Goal: Information Seeking & Learning: Learn about a topic

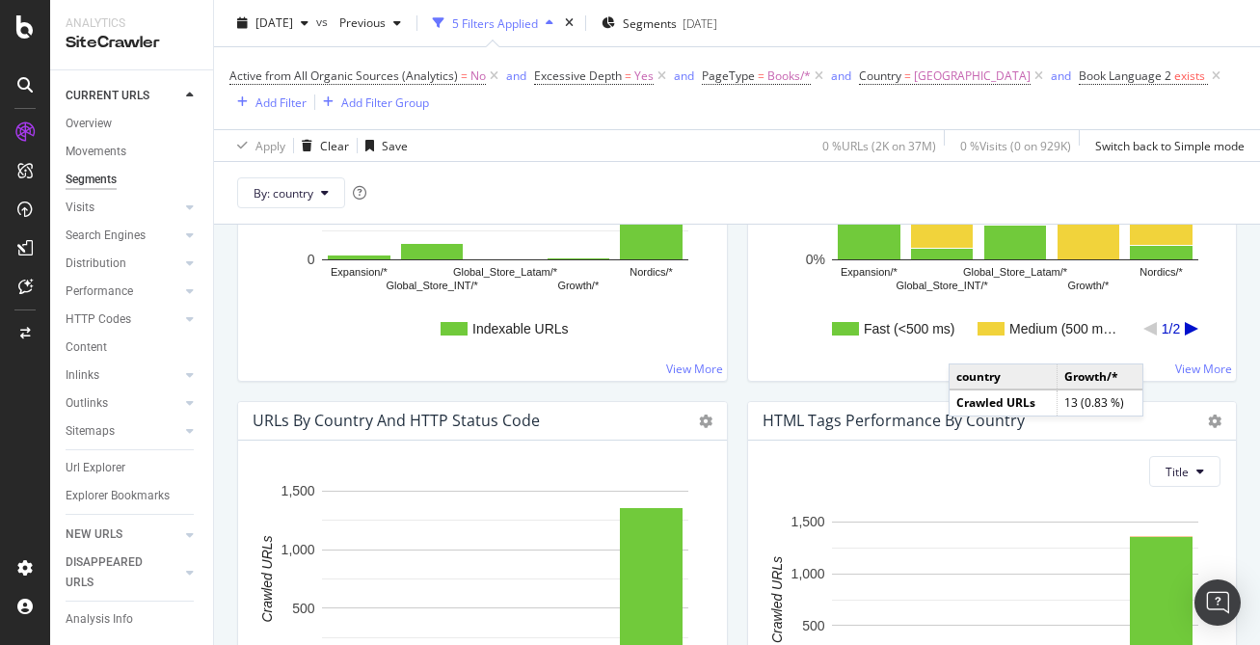
scroll to position [1566, 0]
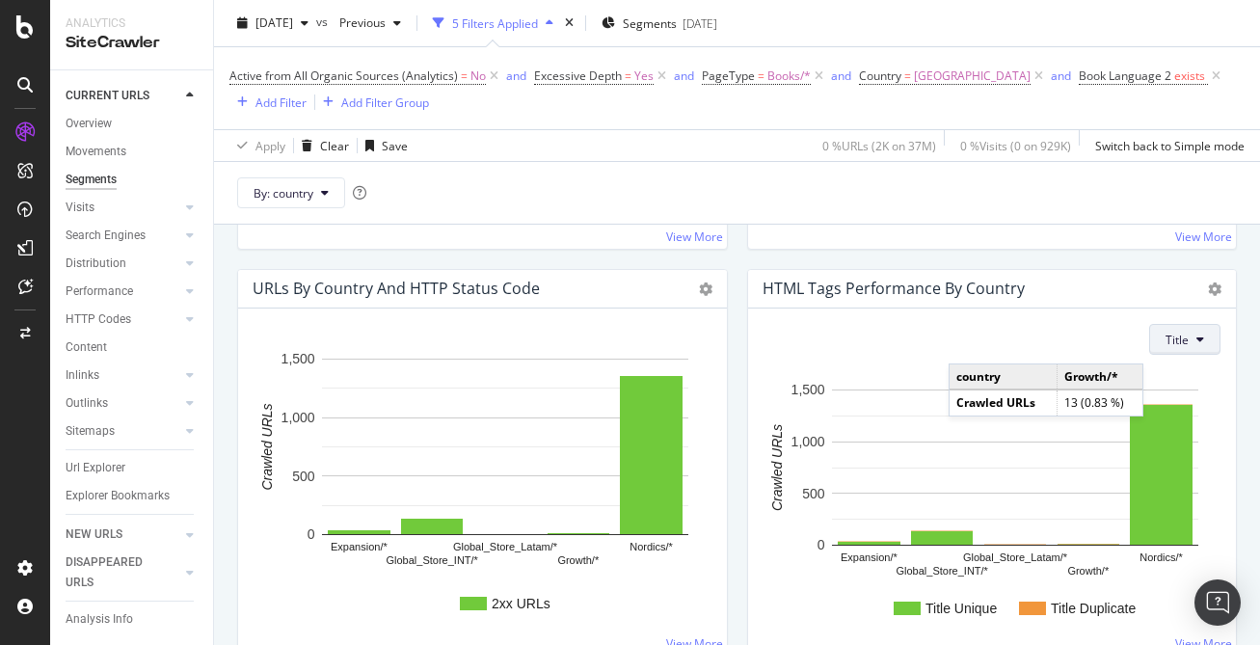
click at [1171, 344] on span "Title" at bounding box center [1176, 340] width 23 height 16
click at [1197, 291] on div "HTML Tags Performance by country Chart (by Value) Chart (by Percentage) Table E…" at bounding box center [992, 289] width 489 height 39
click at [1217, 290] on icon at bounding box center [1214, 288] width 13 height 13
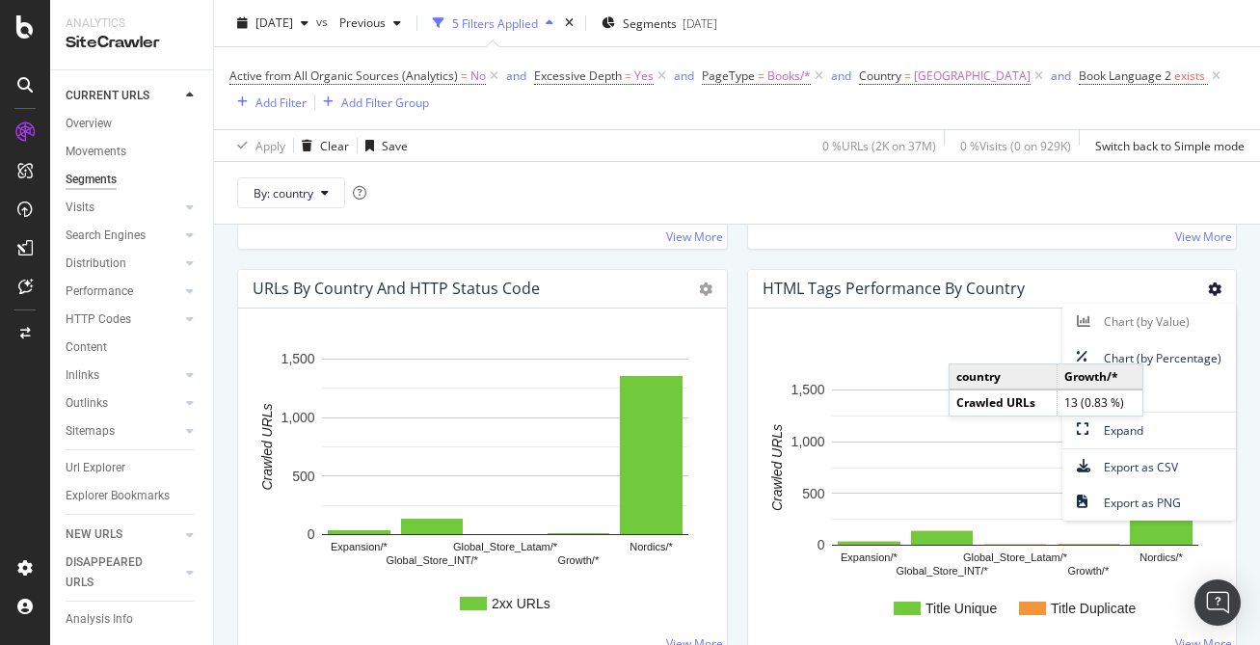
click at [1013, 292] on h4 "HTML Tags Performance by country" at bounding box center [894, 289] width 262 height 26
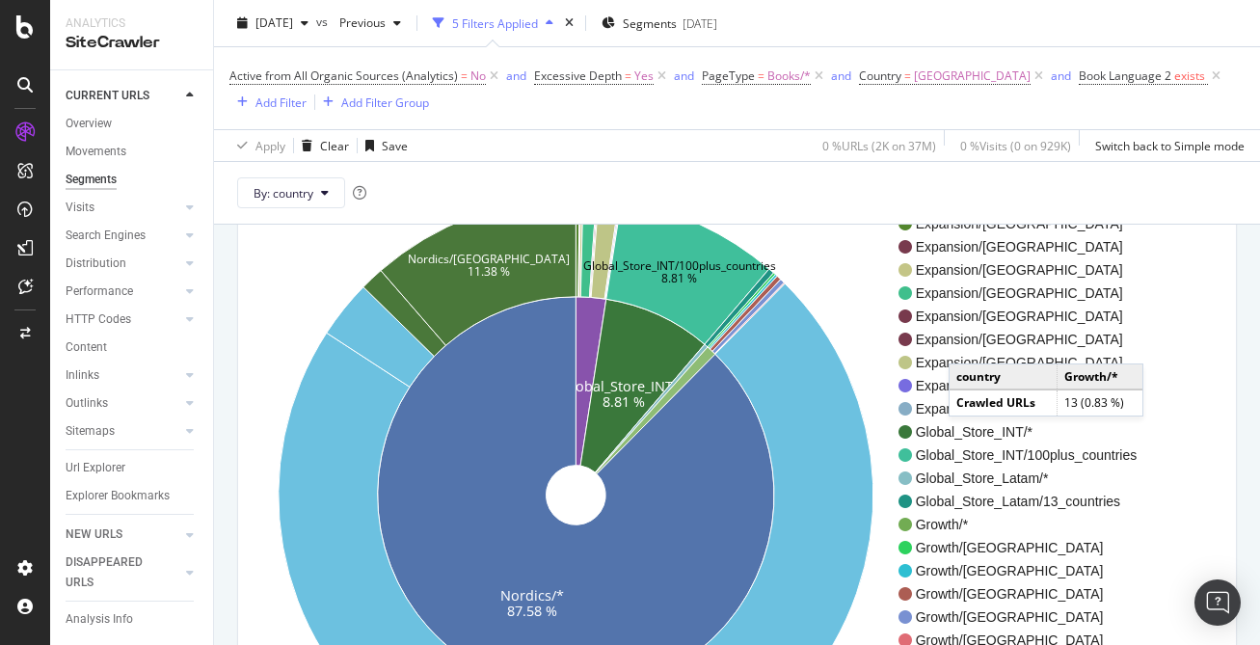
scroll to position [0, 0]
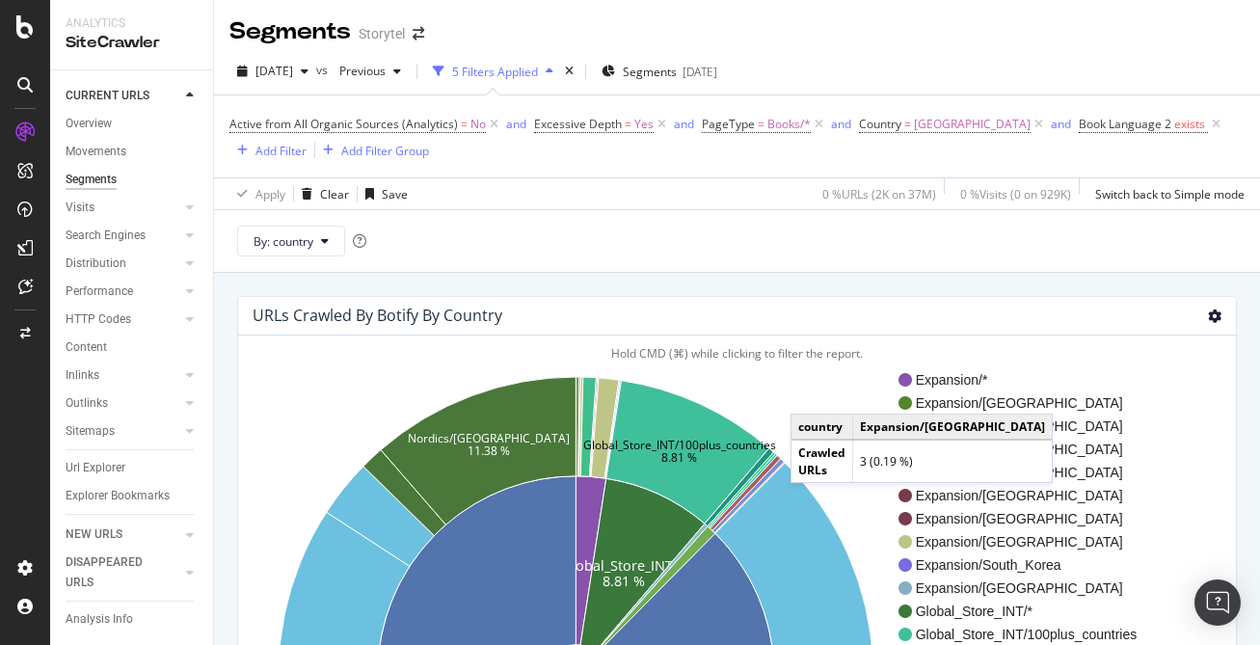
click at [1214, 322] on icon at bounding box center [1214, 315] width 13 height 13
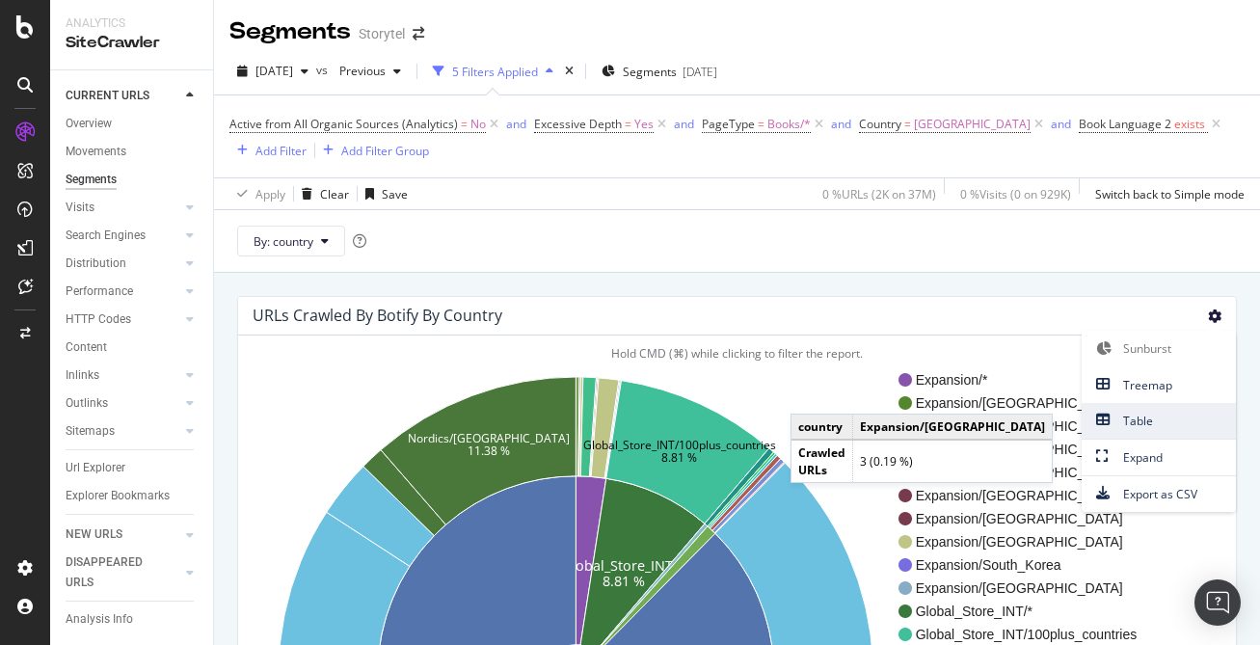
click at [1154, 420] on span "Table" at bounding box center [1159, 421] width 154 height 26
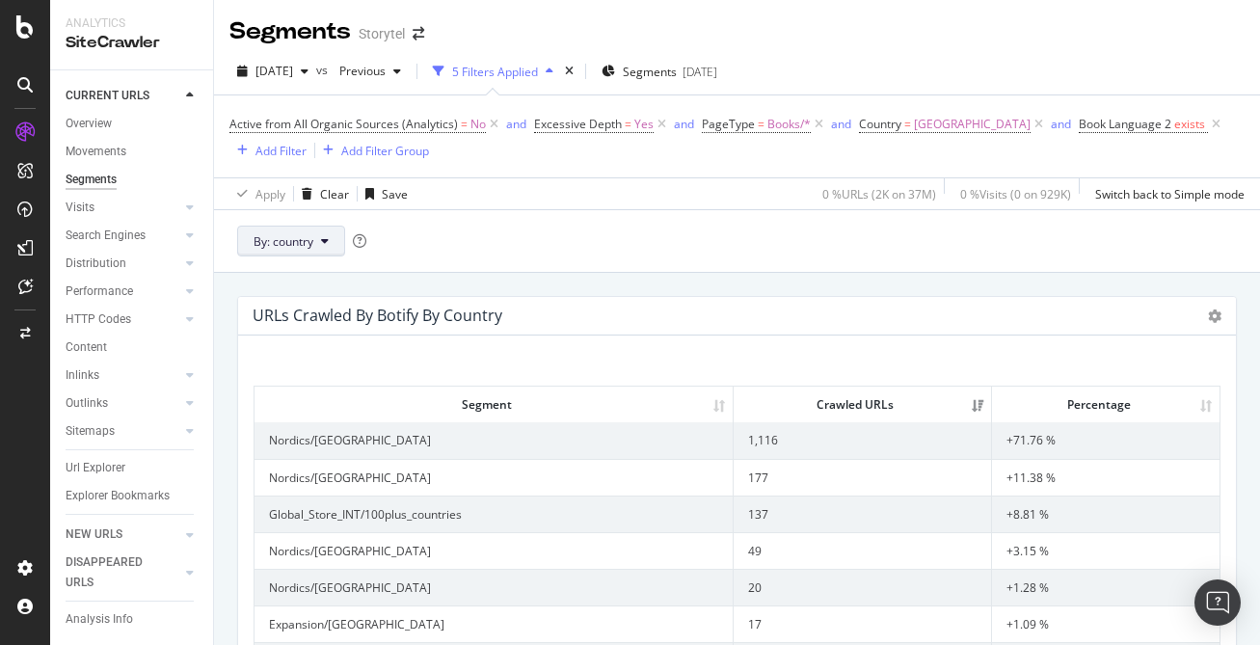
click at [330, 251] on button "By: country" at bounding box center [291, 241] width 108 height 31
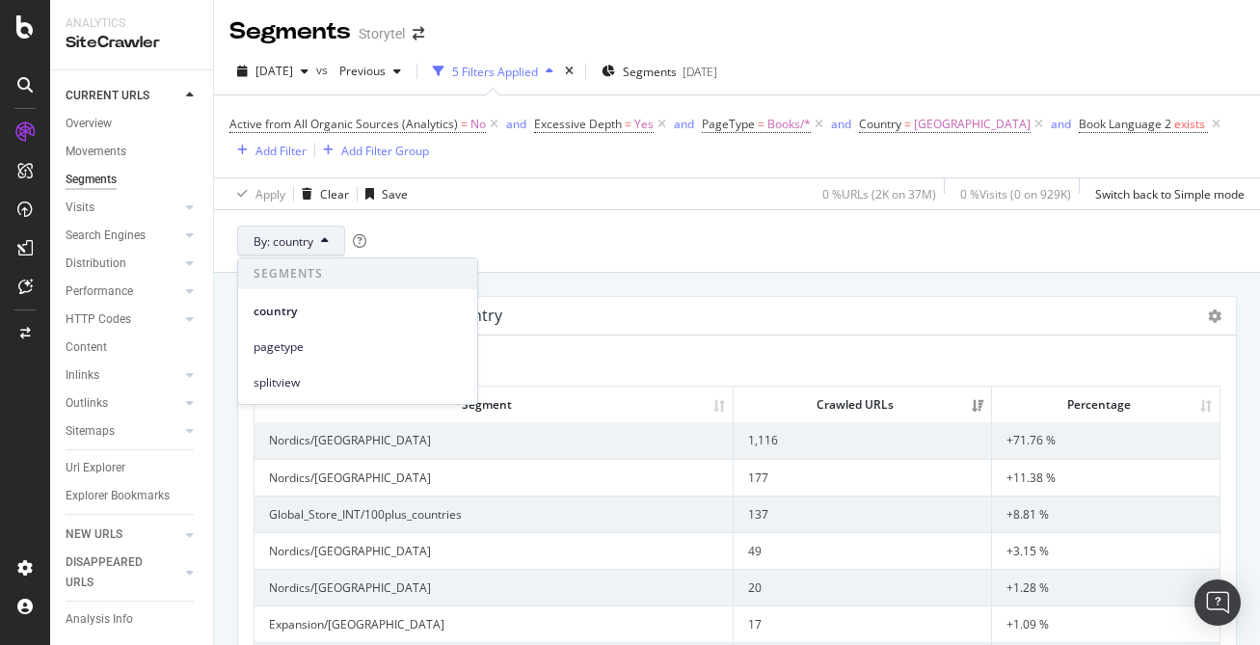
click at [436, 225] on div "By: country" at bounding box center [737, 240] width 1046 height 63
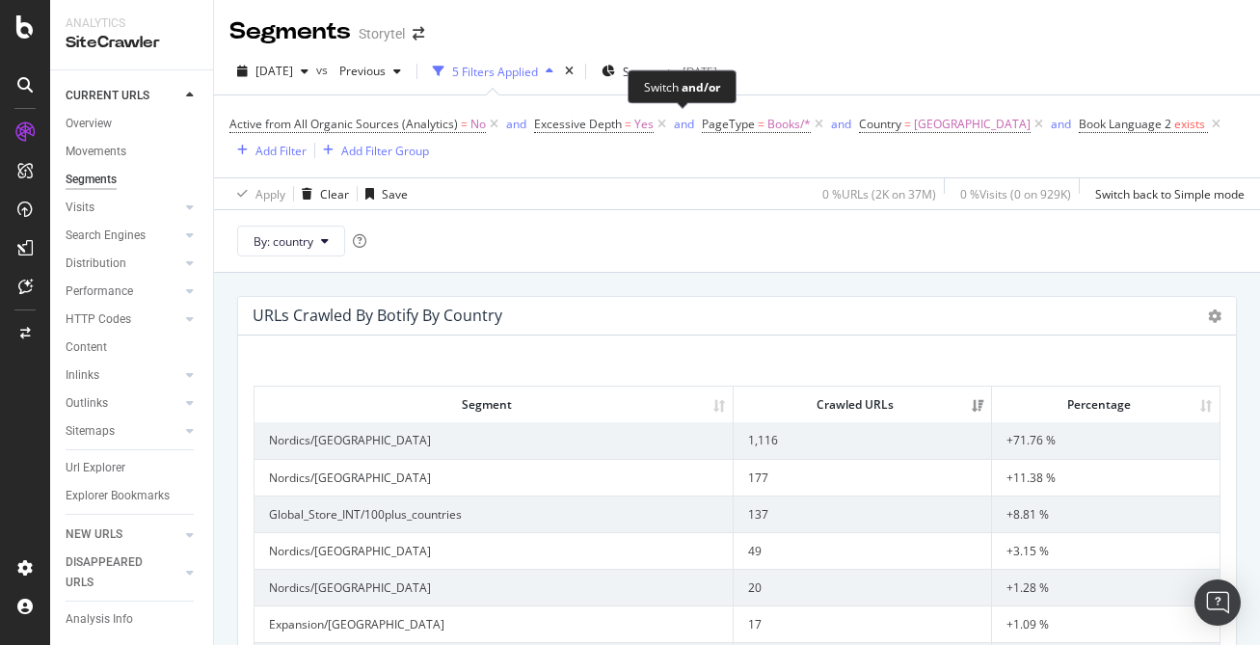
click at [691, 80] on div "and/or" at bounding box center [701, 86] width 39 height 16
click at [677, 66] on span "Segments" at bounding box center [650, 72] width 54 height 16
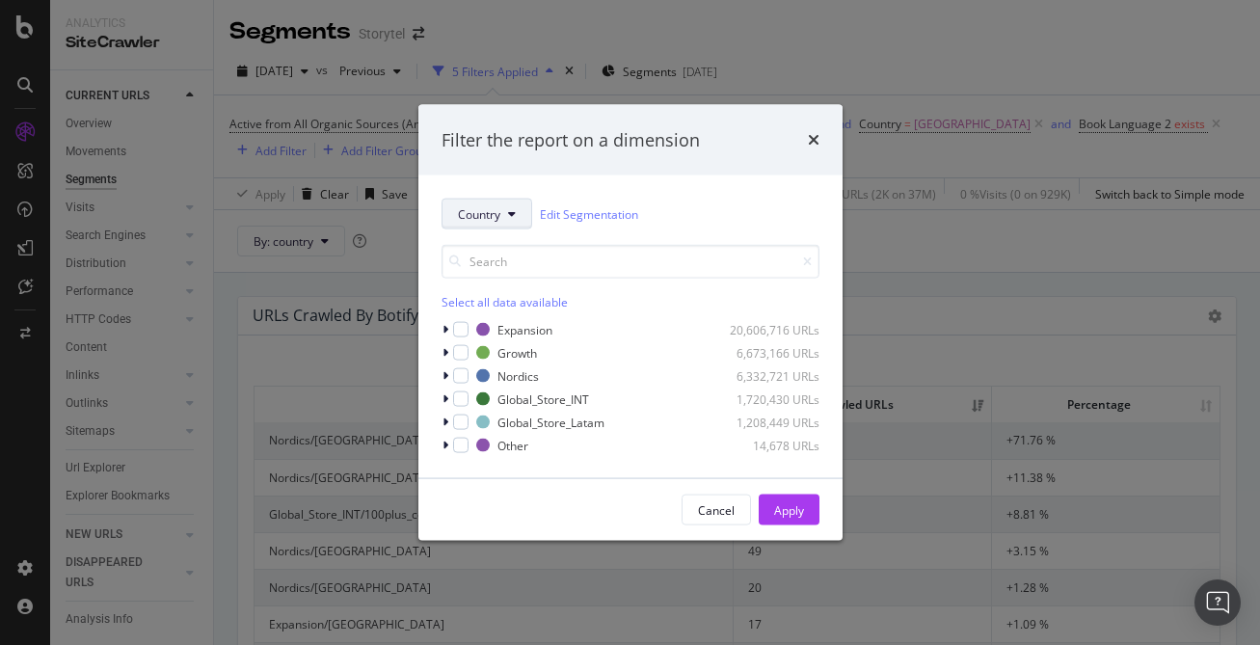
click at [513, 208] on icon "modal" at bounding box center [512, 214] width 8 height 12
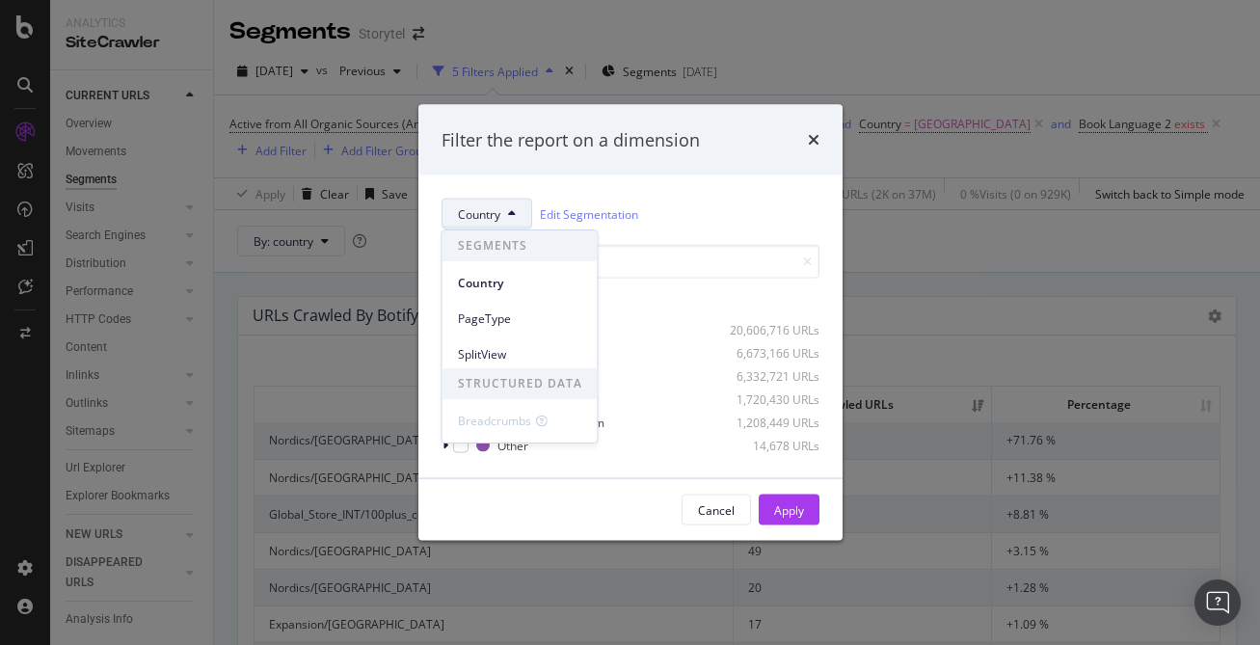
click at [760, 157] on div "Filter the report on a dimension" at bounding box center [630, 139] width 424 height 71
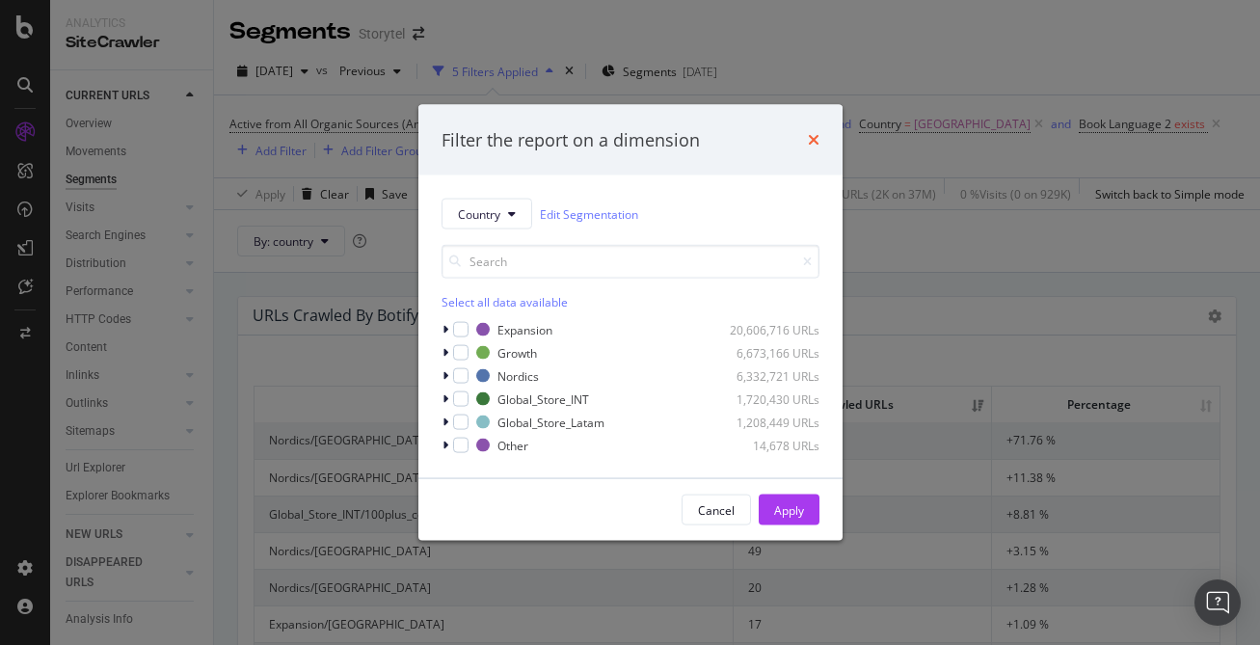
click at [815, 140] on icon "times" at bounding box center [814, 139] width 12 height 15
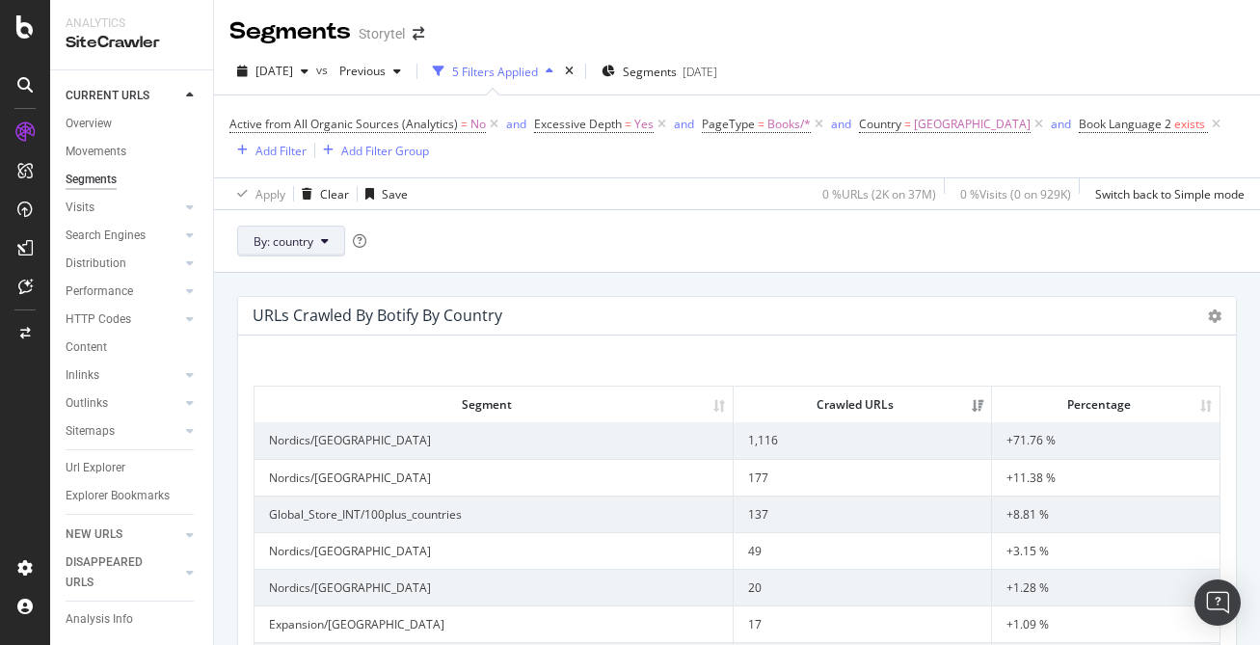
click at [309, 244] on span "By: country" at bounding box center [284, 241] width 60 height 16
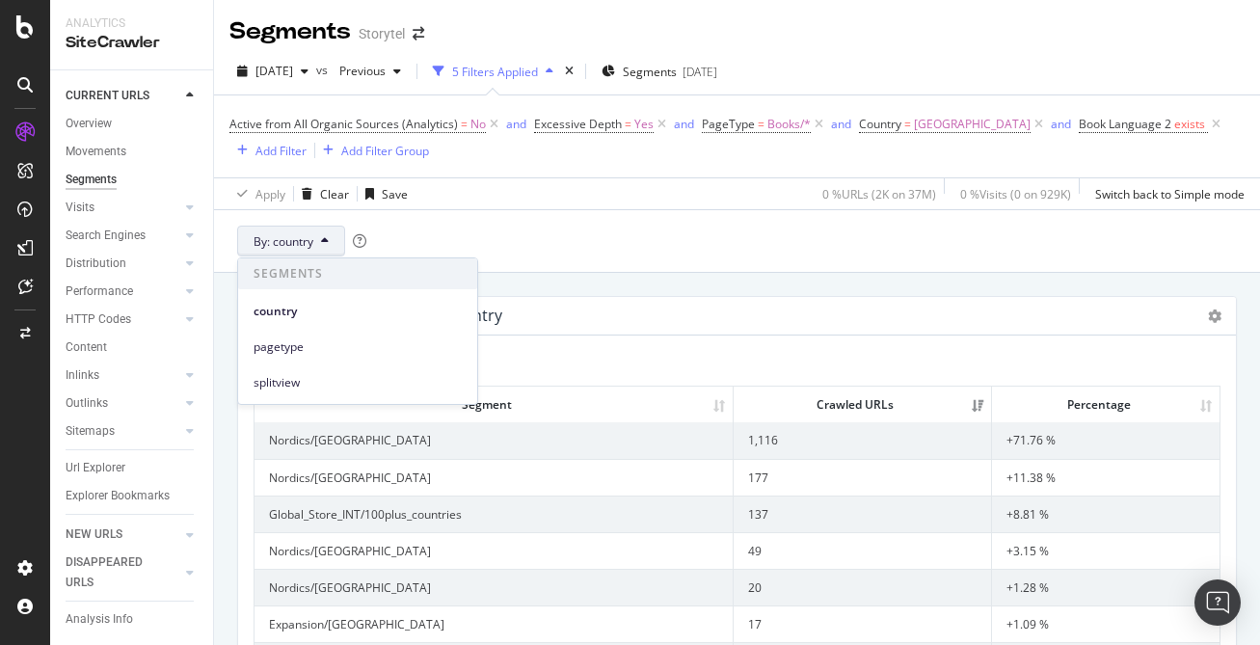
click at [604, 200] on div "Apply Clear Save 0 % URLs ( 2K on 37M ) 0 % Visits ( 0 on 929K ) Switch back to…" at bounding box center [737, 193] width 1046 height 32
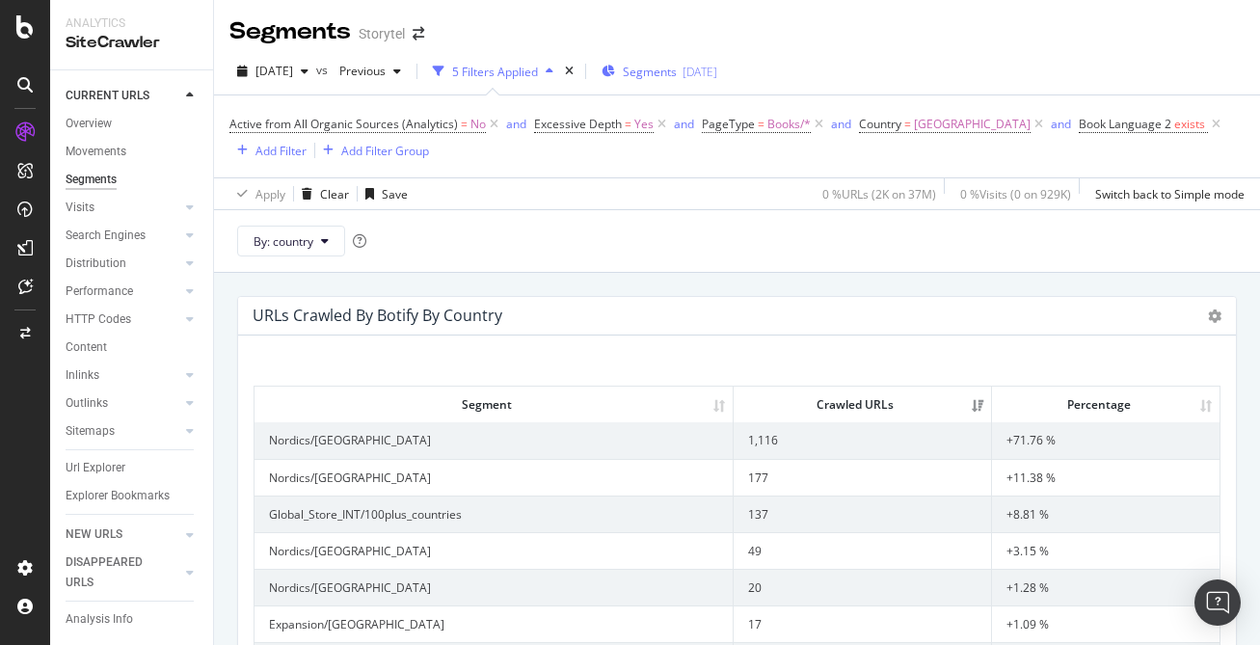
click at [693, 81] on div "Segments 2025-10-01" at bounding box center [660, 71] width 116 height 29
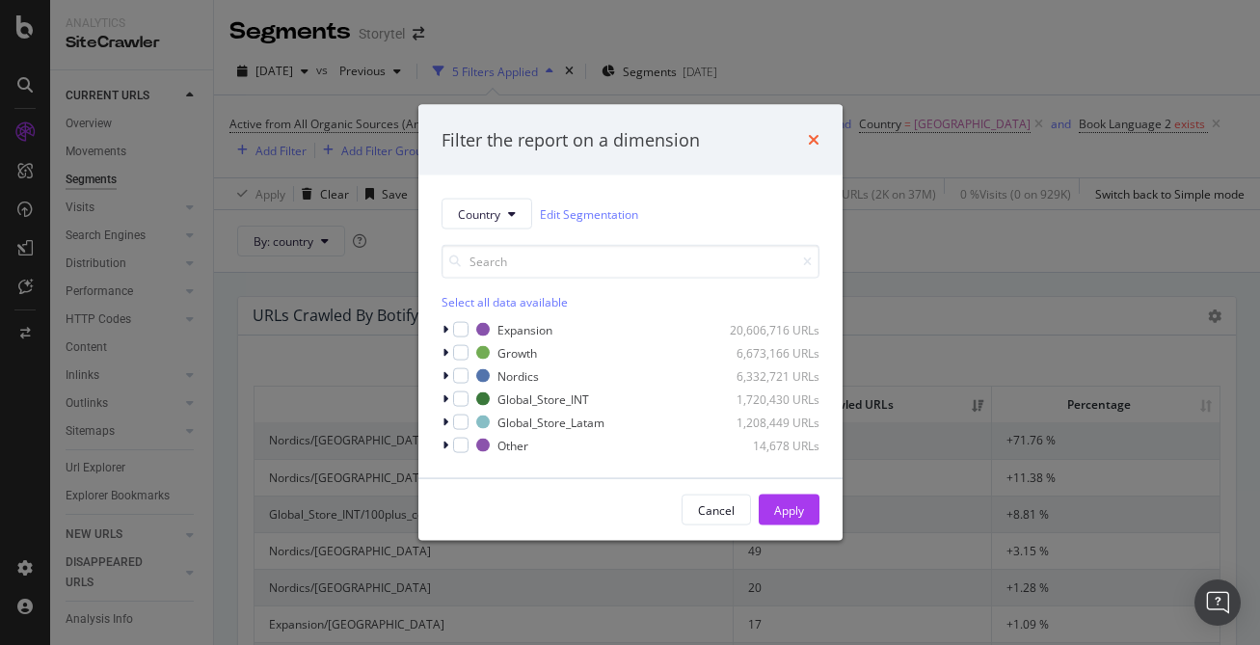
click at [811, 134] on icon "times" at bounding box center [814, 139] width 12 height 15
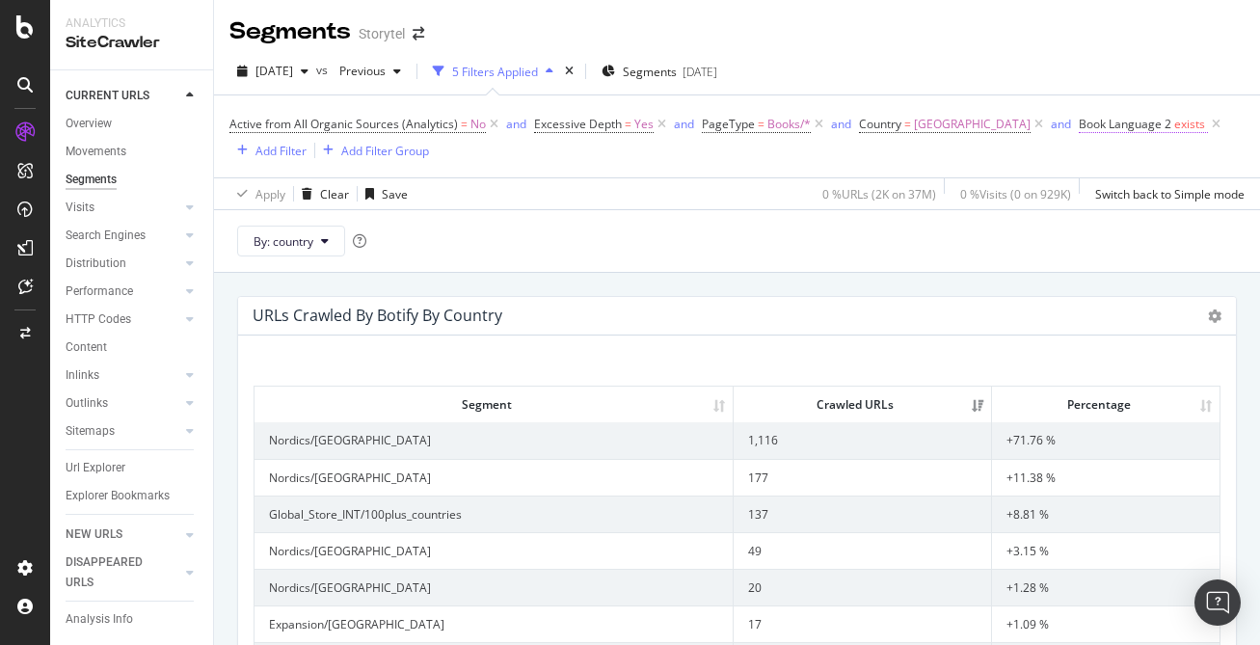
click at [1079, 126] on span "Book Language 2" at bounding box center [1125, 124] width 93 height 16
click at [1028, 84] on div "2025 Sep. 11th vs Previous 5 Filters Applied Segments 2025-10-01" at bounding box center [737, 75] width 1046 height 39
click at [916, 127] on span "[GEOGRAPHIC_DATA]" at bounding box center [972, 124] width 117 height 27
type input "[GEOGRAPHIC_DATA]"
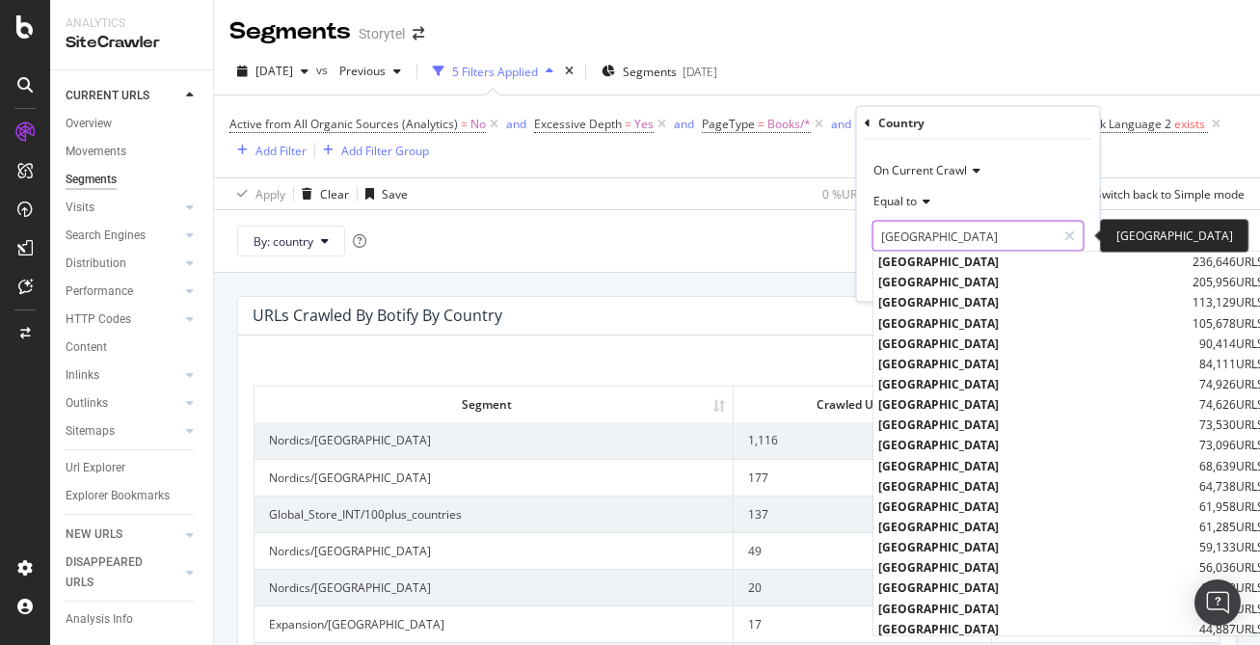
click at [936, 235] on input "[GEOGRAPHIC_DATA]" at bounding box center [964, 236] width 182 height 31
click at [781, 225] on div "By: country" at bounding box center [737, 240] width 1046 height 63
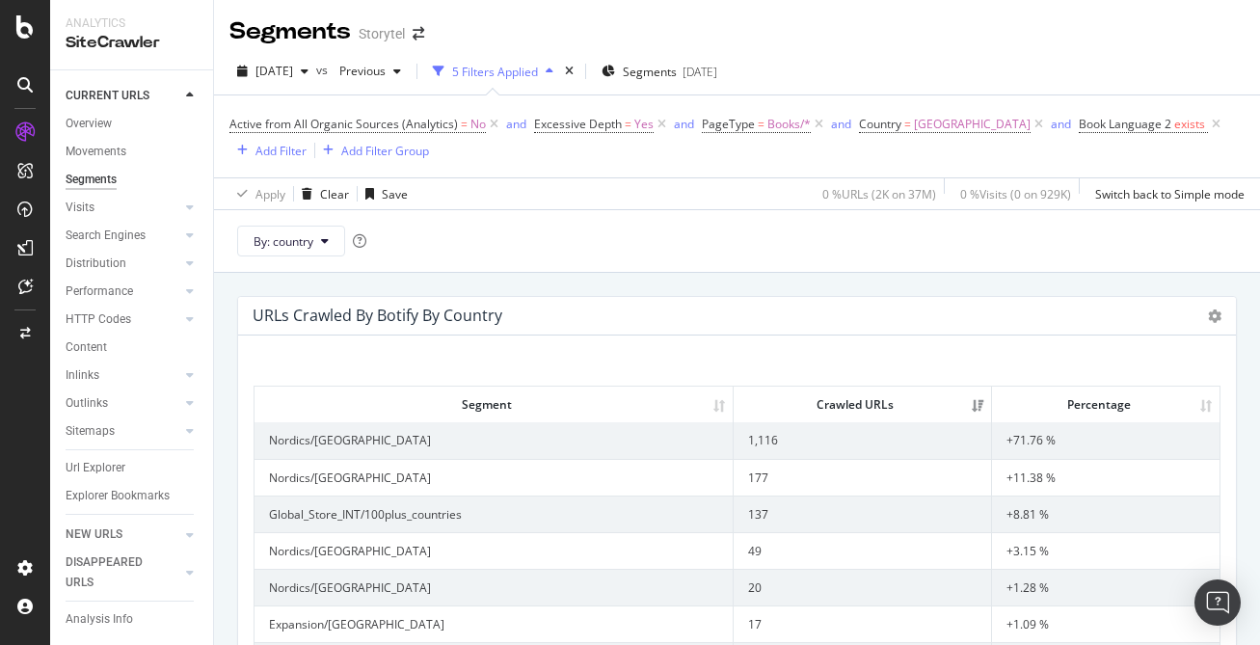
click at [318, 442] on td "Nordics/Finland" at bounding box center [494, 440] width 479 height 36
click at [677, 67] on span "Segments" at bounding box center [650, 72] width 54 height 16
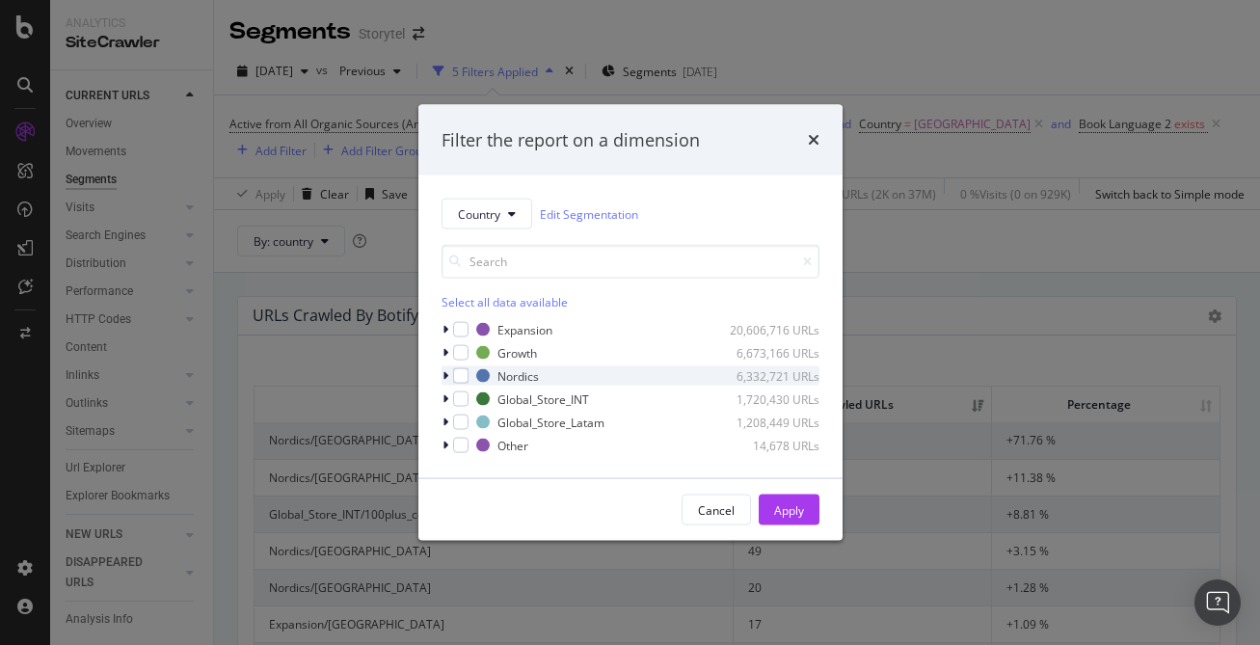
click at [444, 376] on icon "modal" at bounding box center [445, 376] width 6 height 12
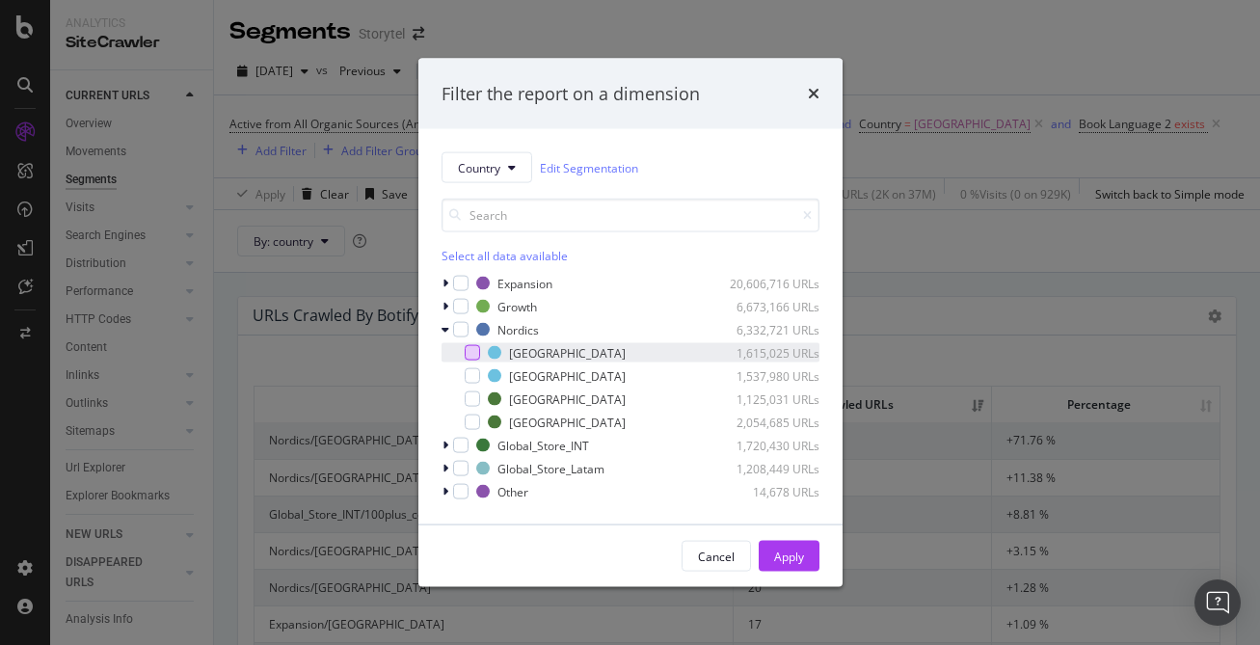
click at [469, 354] on div "modal" at bounding box center [472, 352] width 15 height 15
click at [790, 555] on div "Apply" at bounding box center [789, 556] width 30 height 16
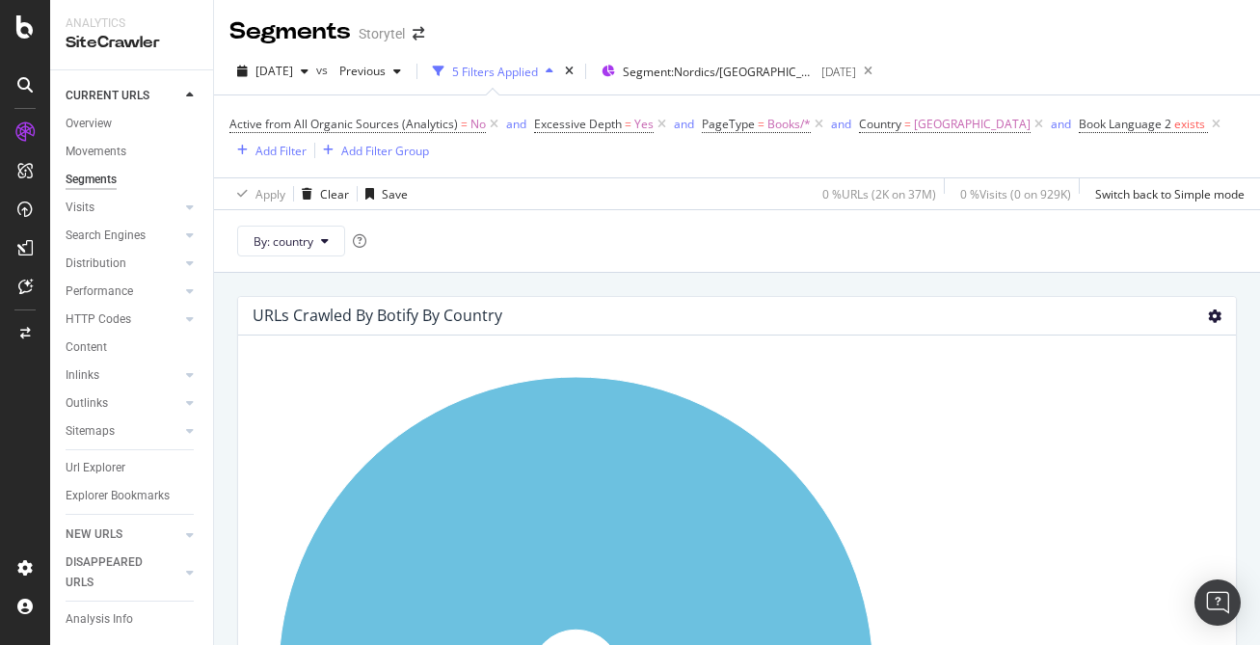
click at [1218, 313] on icon at bounding box center [1214, 315] width 13 height 13
click at [556, 246] on div "By: country" at bounding box center [737, 240] width 1046 height 63
click at [299, 236] on span "By: country" at bounding box center [284, 241] width 60 height 16
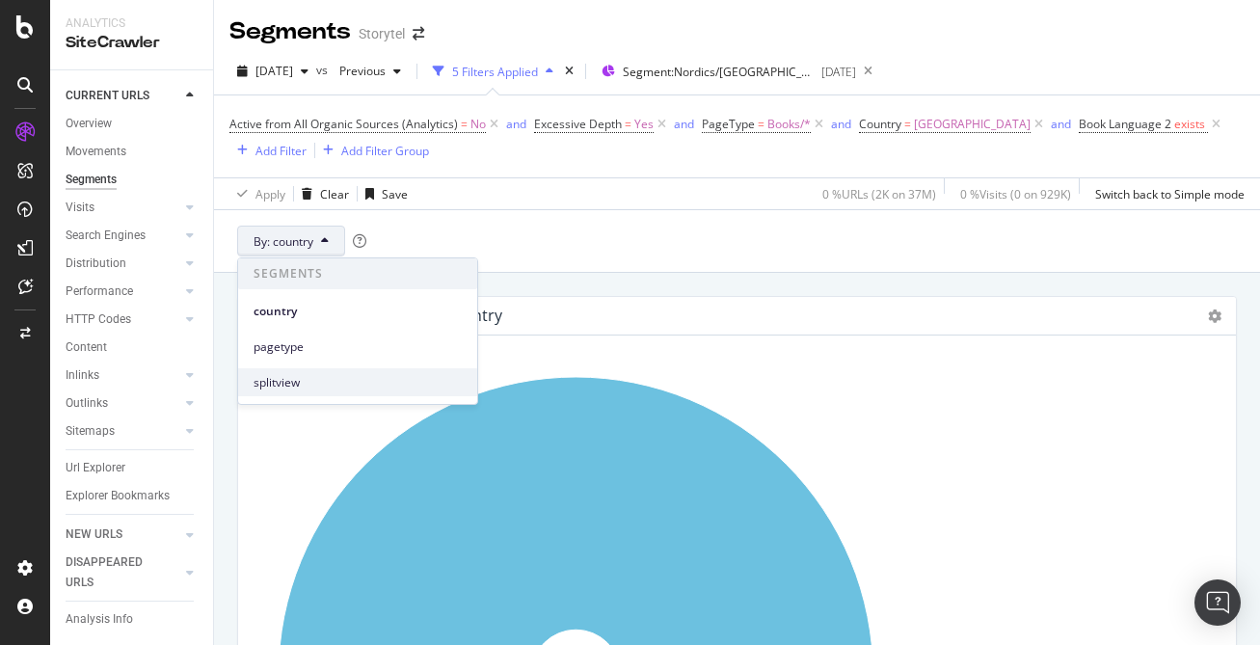
click at [346, 374] on span "splitview" at bounding box center [358, 382] width 208 height 17
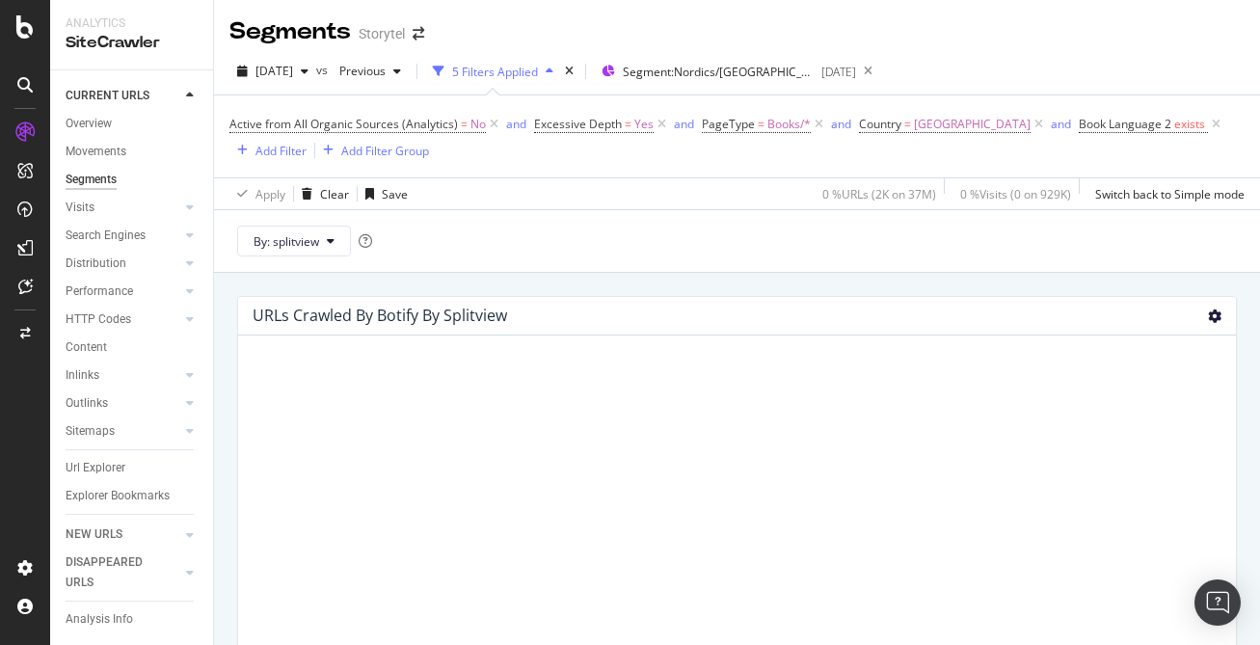
click at [1211, 317] on icon at bounding box center [1214, 315] width 13 height 13
click at [1165, 415] on span "Table" at bounding box center [1159, 421] width 154 height 26
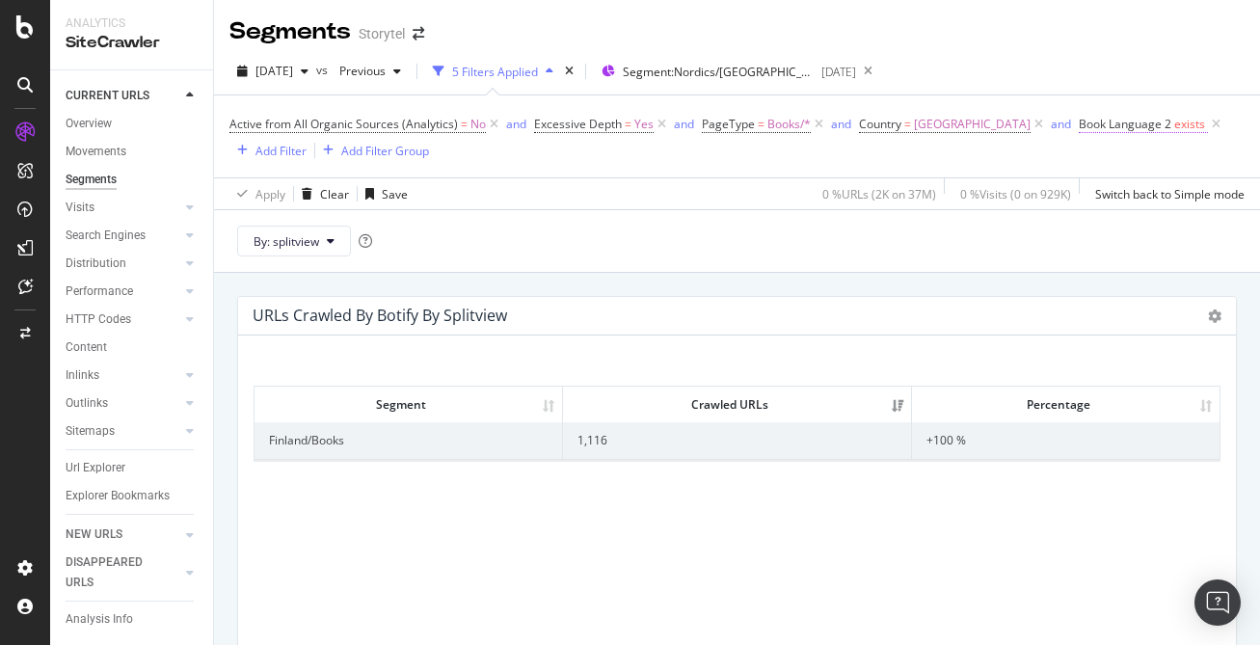
click at [1084, 123] on span "Book Language 2" at bounding box center [1125, 124] width 93 height 16
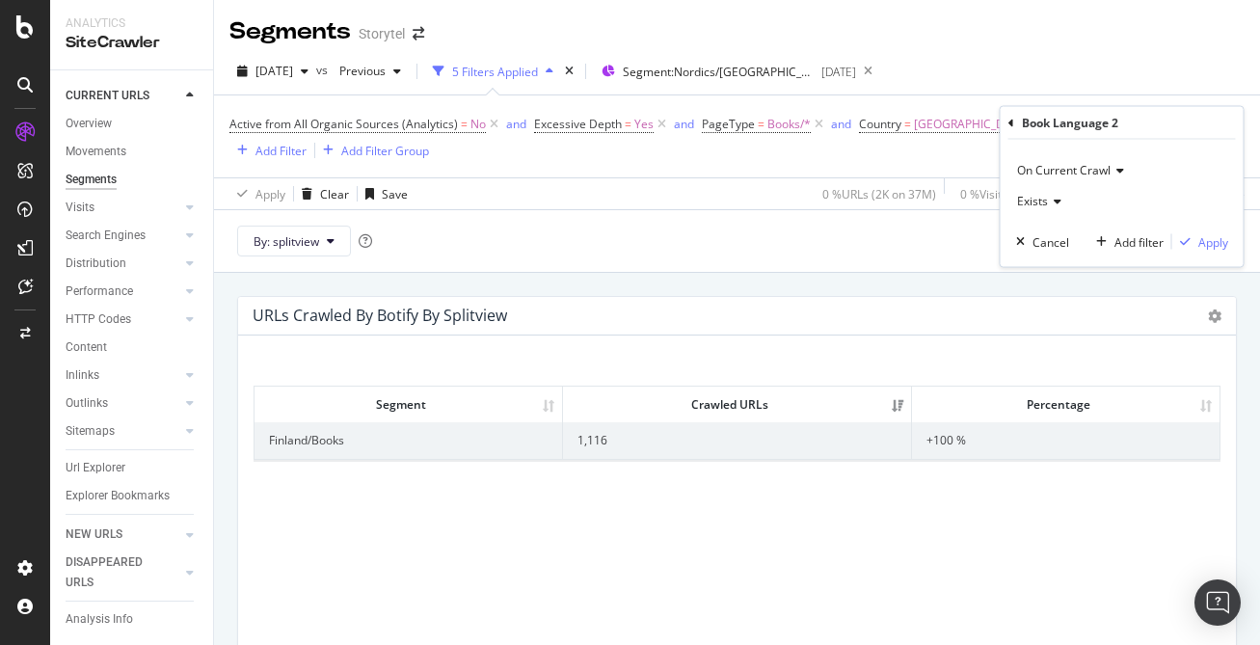
click at [1049, 201] on icon at bounding box center [1054, 202] width 13 height 12
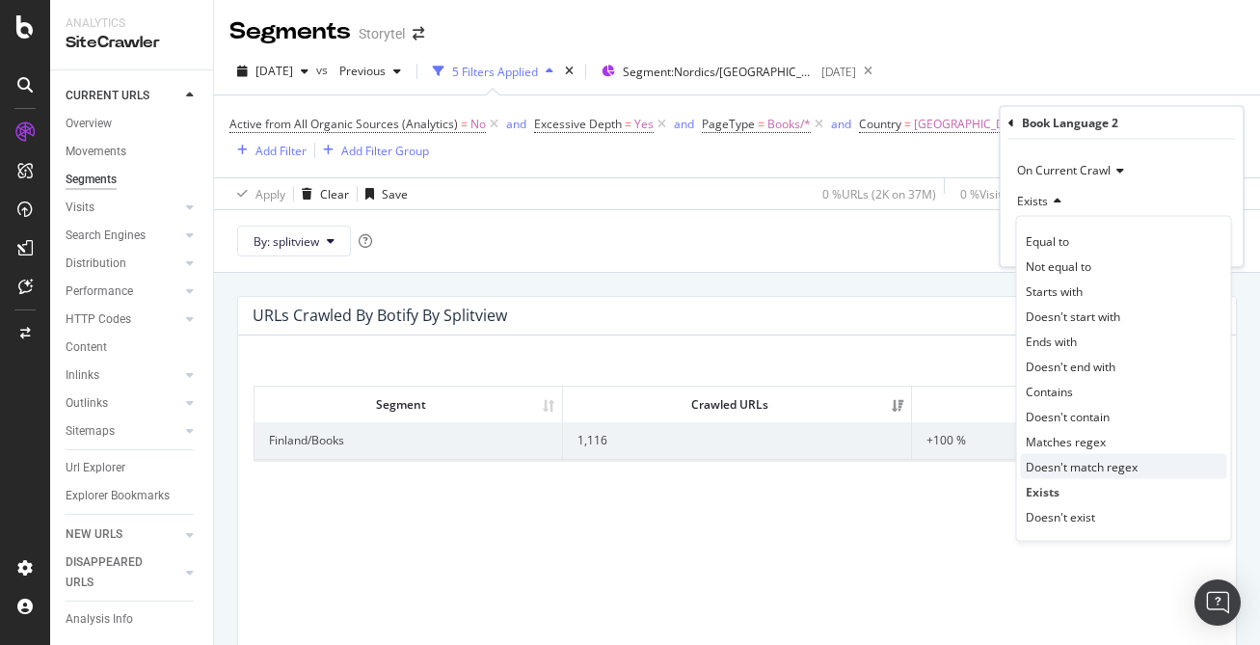
click at [1130, 467] on span "Doesn't match regex" at bounding box center [1082, 466] width 112 height 16
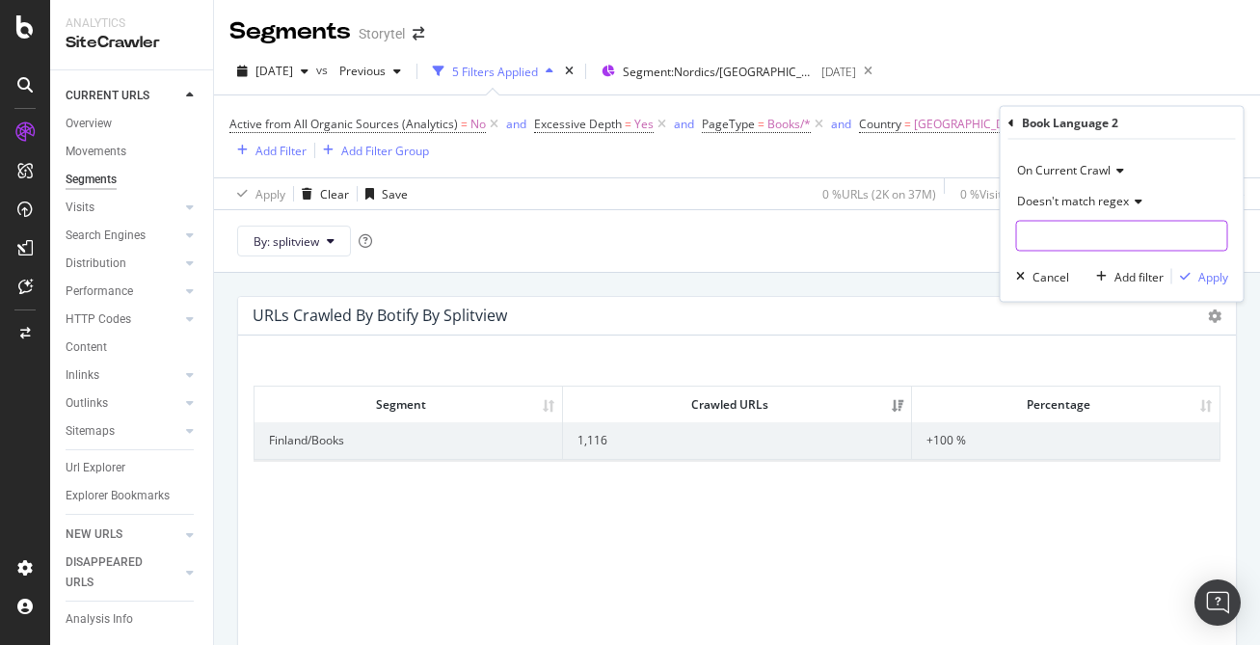
click at [1099, 251] on input "text" at bounding box center [1122, 236] width 210 height 31
click at [1094, 233] on input "text" at bounding box center [1122, 236] width 210 height 31
click at [1114, 204] on span "Doesn't match regex" at bounding box center [1073, 201] width 112 height 16
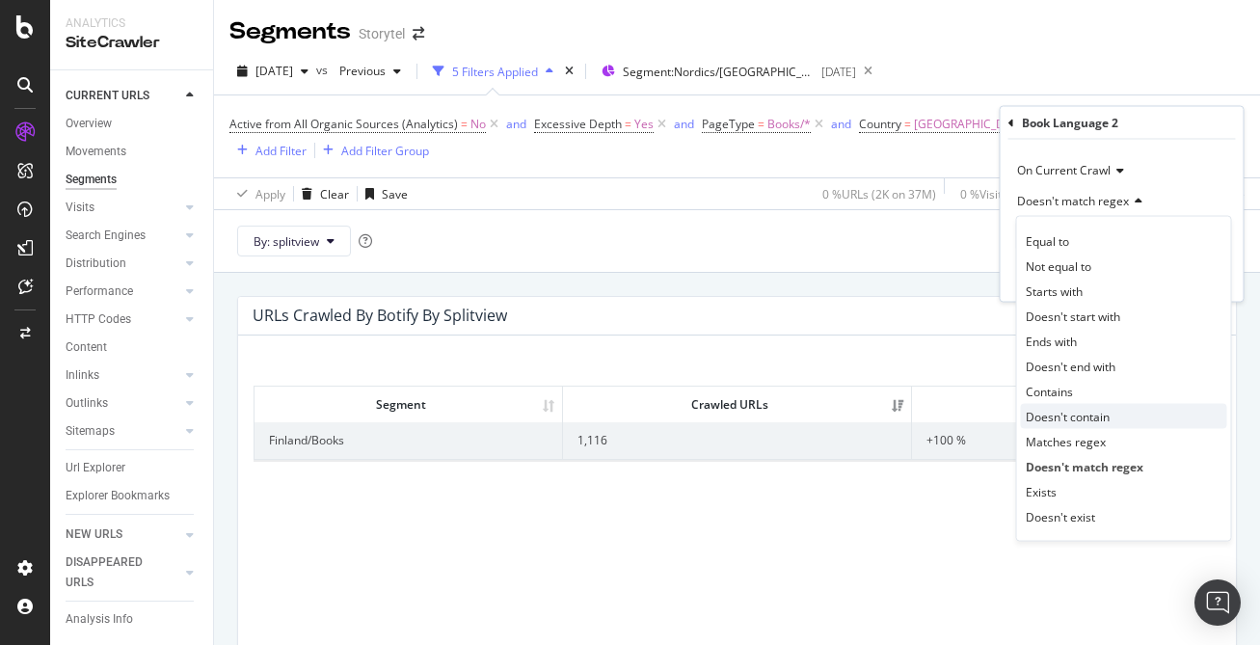
click at [1134, 410] on div "Doesn't contain" at bounding box center [1124, 416] width 206 height 25
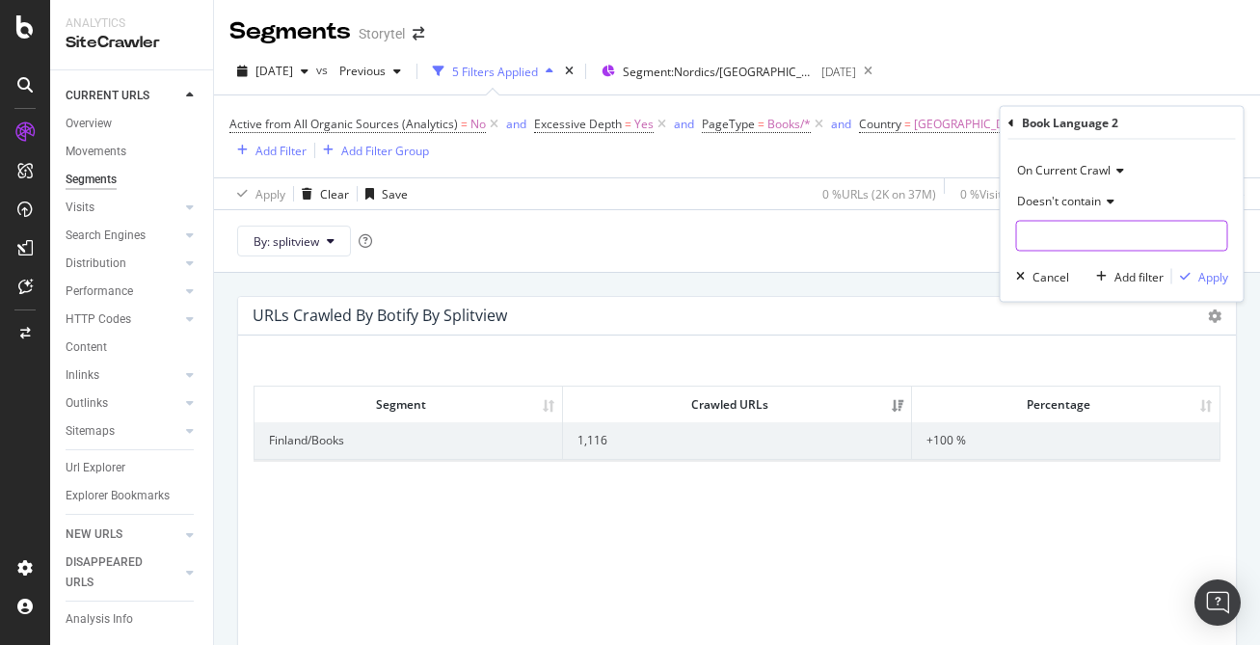
click at [1103, 240] on input "text" at bounding box center [1122, 236] width 210 height 31
click at [1104, 240] on input "text" at bounding box center [1122, 236] width 210 height 31
click at [1100, 201] on span "Doesn't contain" at bounding box center [1059, 201] width 84 height 16
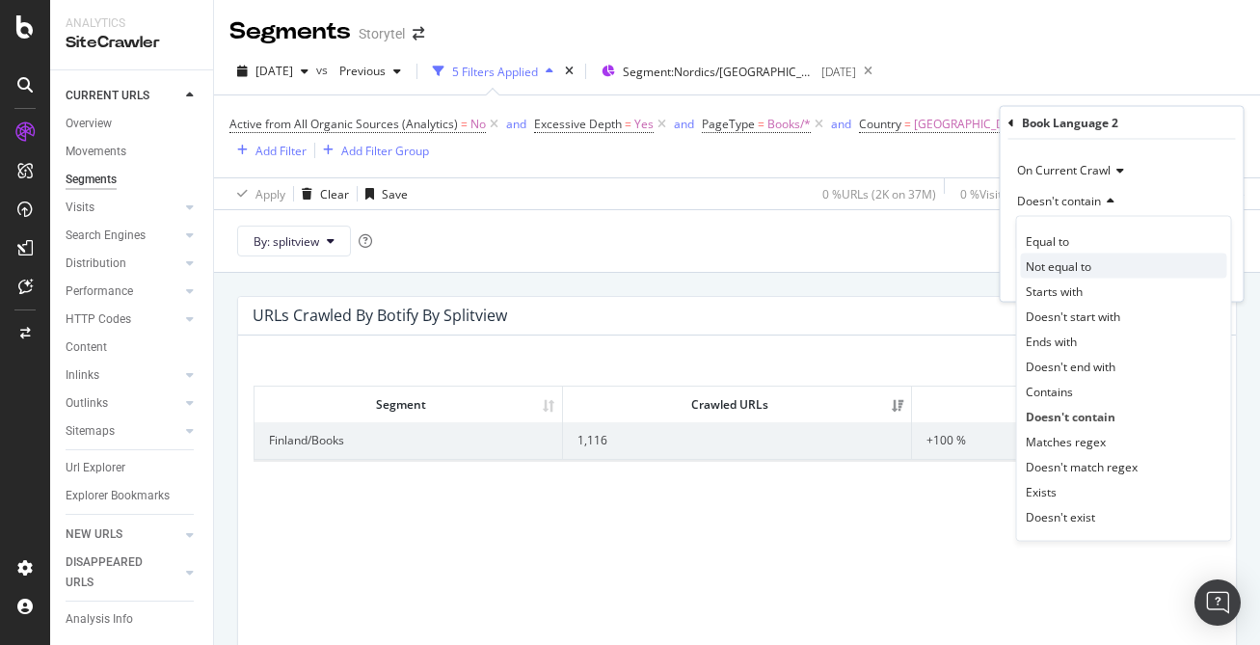
click at [1115, 264] on div "Not equal to" at bounding box center [1124, 266] width 206 height 25
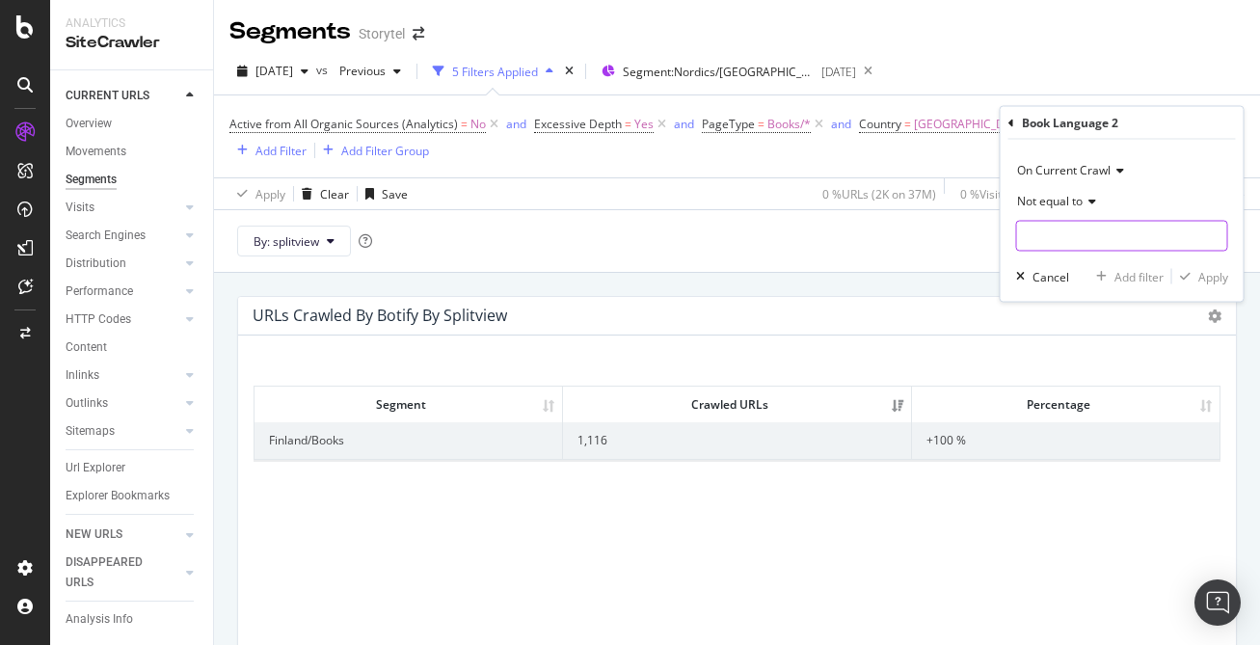
click at [1098, 236] on input "text" at bounding box center [1122, 236] width 210 height 31
type input "f"
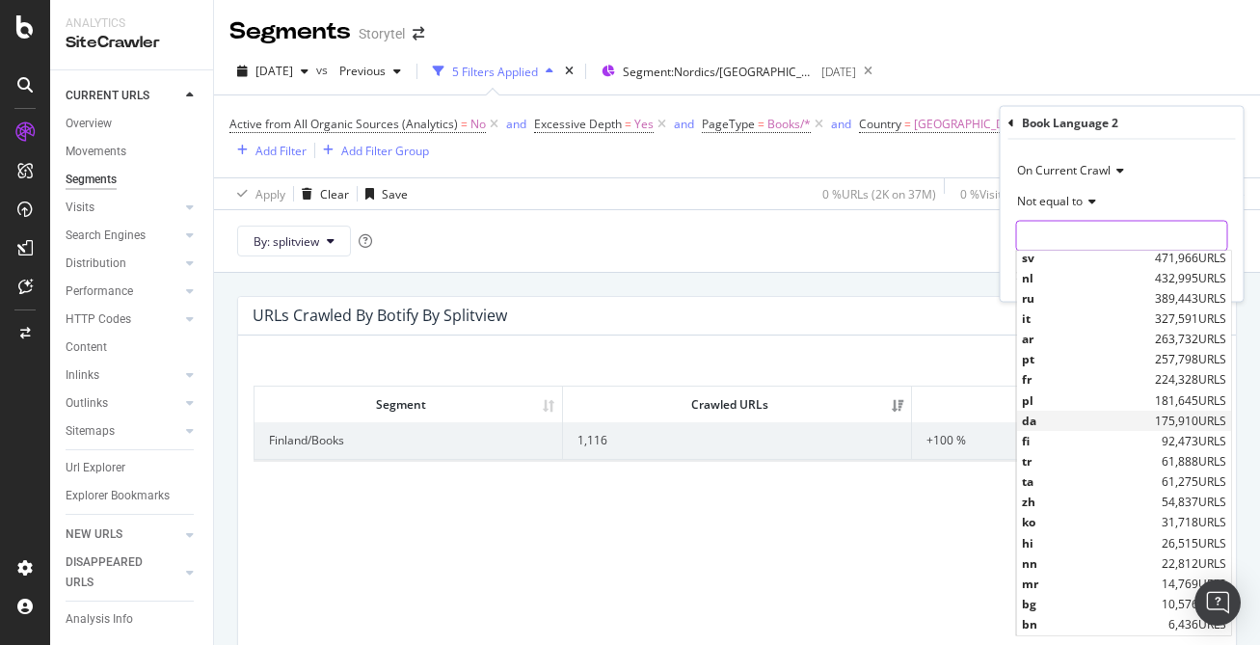
scroll to position [71, 0]
click at [1102, 436] on span "fi" at bounding box center [1089, 434] width 135 height 16
type input "fi"
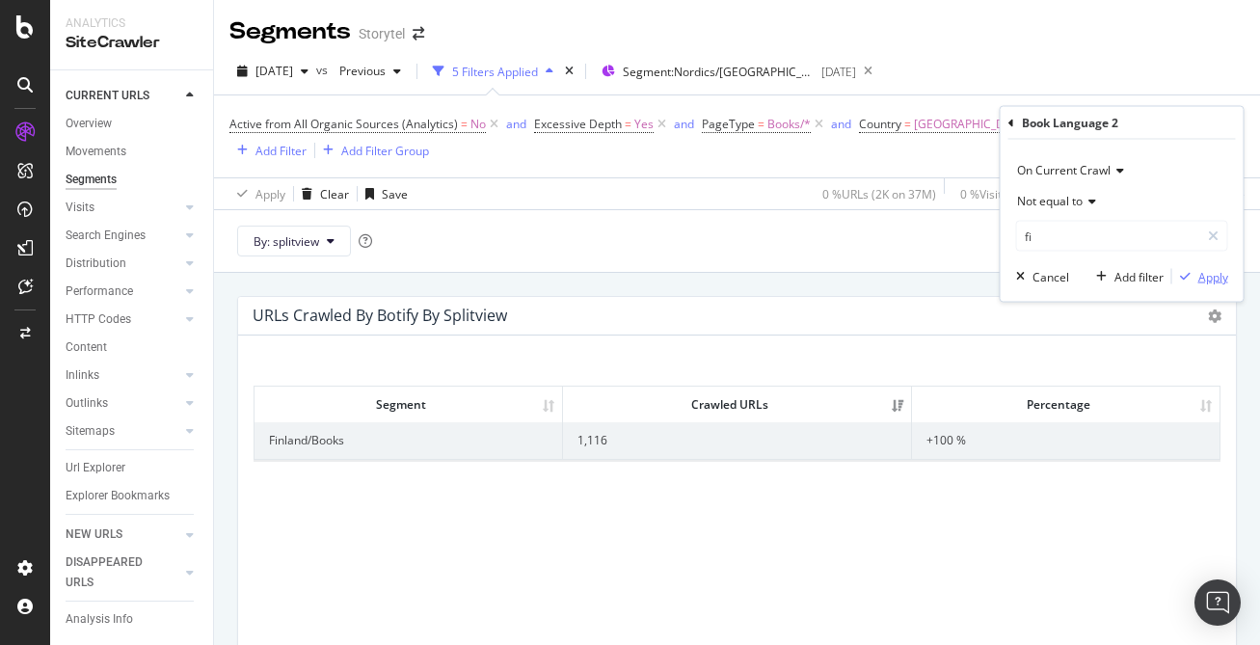
click at [1215, 273] on div "Apply" at bounding box center [1213, 276] width 30 height 16
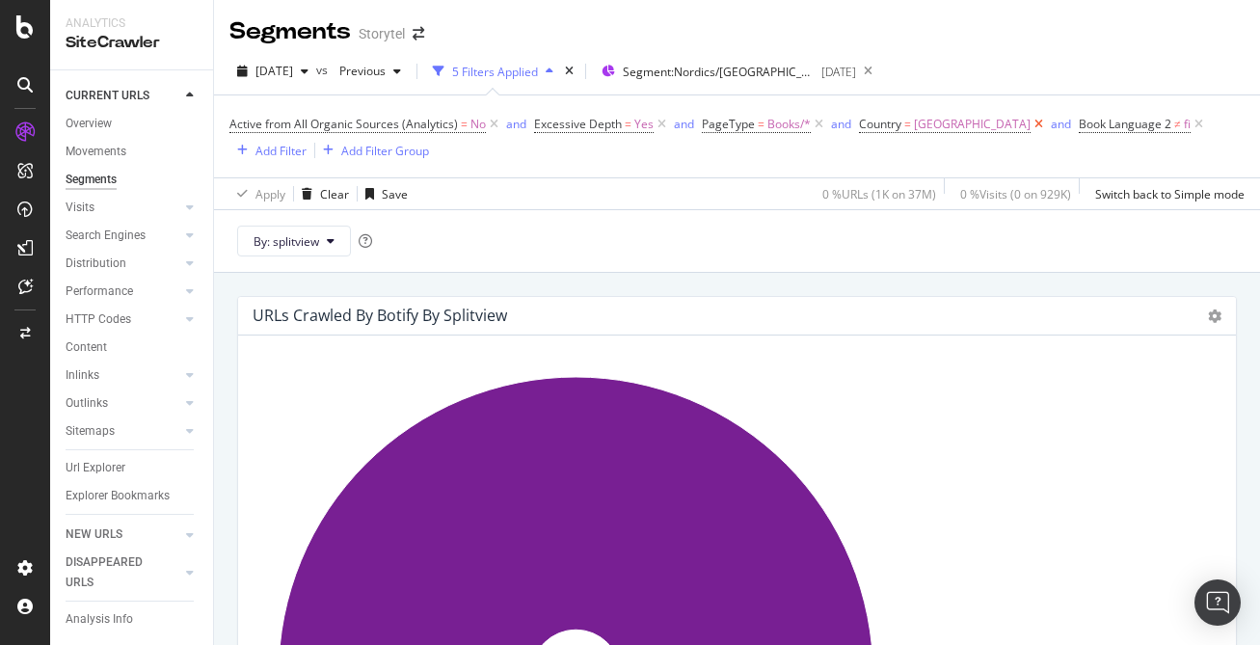
click at [1031, 123] on icon at bounding box center [1039, 124] width 16 height 19
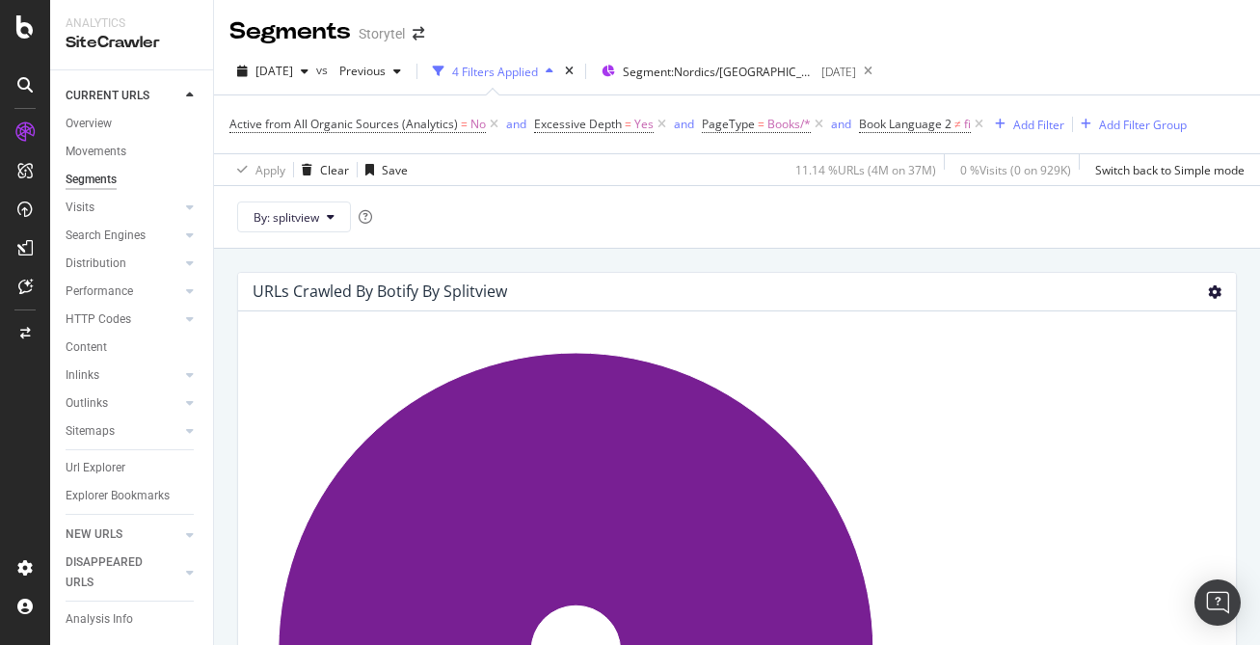
click at [1219, 296] on icon at bounding box center [1214, 291] width 13 height 13
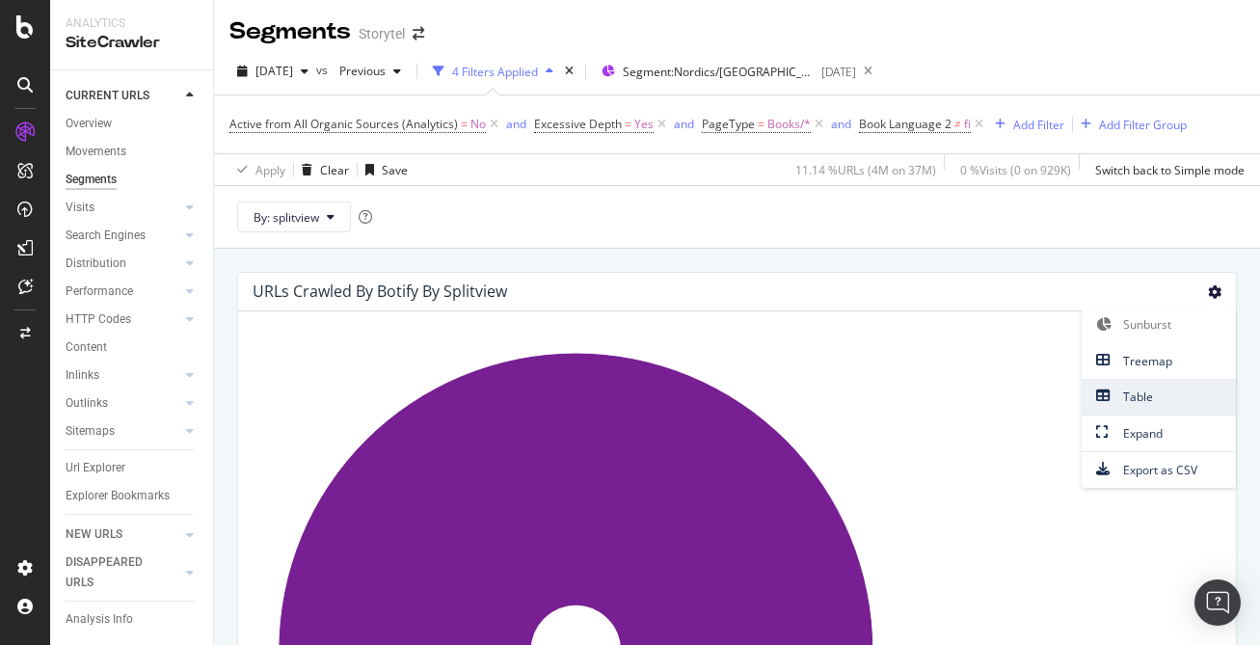
click at [1148, 388] on span "Table" at bounding box center [1159, 397] width 154 height 26
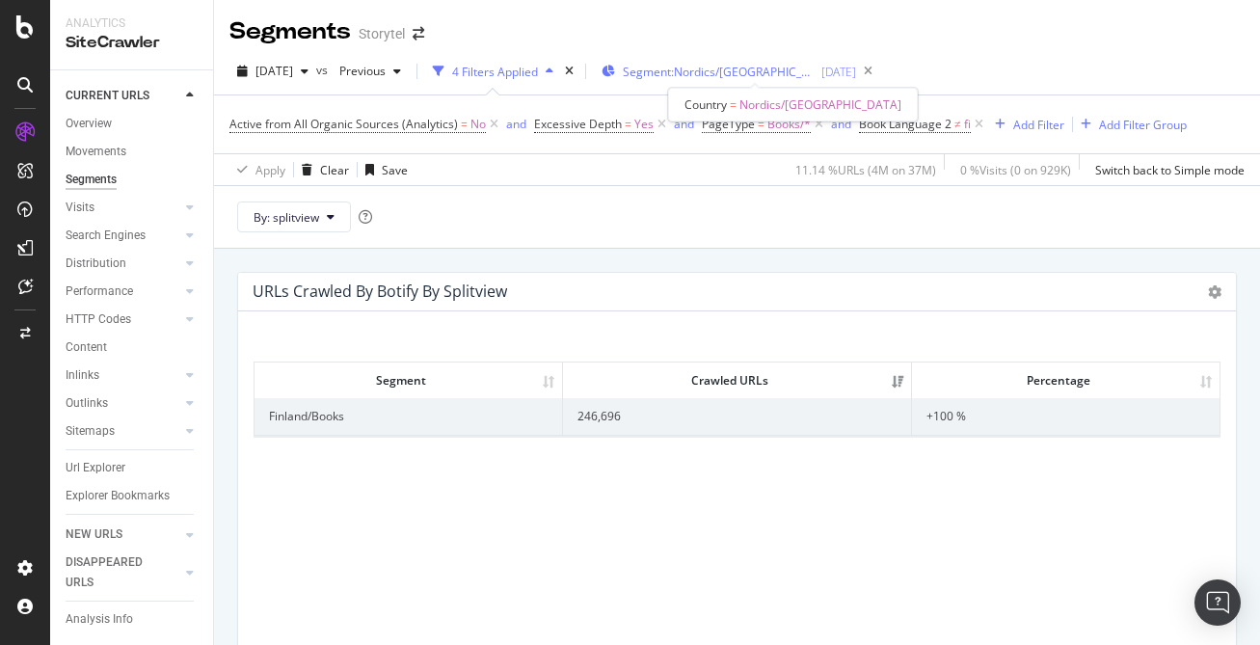
click at [733, 69] on span "Segment: Nordics/Finland" at bounding box center [719, 72] width 193 height 16
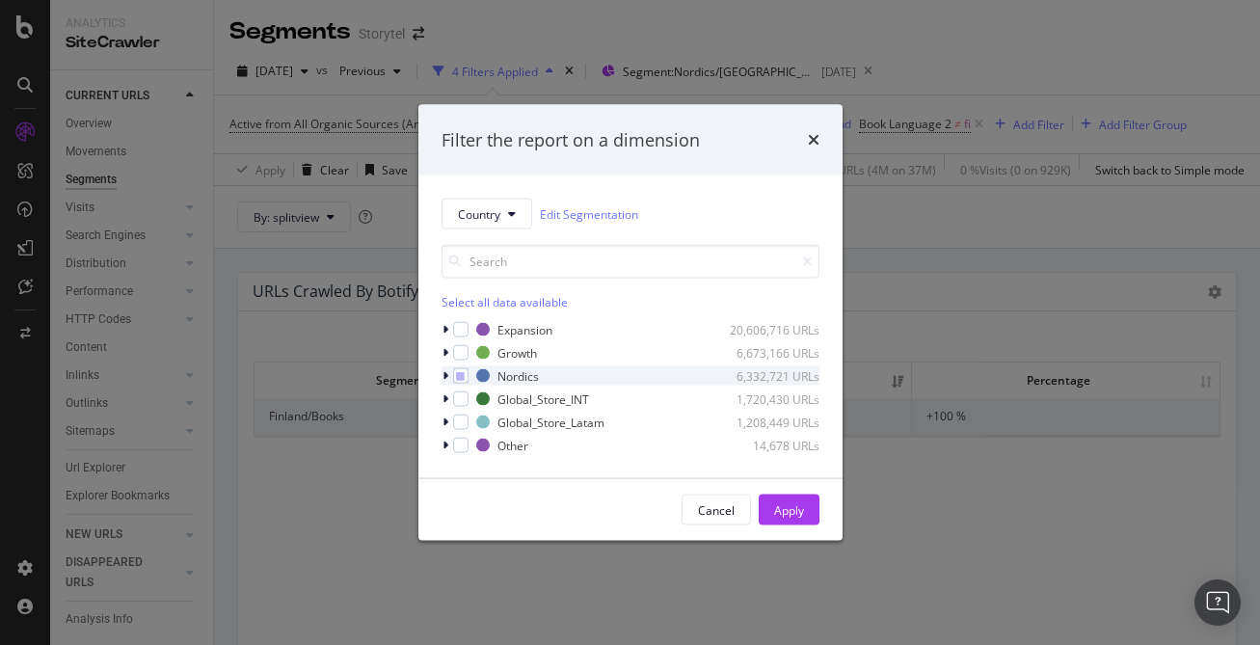
click at [442, 376] on icon "modal" at bounding box center [445, 376] width 6 height 12
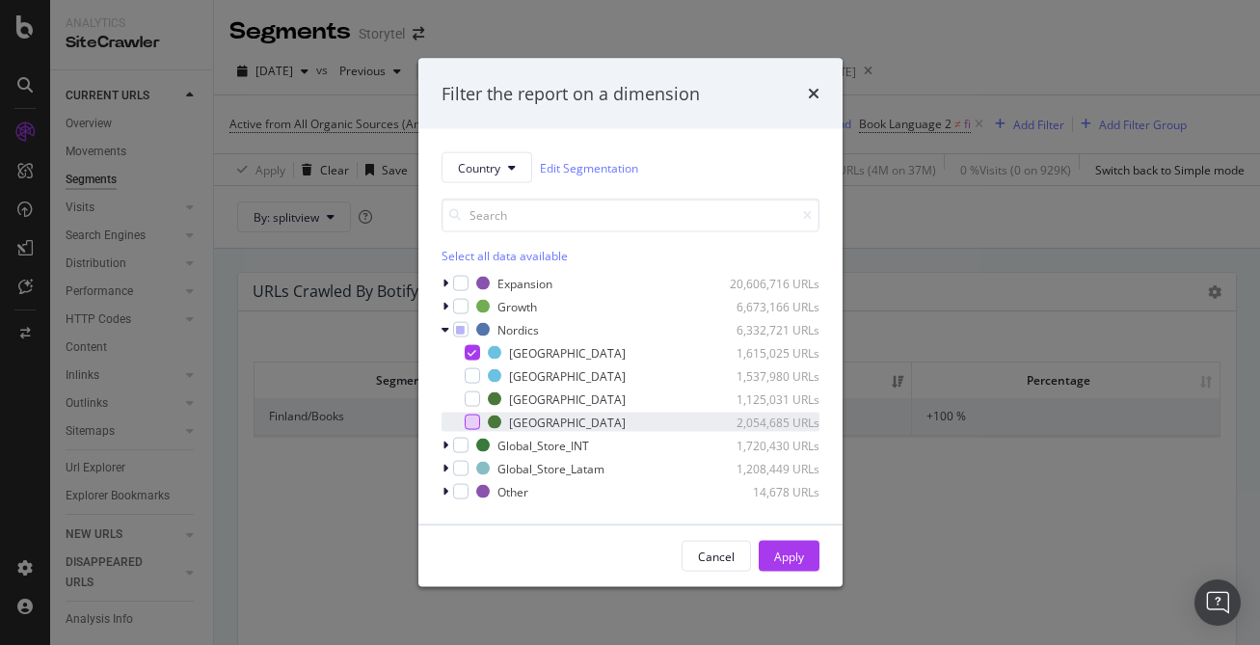
click at [474, 418] on div "modal" at bounding box center [472, 422] width 15 height 15
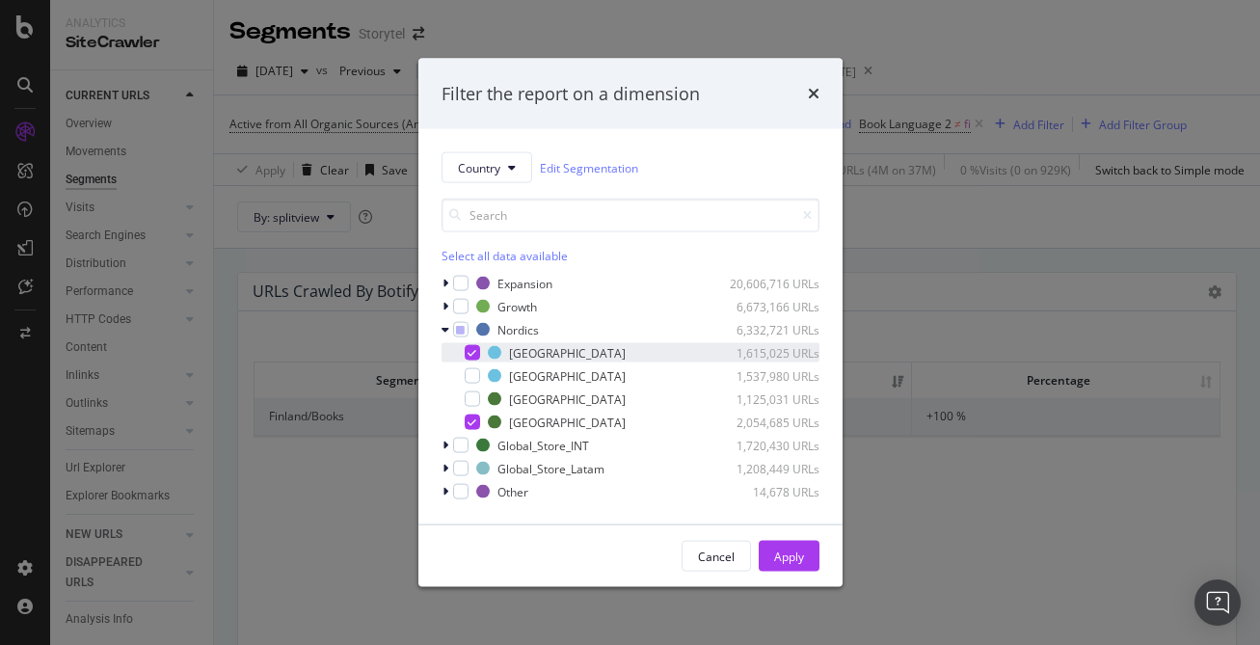
click at [474, 351] on icon "modal" at bounding box center [472, 353] width 9 height 10
click at [801, 564] on div "Apply" at bounding box center [789, 556] width 30 height 29
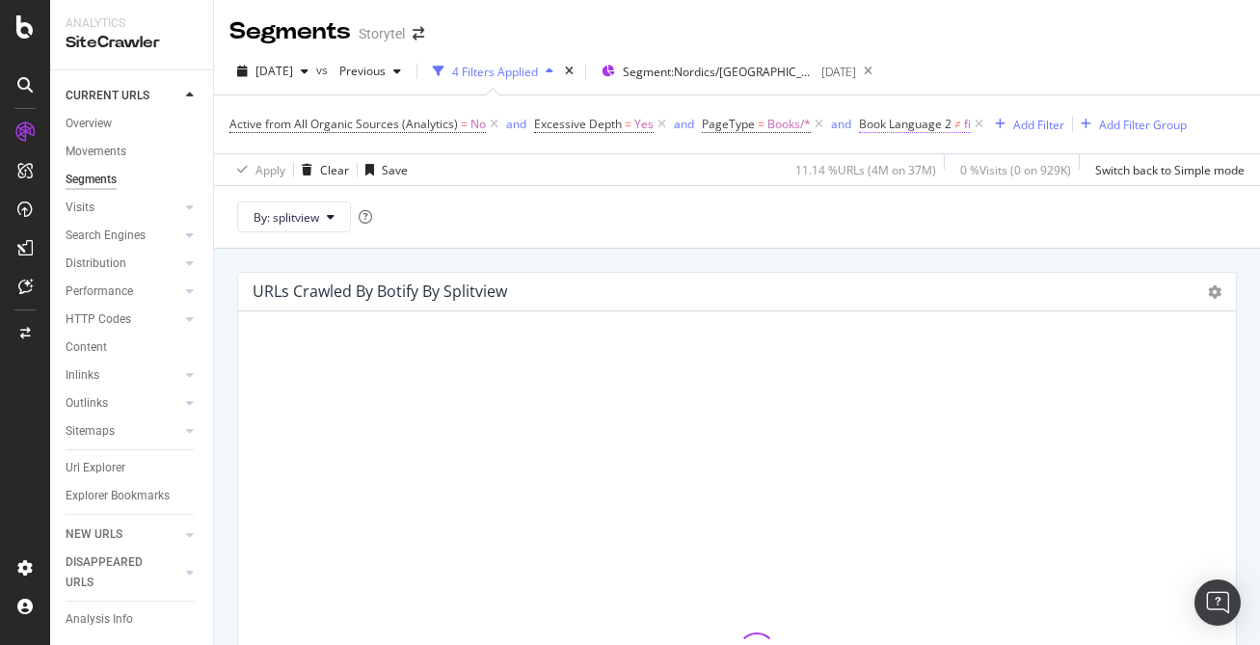
click at [919, 129] on span "Book Language 2" at bounding box center [905, 124] width 93 height 16
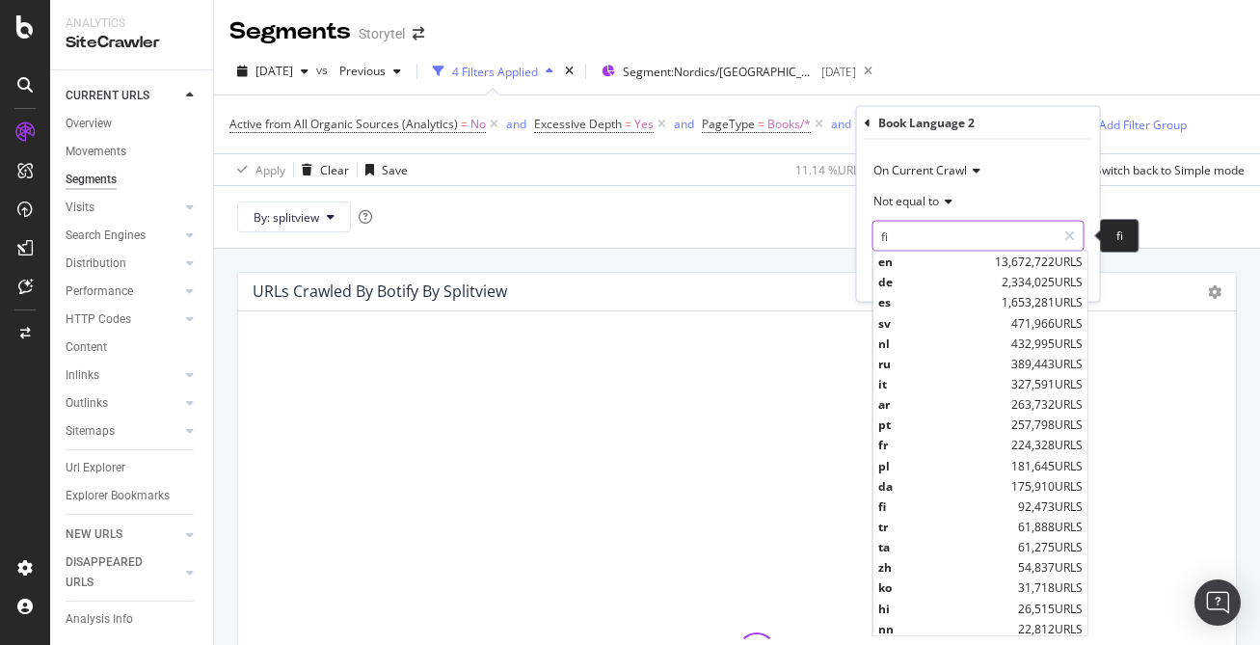
click at [916, 243] on input "fi" at bounding box center [964, 236] width 182 height 31
click at [947, 323] on span "sv" at bounding box center [942, 322] width 128 height 16
type input "sv"
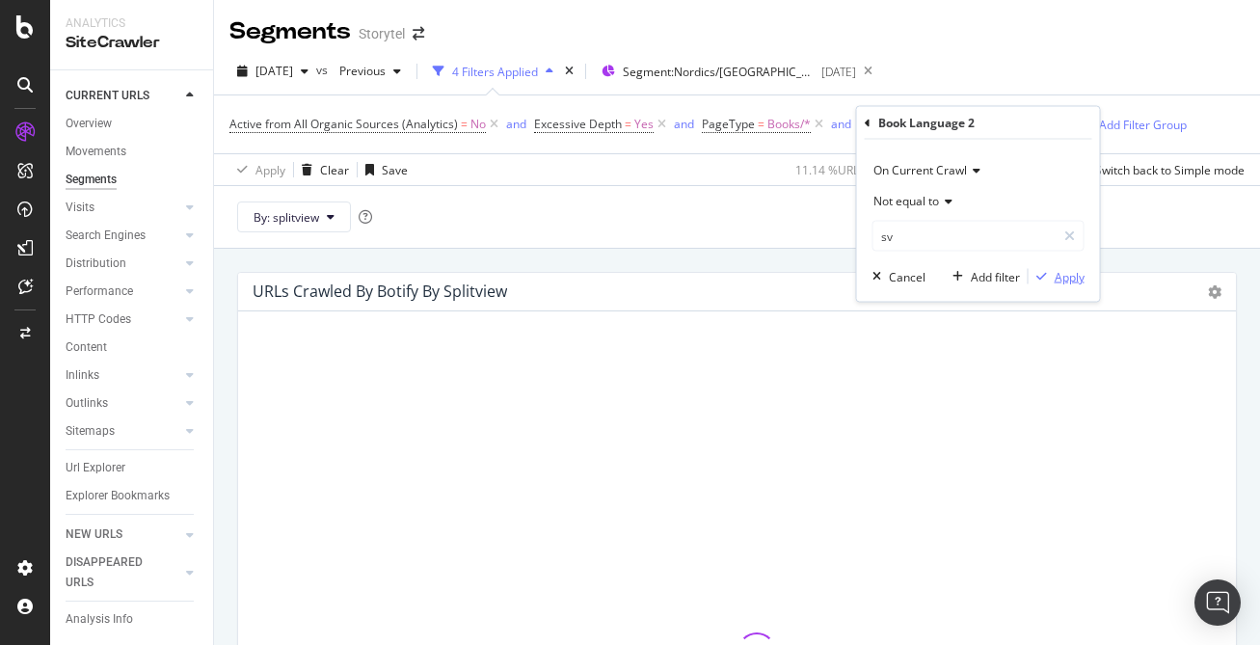
click at [1067, 276] on div "Apply" at bounding box center [1070, 276] width 30 height 16
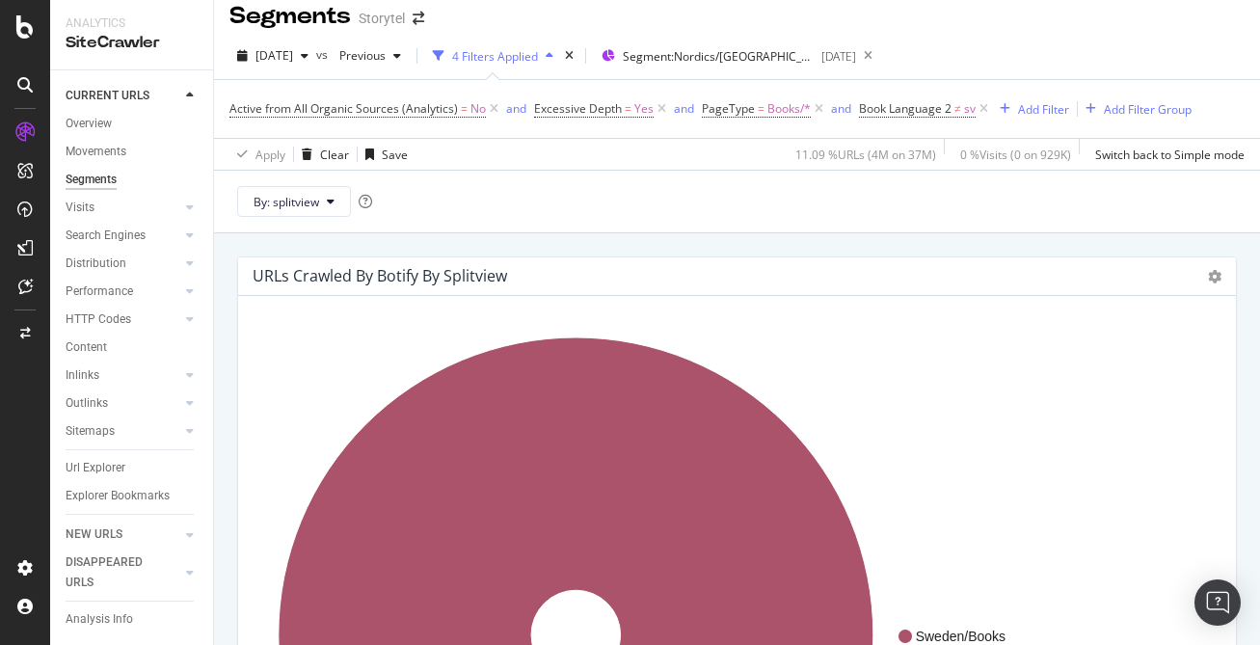
scroll to position [13, 0]
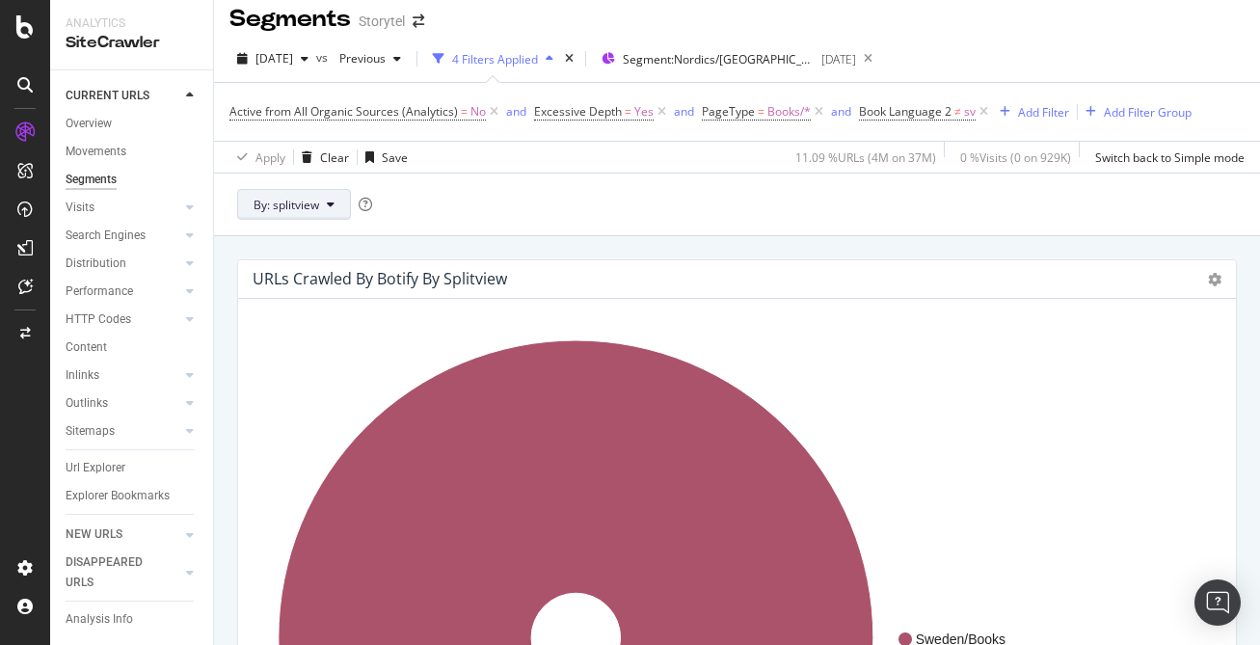
click at [332, 206] on icon at bounding box center [331, 205] width 8 height 12
click at [582, 177] on div "By: splitview" at bounding box center [737, 204] width 1046 height 63
click at [328, 209] on icon at bounding box center [331, 205] width 8 height 12
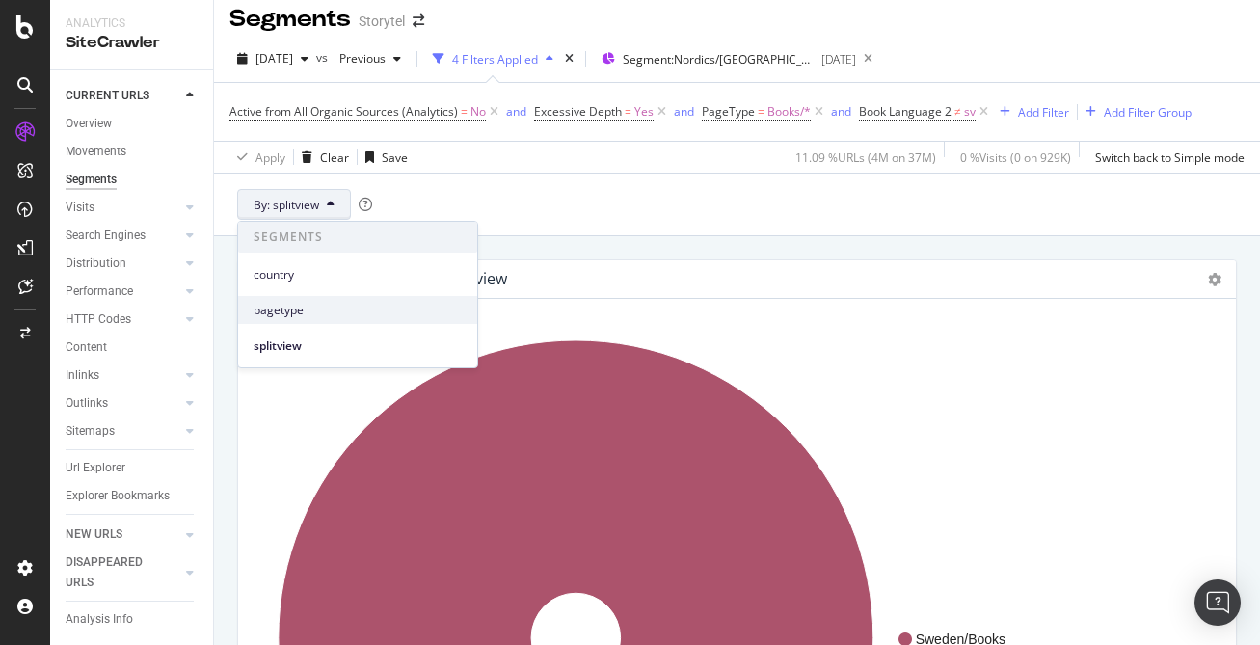
click at [336, 305] on span "pagetype" at bounding box center [358, 310] width 208 height 17
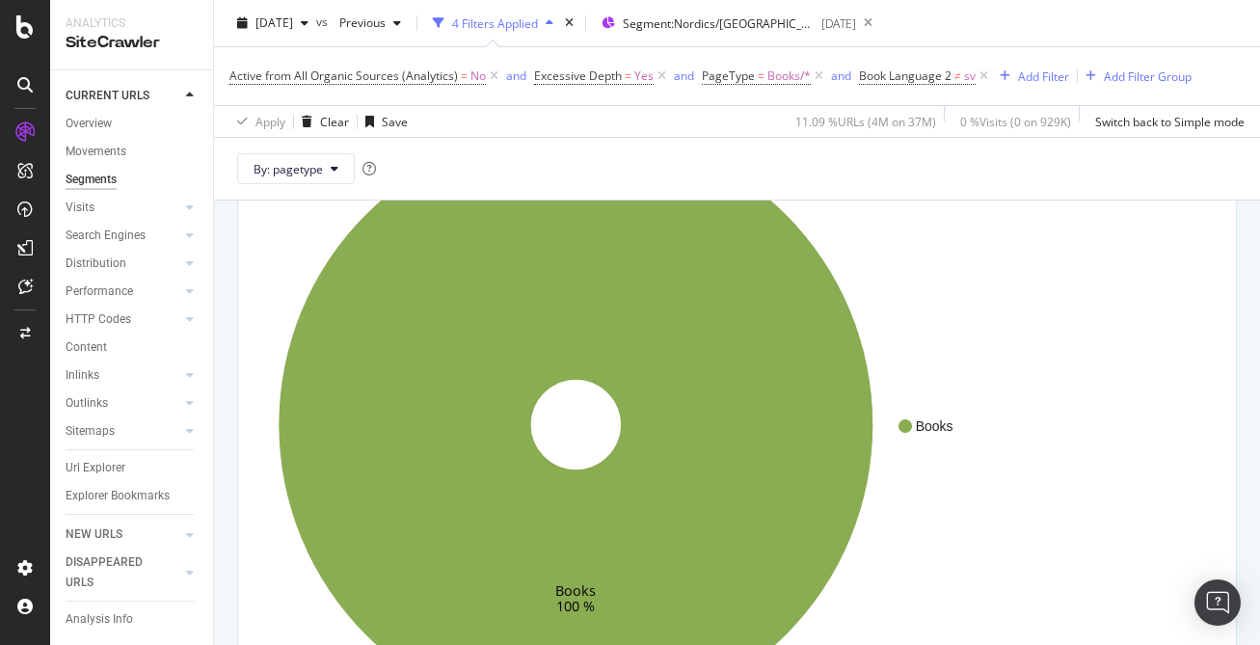
scroll to position [54, 0]
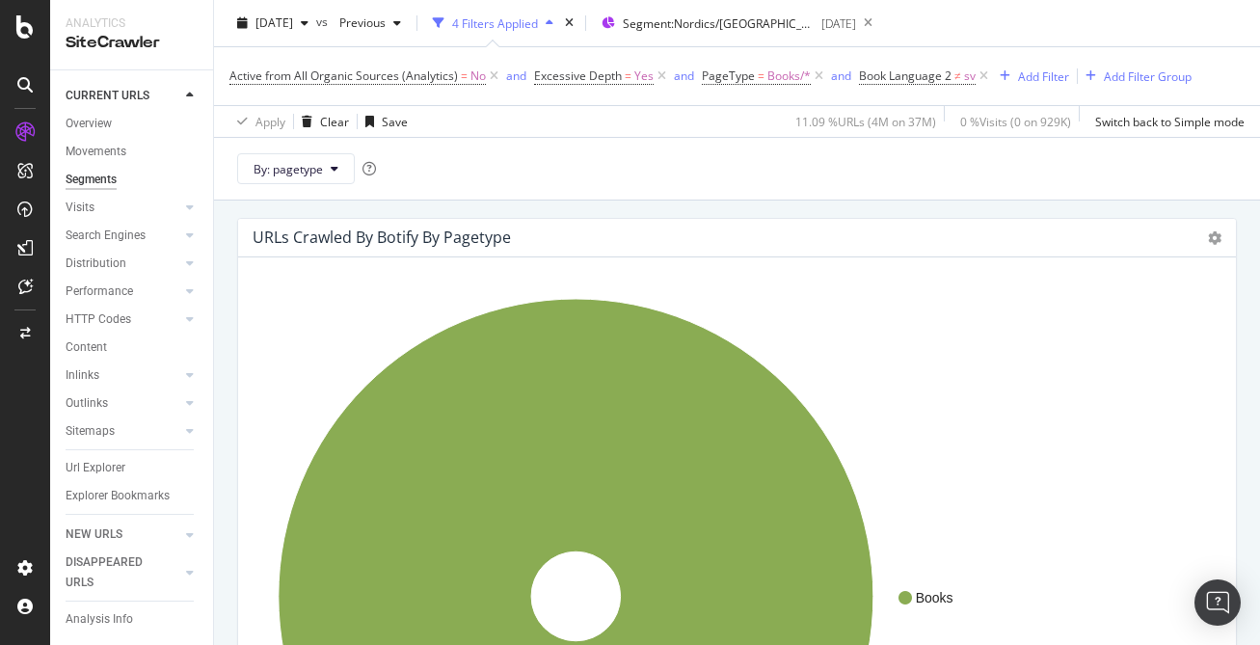
click at [1221, 230] on div "URLs Crawled By Botify By pagetype Sunburst Treemap Table Expand Export as CSV" at bounding box center [737, 238] width 998 height 39
click at [1219, 242] on icon at bounding box center [1214, 237] width 13 height 13
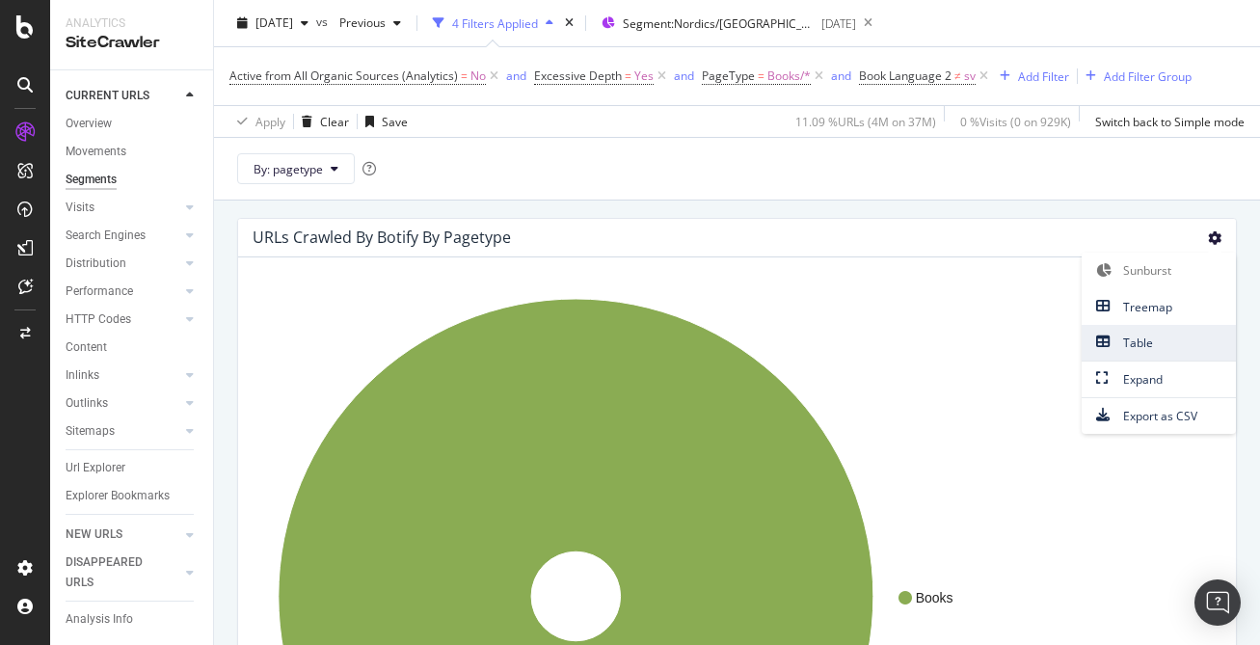
click at [1133, 351] on span "Table" at bounding box center [1159, 343] width 154 height 26
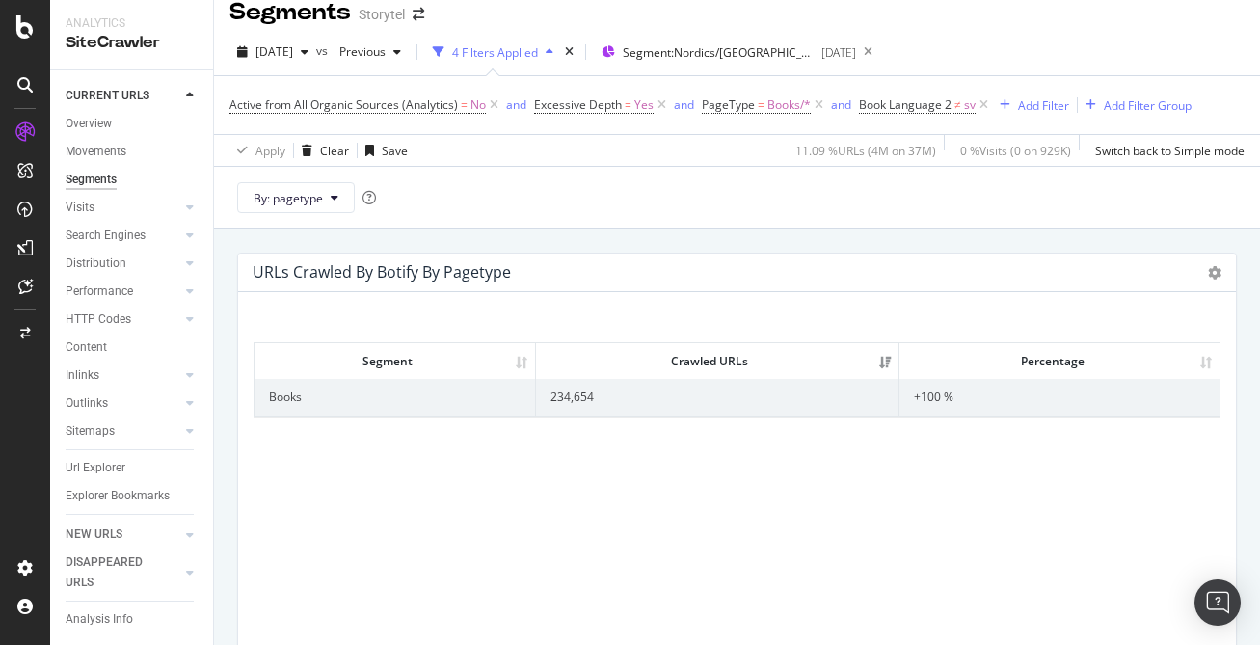
scroll to position [22, 0]
click at [1056, 353] on th "Percentage" at bounding box center [1059, 358] width 320 height 36
click at [466, 359] on th "Segment" at bounding box center [395, 358] width 281 height 36
click at [1210, 258] on div "Sunburst Treemap Table Expand Export as CSV" at bounding box center [1214, 269] width 13 height 22
click at [1216, 270] on icon at bounding box center [1214, 269] width 13 height 13
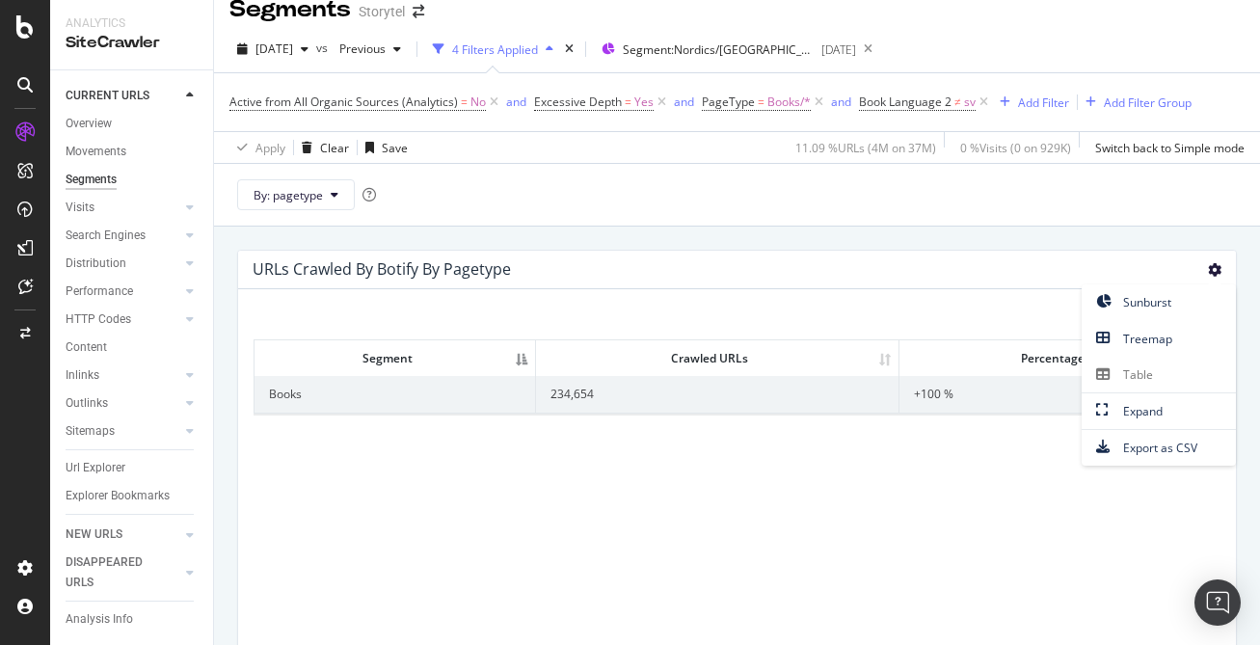
click at [982, 264] on div "URLs Crawled By Botify By pagetype Sunburst Treemap Table Expand Export as CSV" at bounding box center [737, 270] width 998 height 39
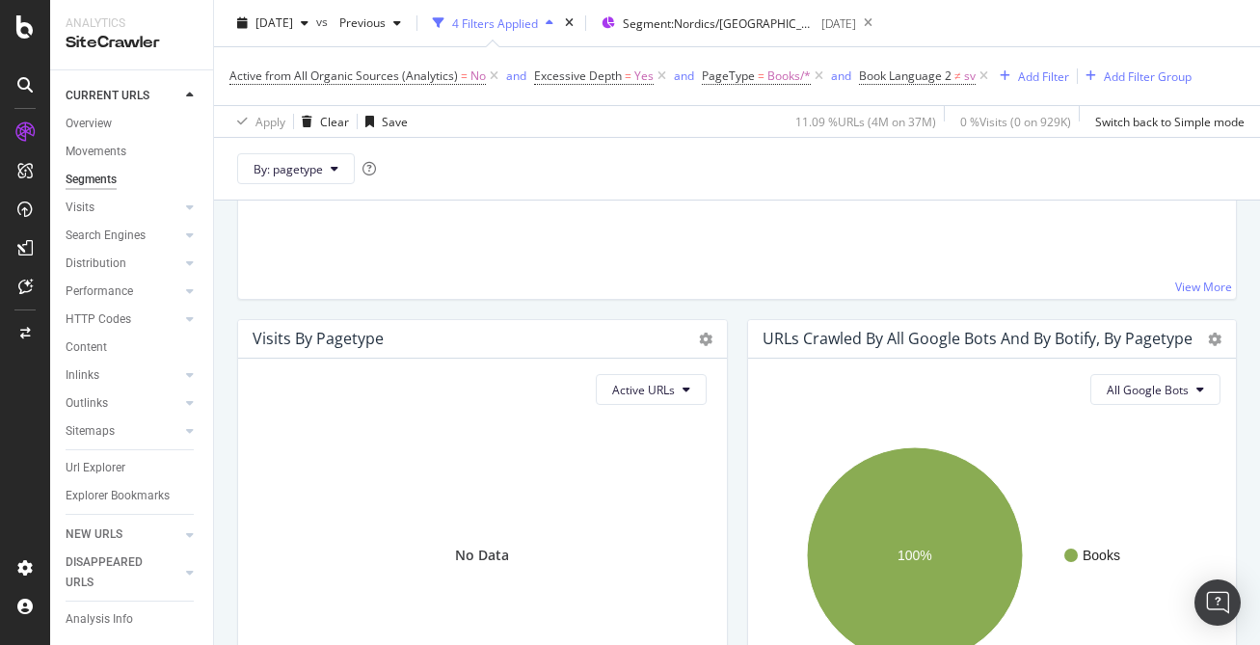
scroll to position [705, 0]
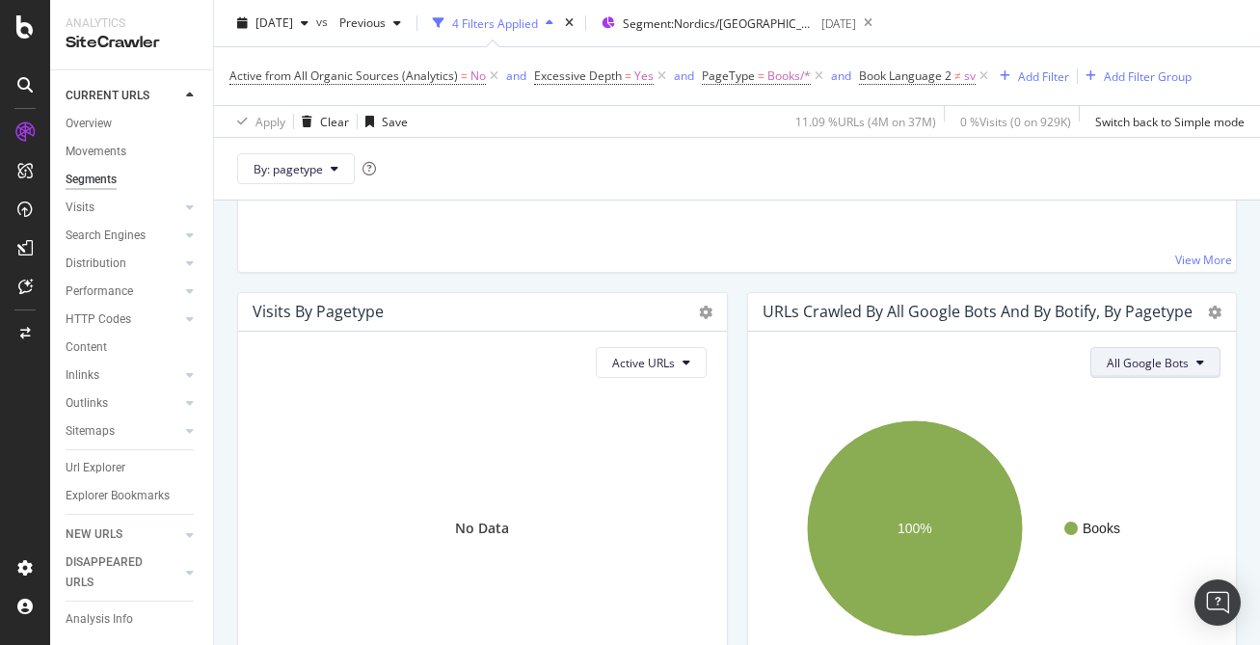
click at [1205, 362] on button "All Google Bots" at bounding box center [1155, 362] width 130 height 31
click at [653, 367] on span "Active URLs" at bounding box center [643, 363] width 63 height 16
click at [729, 348] on div "Visits by pagetype Chart (by Value) Table Expand Export as CSV Export as PNG × …" at bounding box center [483, 495] width 510 height 407
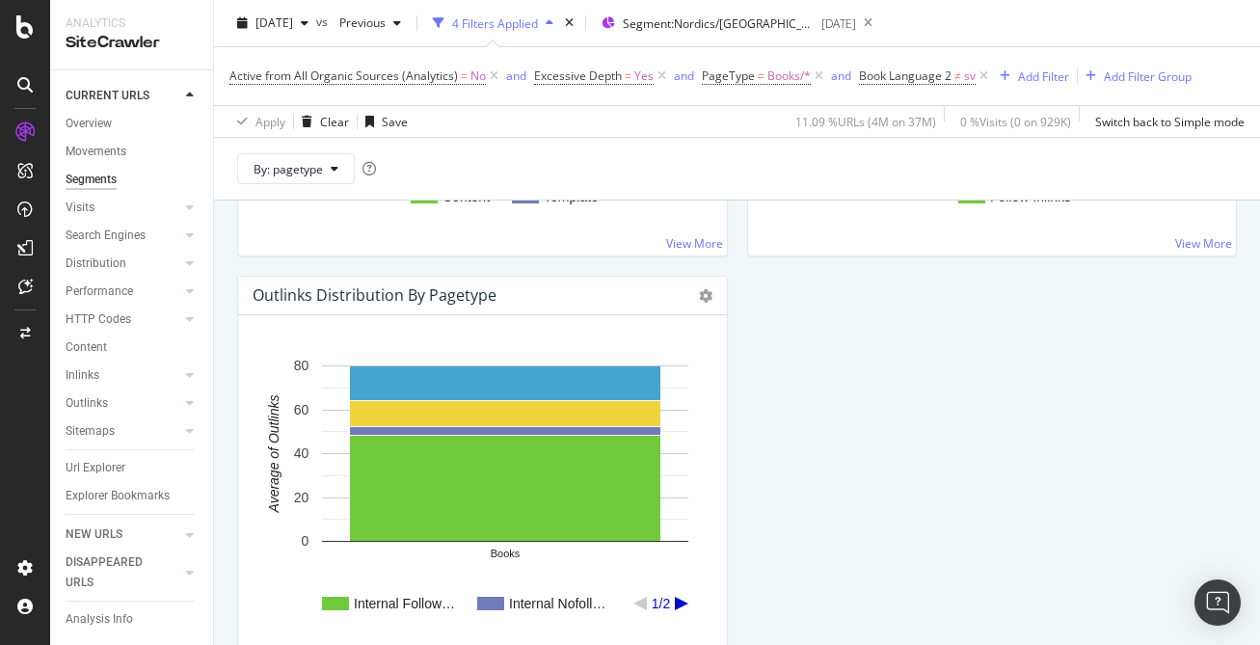
scroll to position [2305, 0]
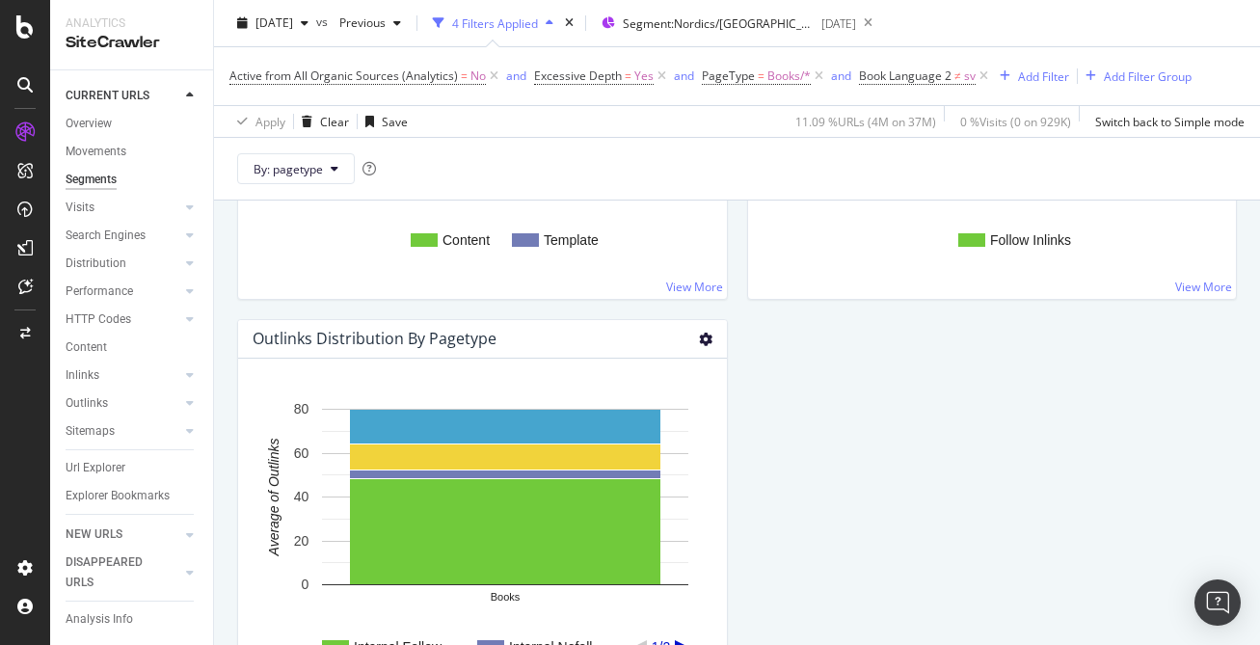
click at [703, 340] on icon at bounding box center [705, 339] width 13 height 13
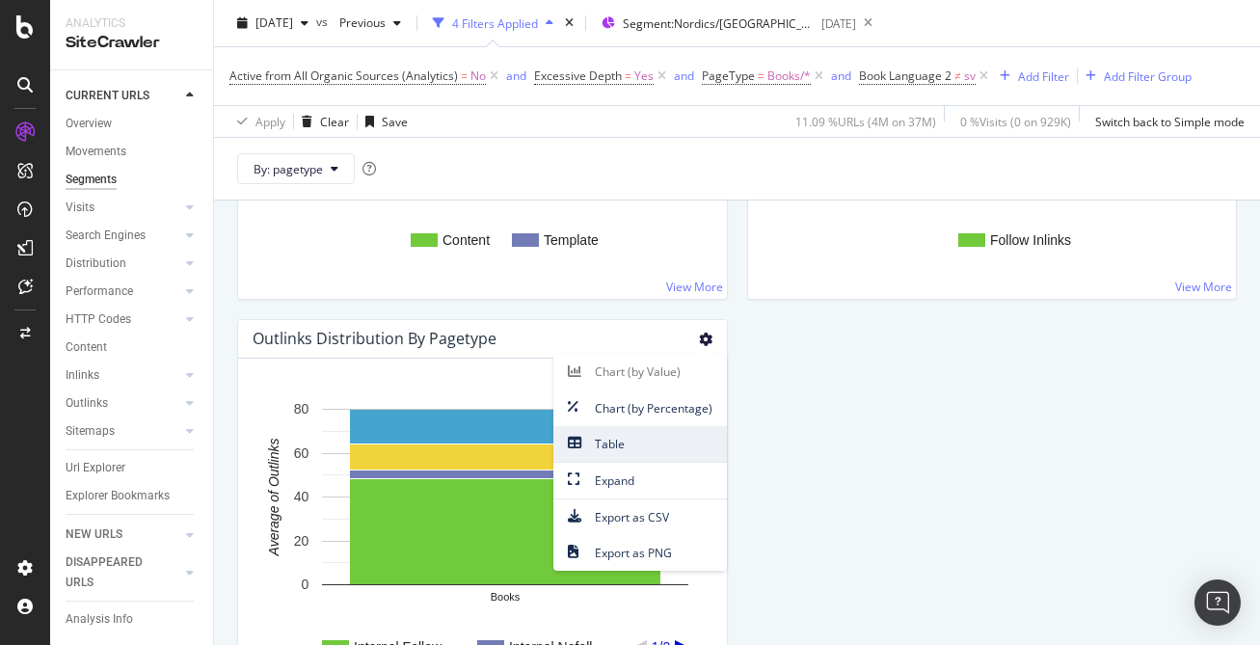
click at [659, 435] on span "Table" at bounding box center [640, 444] width 174 height 26
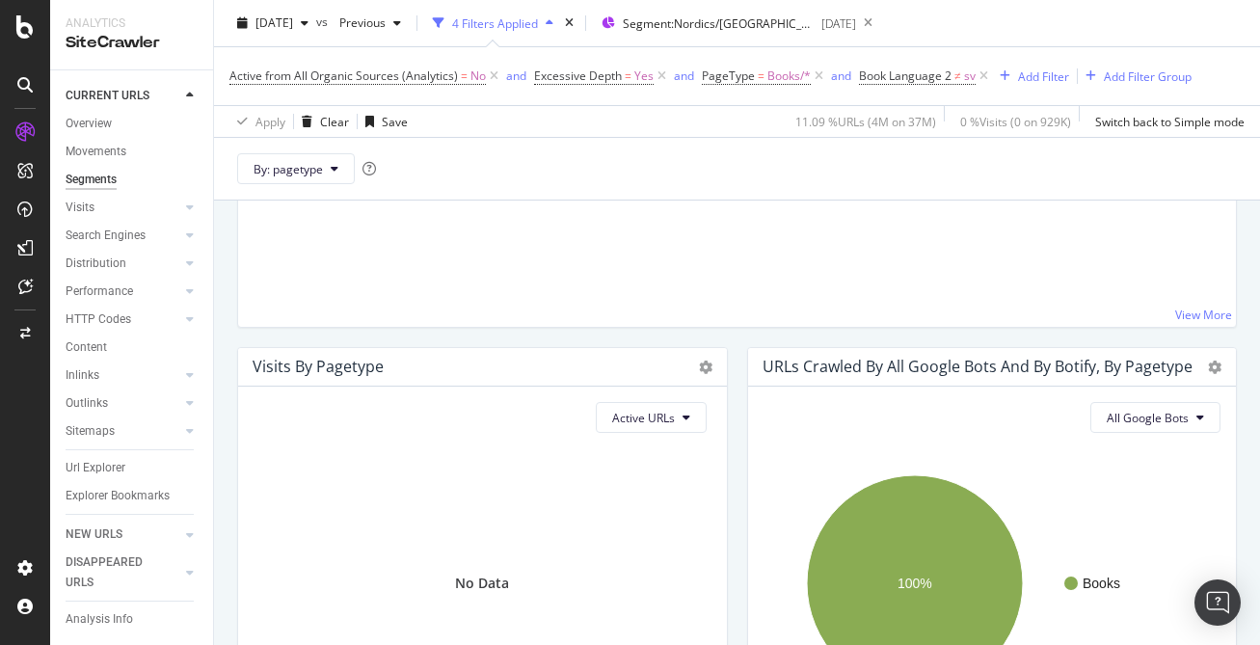
scroll to position [0, 0]
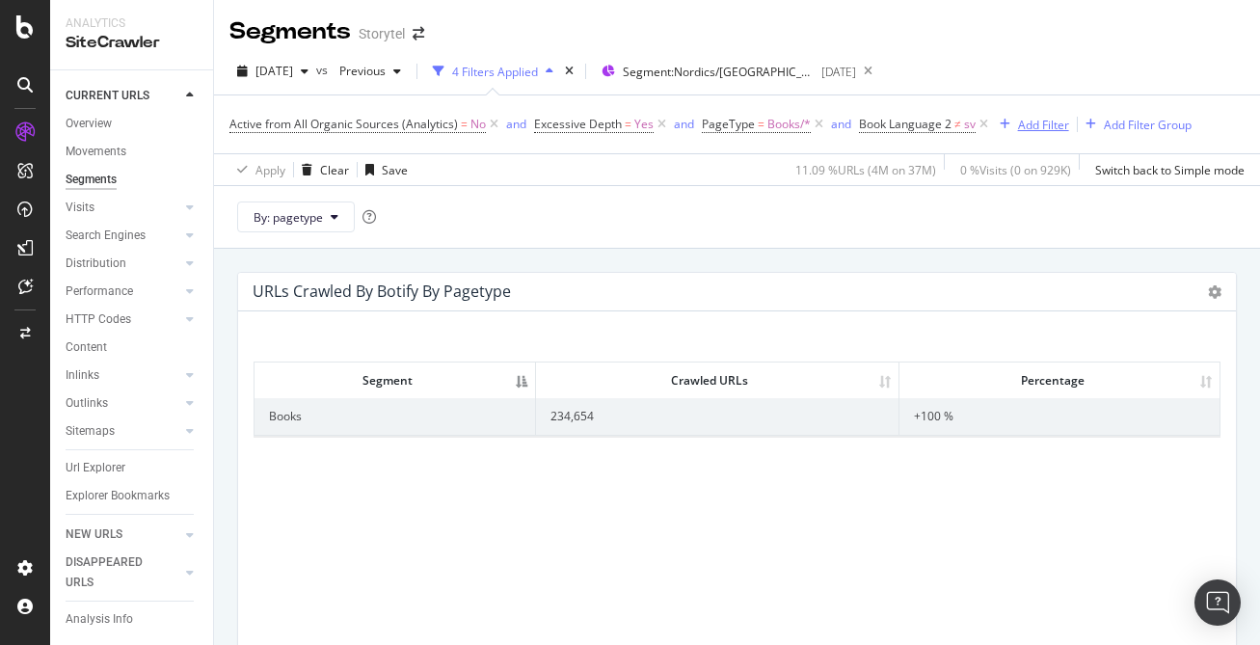
click at [1033, 122] on div "Add Filter" at bounding box center [1043, 125] width 51 height 16
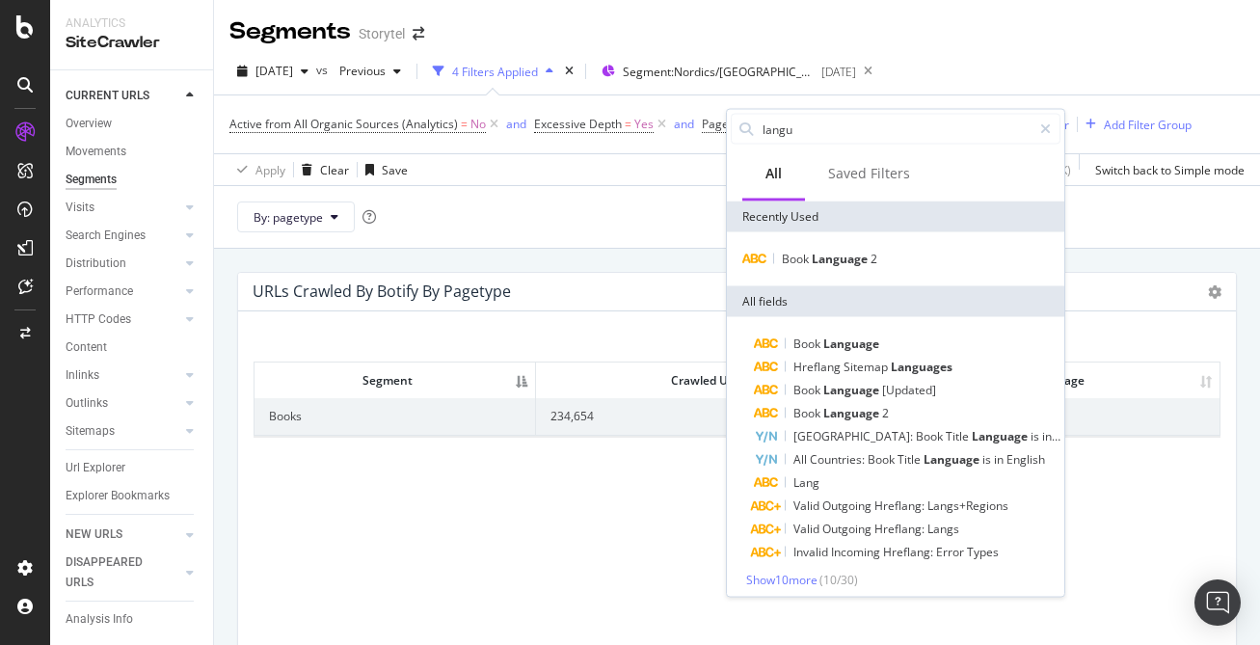
click at [1124, 235] on div "By: pagetype" at bounding box center [737, 216] width 1046 height 63
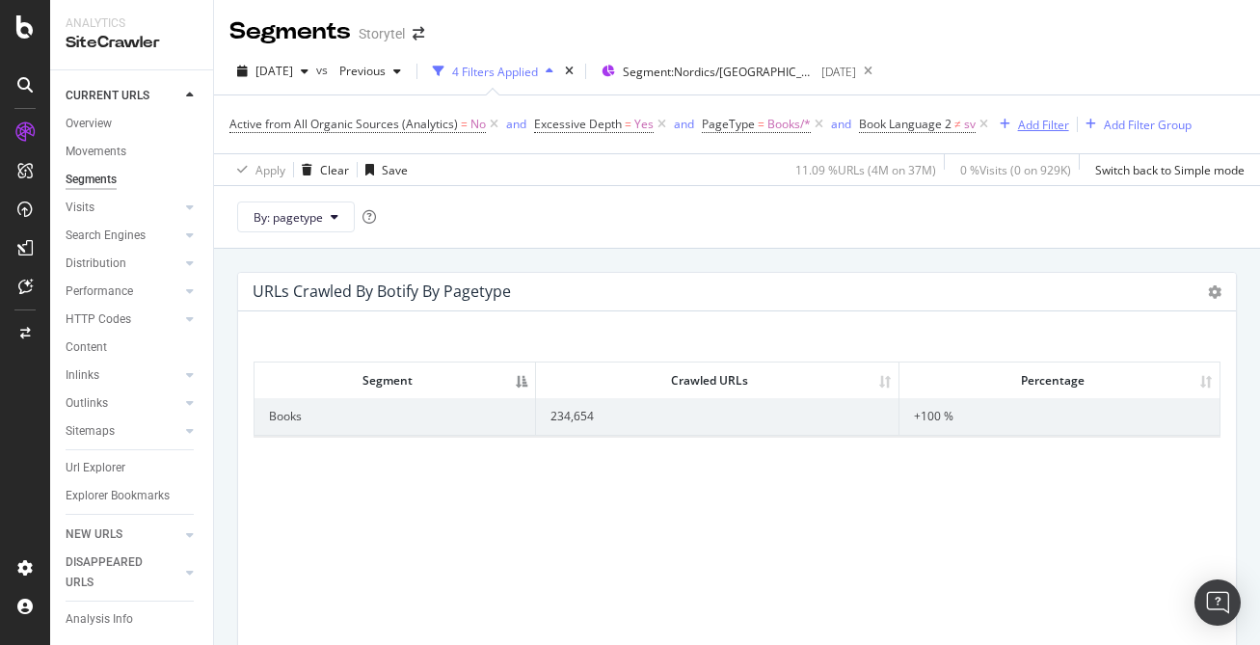
click at [1038, 127] on div "Add Filter" at bounding box center [1043, 125] width 51 height 16
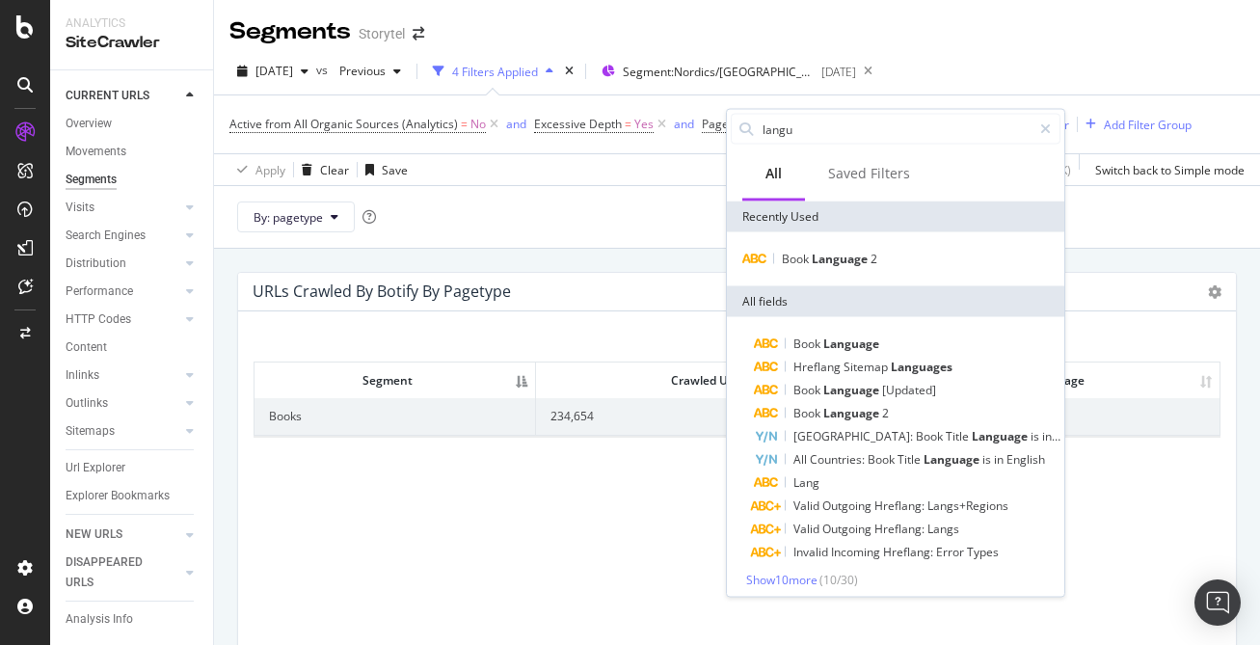
click at [1122, 233] on div "By: pagetype" at bounding box center [737, 216] width 1046 height 63
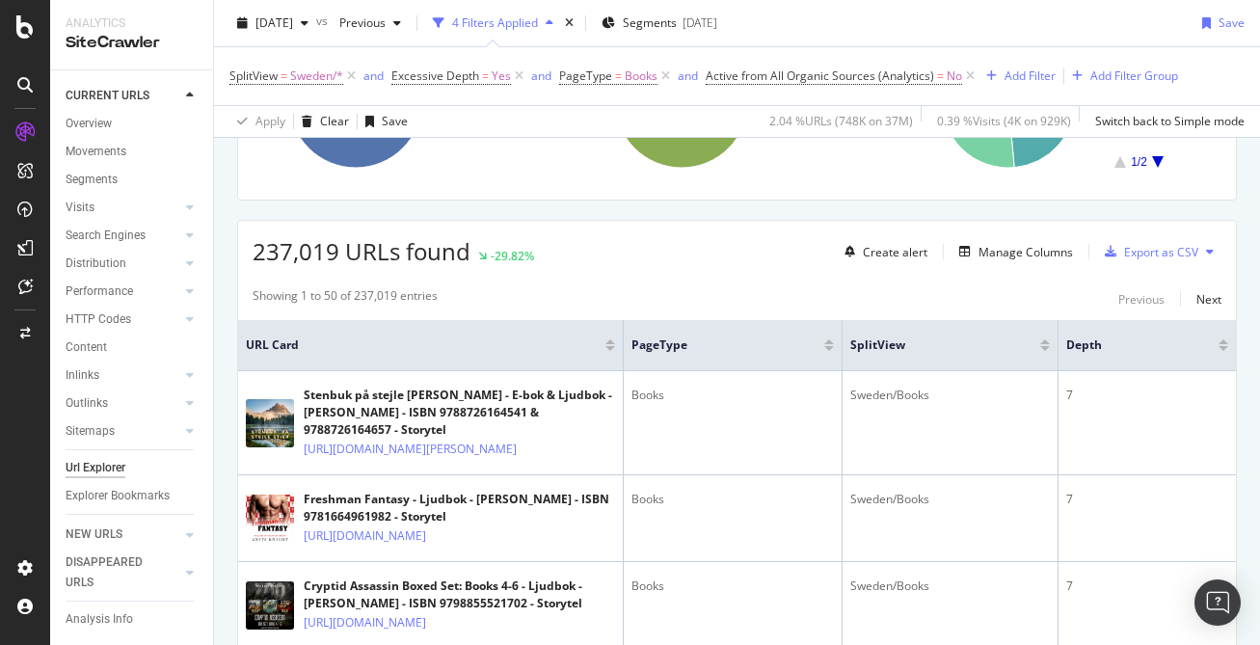
scroll to position [32, 0]
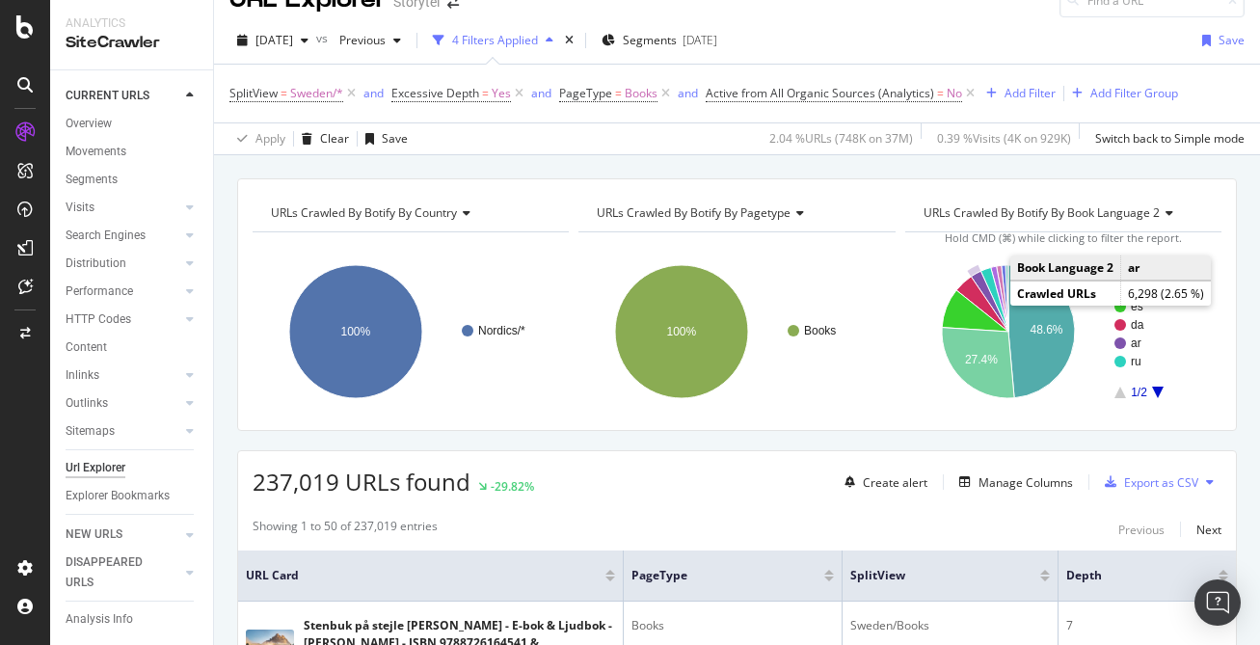
drag, startPoint x: 1074, startPoint y: 429, endPoint x: 953, endPoint y: 255, distance: 211.3
click at [953, 255] on div "URLs Crawled By Botify By country Chart (by Value) Table Expand Export as CSV E…" at bounding box center [737, 304] width 1000 height 253
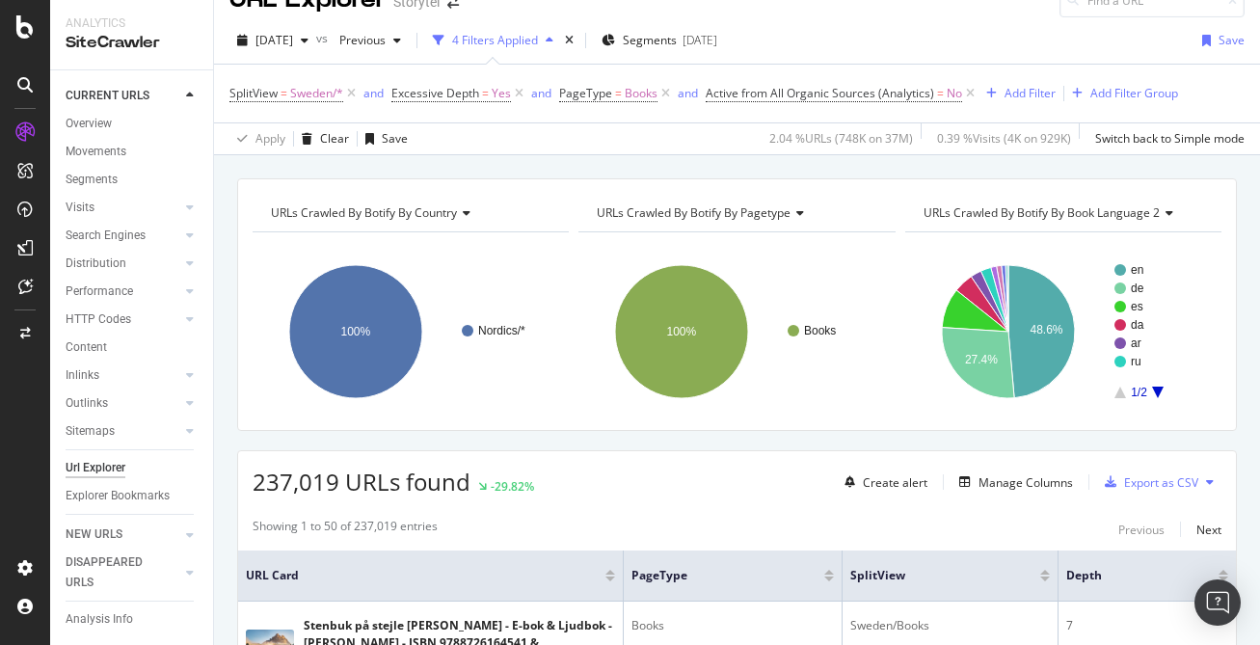
click at [1156, 218] on span "URLs Crawled By Botify By Book Language 2" at bounding box center [1042, 212] width 236 height 16
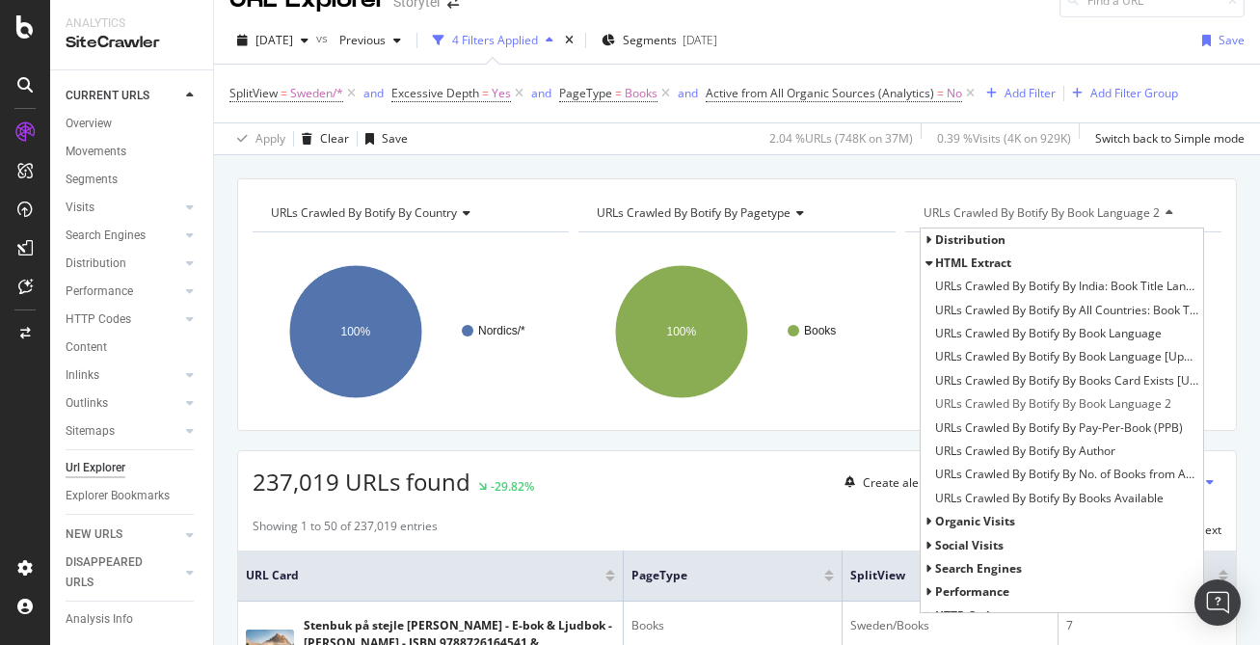
click at [1148, 185] on div "URLs Crawled By Botify By country Chart (by Value) Table Expand Export as CSV E…" at bounding box center [737, 304] width 1000 height 253
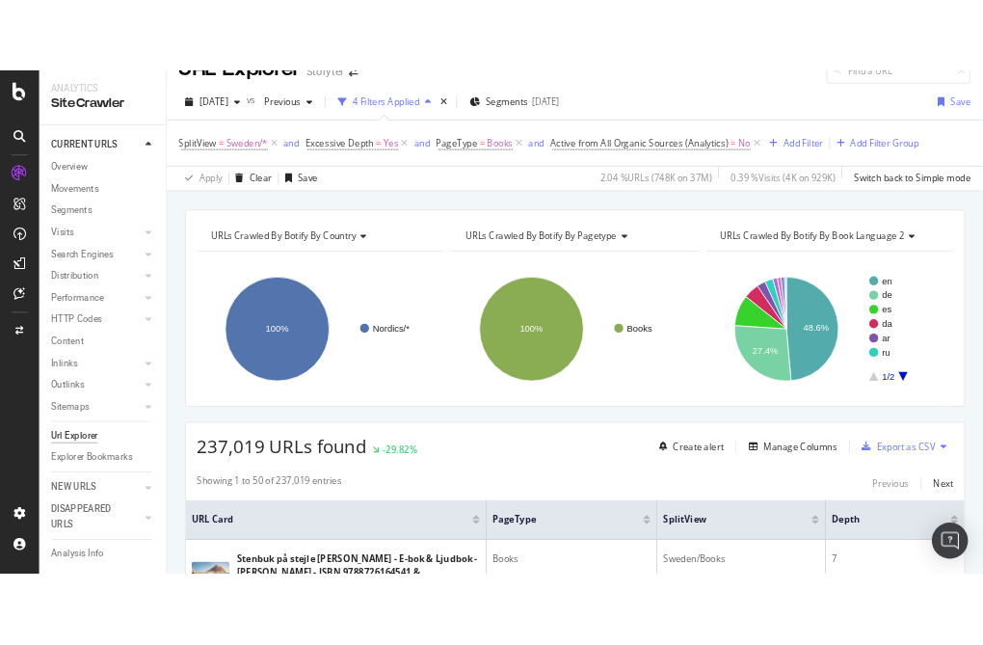
scroll to position [0, 0]
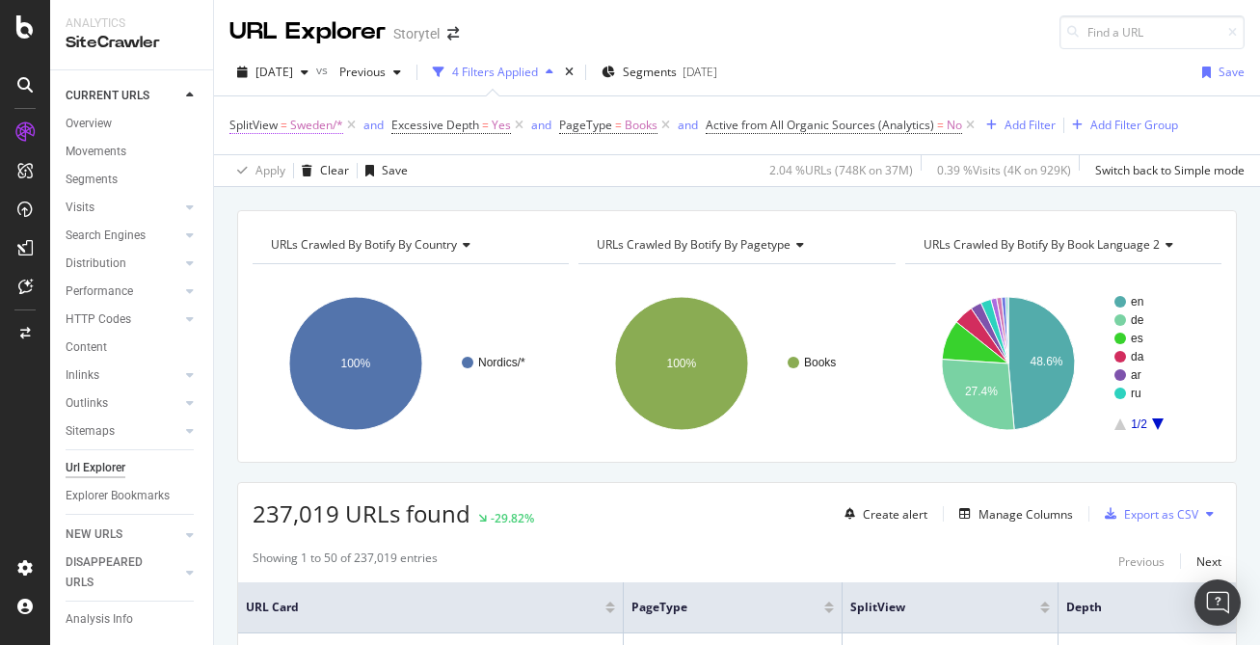
click at [281, 130] on span "=" at bounding box center [284, 125] width 7 height 16
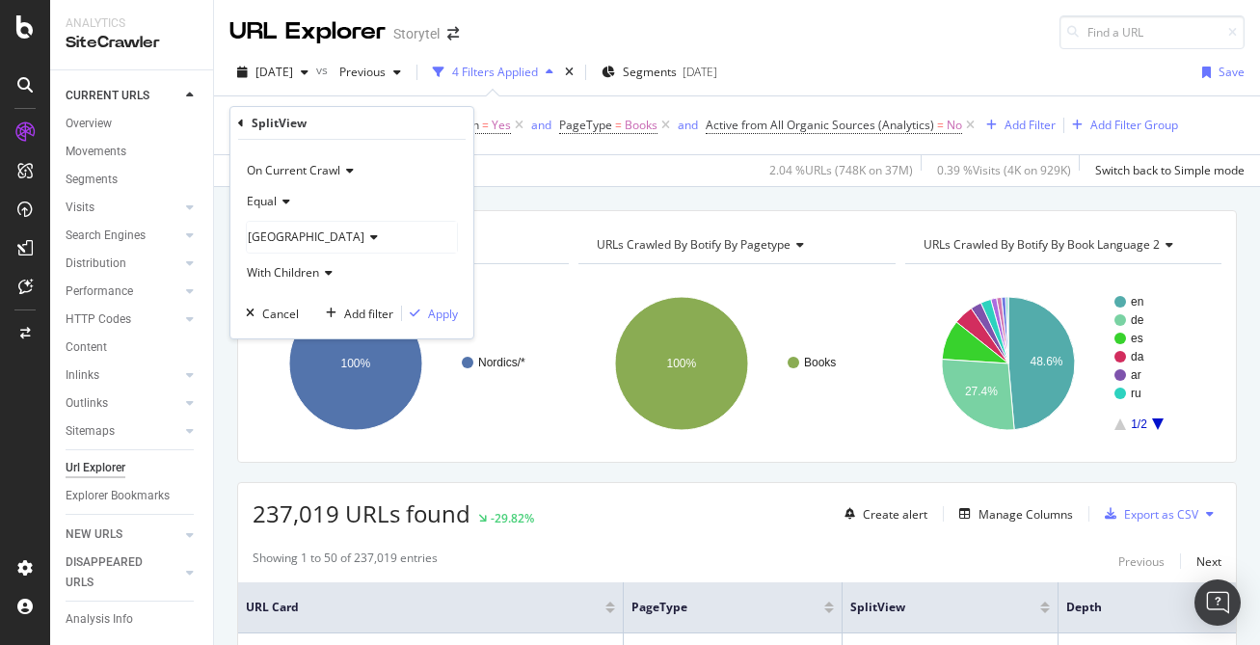
click at [302, 246] on div "[GEOGRAPHIC_DATA]" at bounding box center [352, 237] width 210 height 31
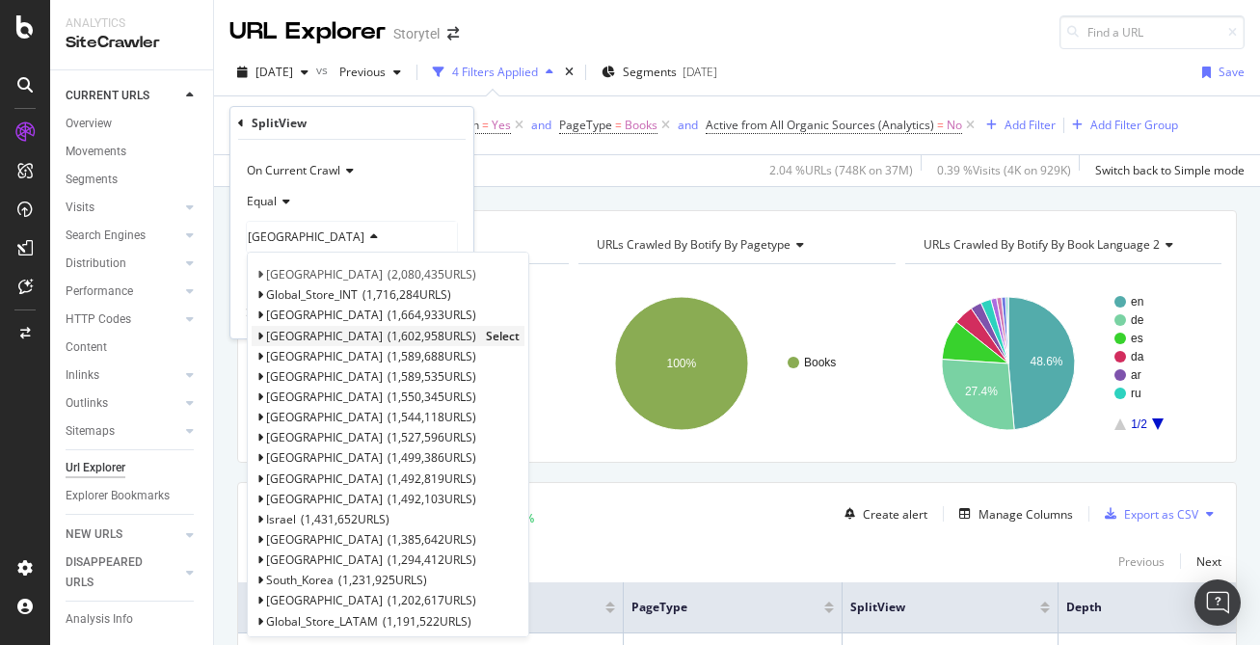
click at [486, 334] on span "Select" at bounding box center [503, 336] width 34 height 16
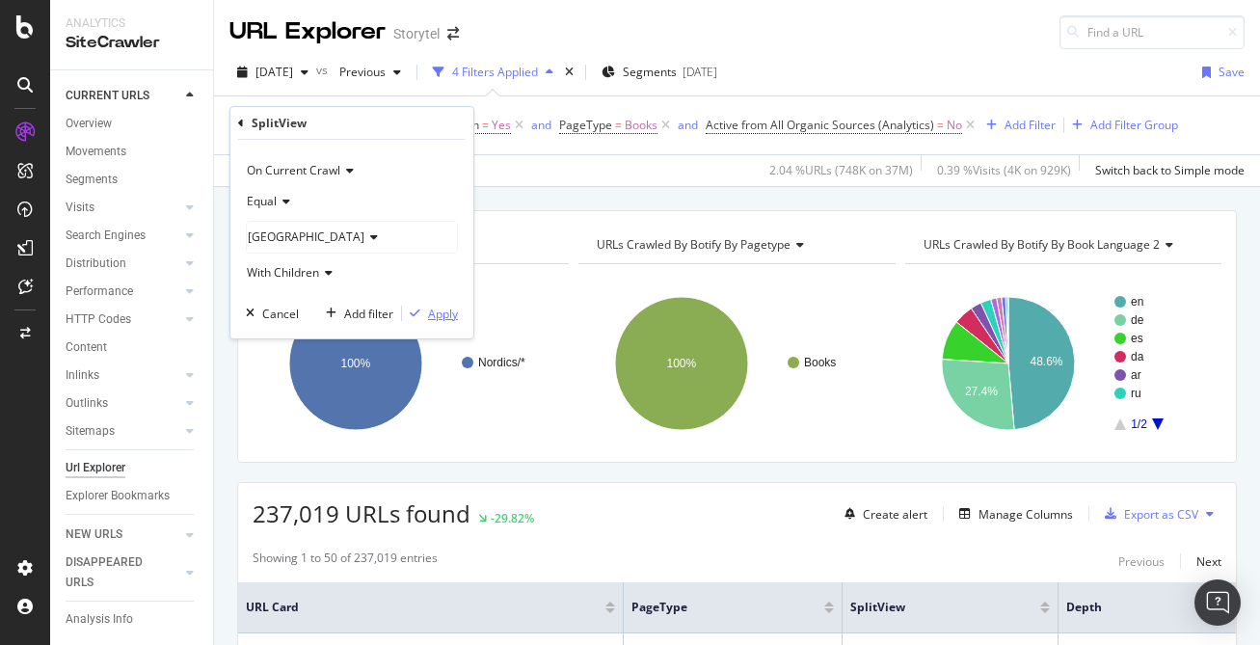
click at [443, 314] on div "Apply" at bounding box center [443, 314] width 30 height 16
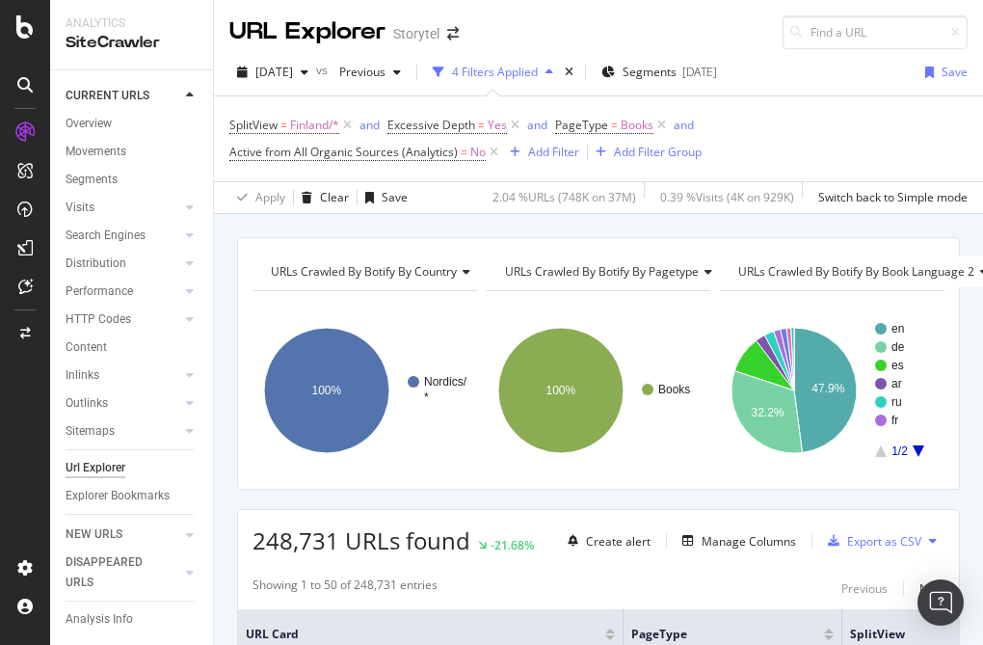
click at [919, 449] on icon "A chart." at bounding box center [919, 451] width 12 height 12
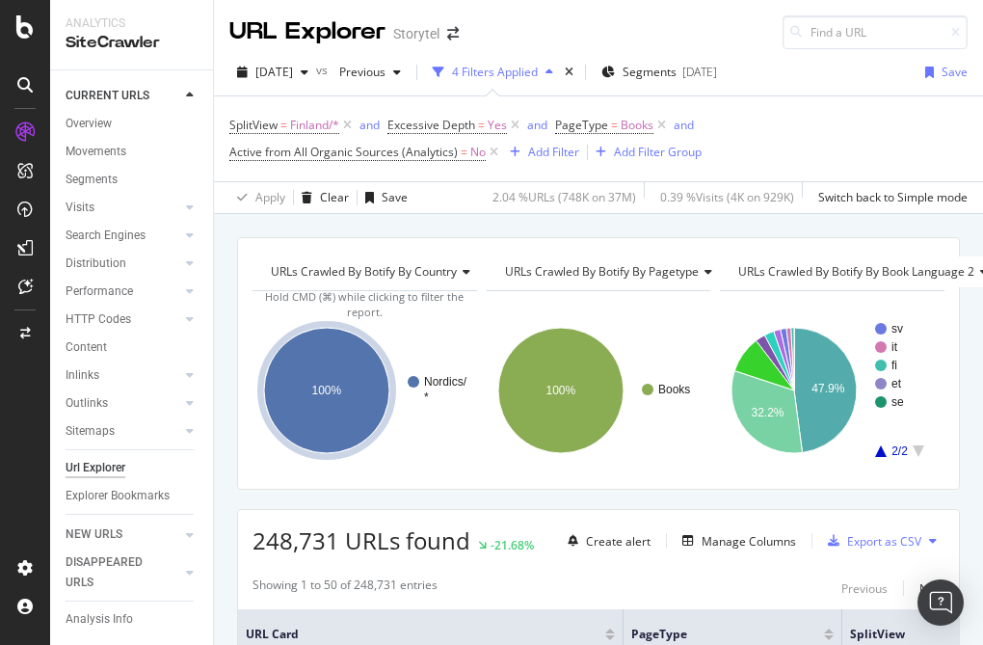
click at [882, 453] on icon "A chart." at bounding box center [881, 451] width 12 height 12
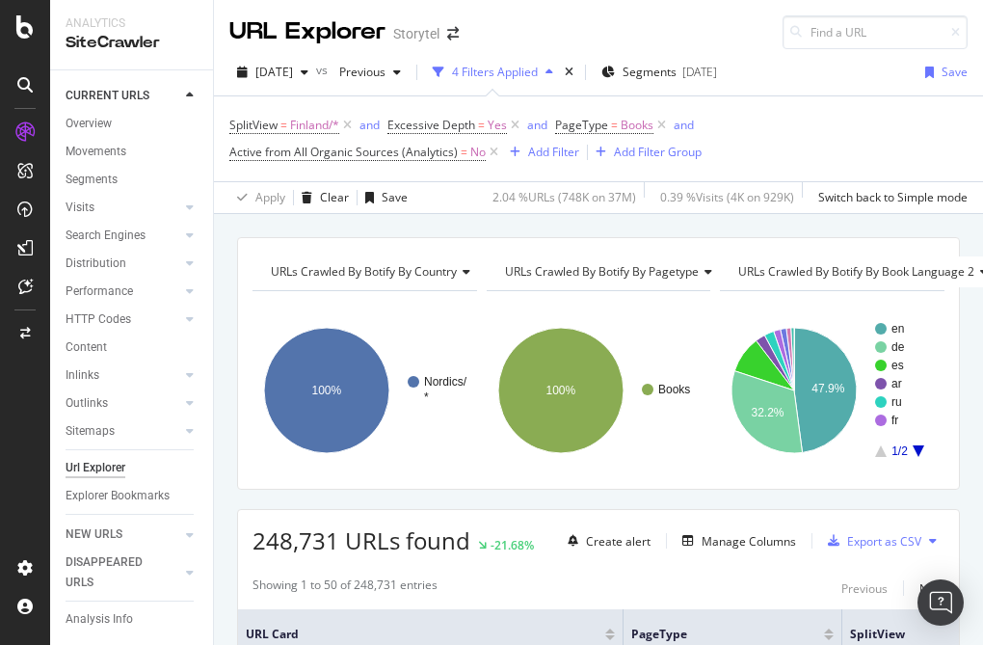
click at [920, 449] on icon "A chart." at bounding box center [919, 451] width 12 height 12
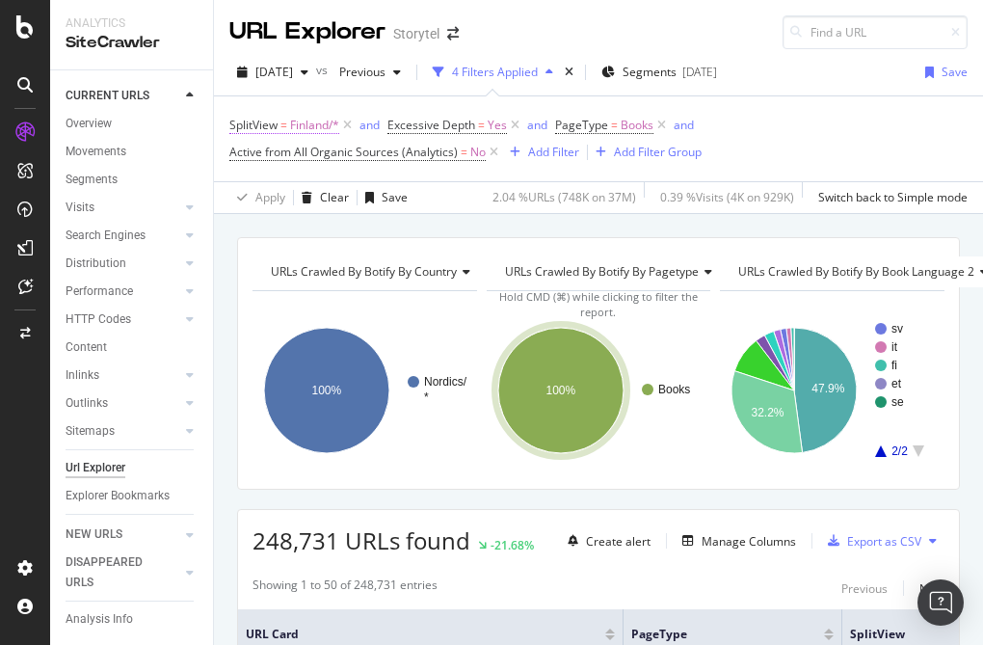
click at [299, 127] on span "Finland/*" at bounding box center [314, 125] width 49 height 27
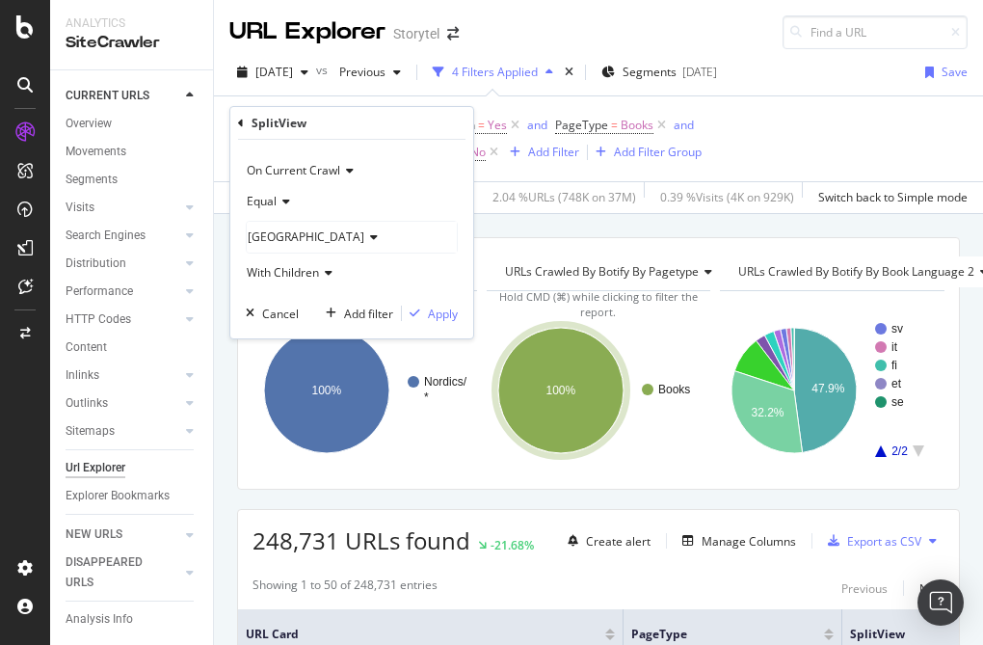
click at [284, 243] on span "[GEOGRAPHIC_DATA]" at bounding box center [306, 236] width 117 height 16
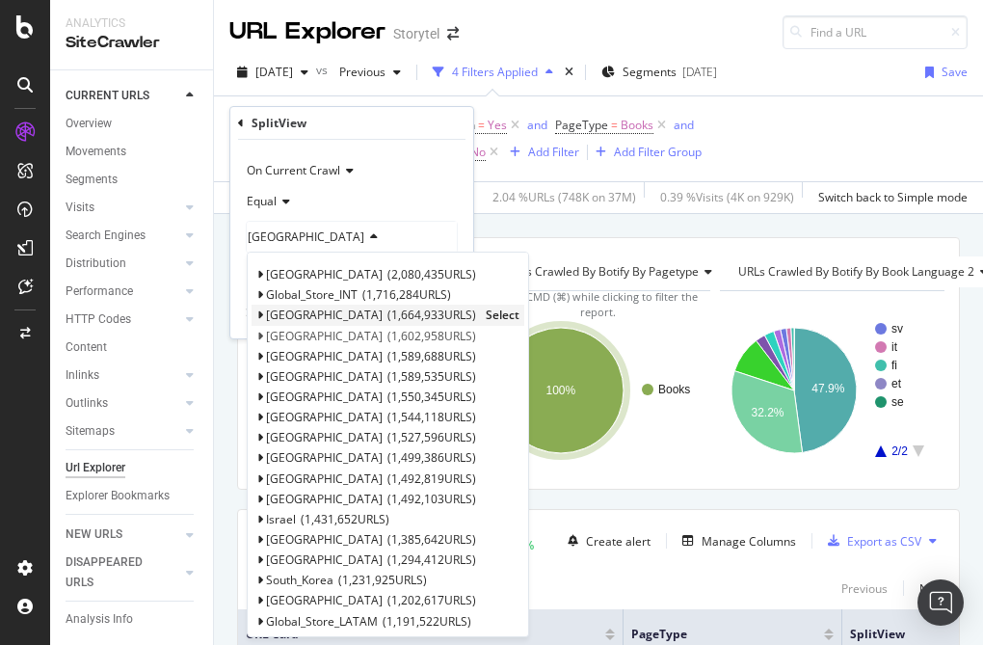
click at [388, 315] on span "1,664,933 URLS" at bounding box center [432, 315] width 89 height 16
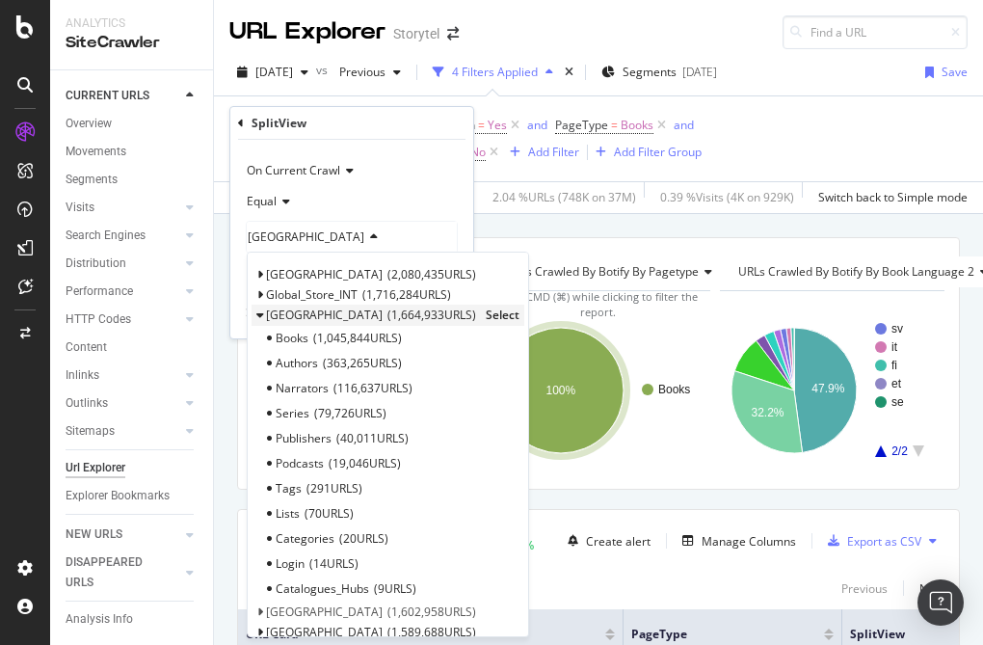
click at [486, 312] on span "Select" at bounding box center [503, 315] width 34 height 16
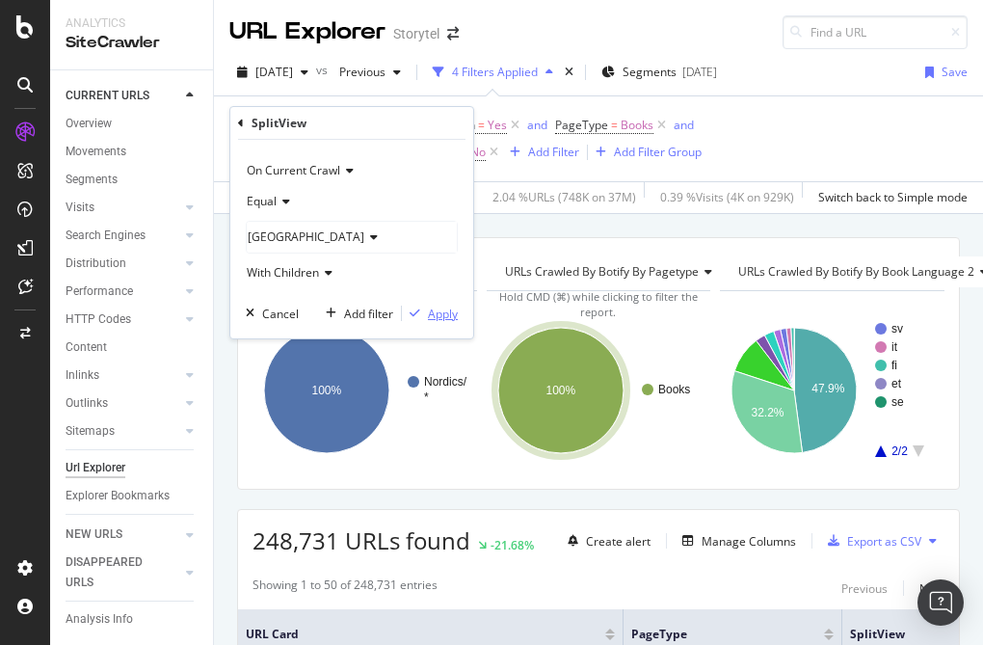
click at [442, 317] on div "Apply" at bounding box center [443, 314] width 30 height 16
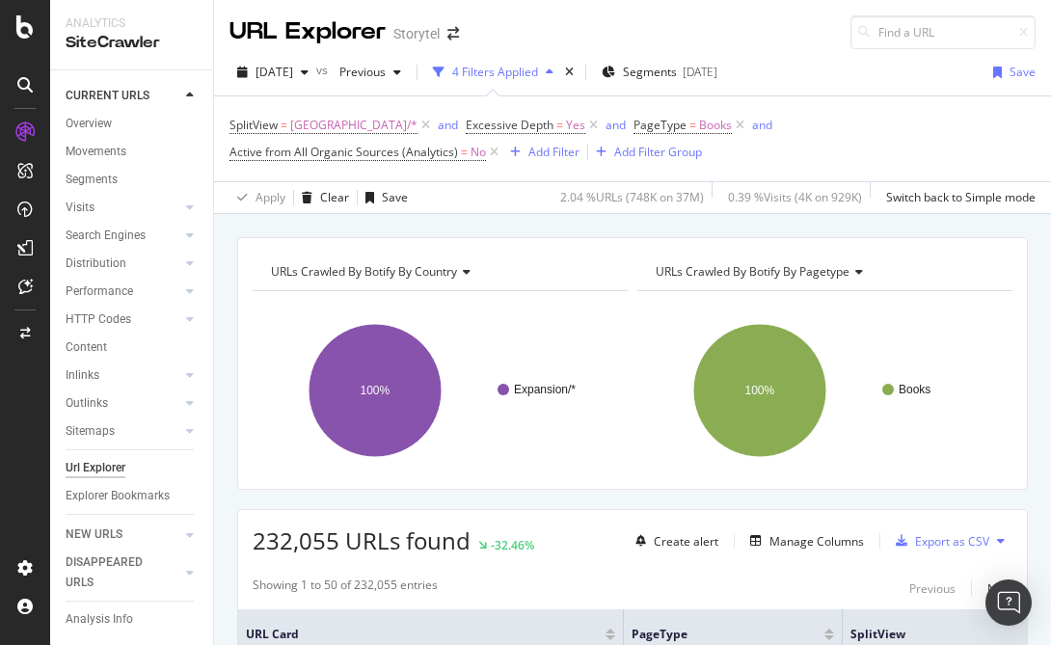
click at [831, 263] on span "URLs Crawled By Botify By pagetype" at bounding box center [753, 271] width 194 height 16
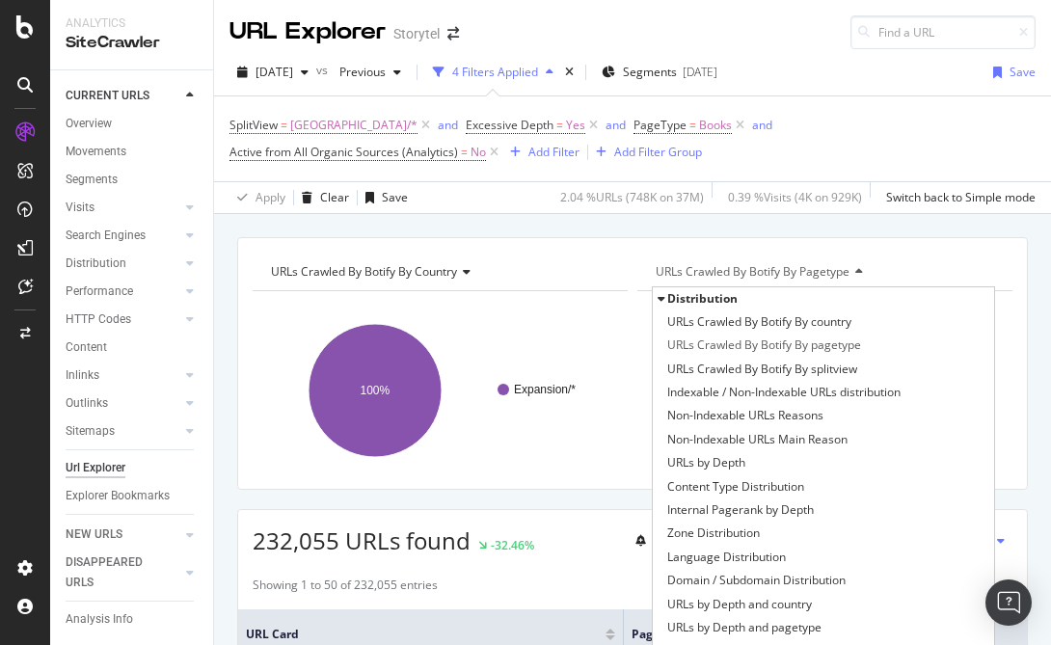
click at [676, 295] on span "Distribution" at bounding box center [702, 298] width 70 height 16
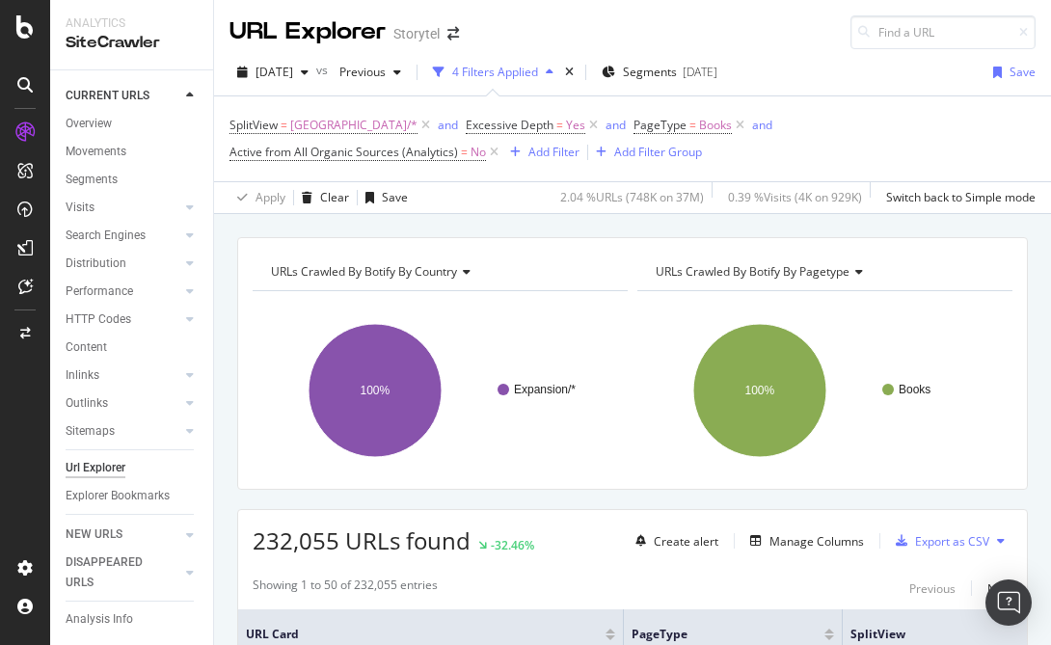
click at [698, 246] on div "URLs Crawled By Botify By country Chart (by Value) Table Expand Export as CSV E…" at bounding box center [632, 363] width 790 height 253
click at [817, 274] on span "URLs Crawled By Botify By pagetype" at bounding box center [753, 271] width 194 height 16
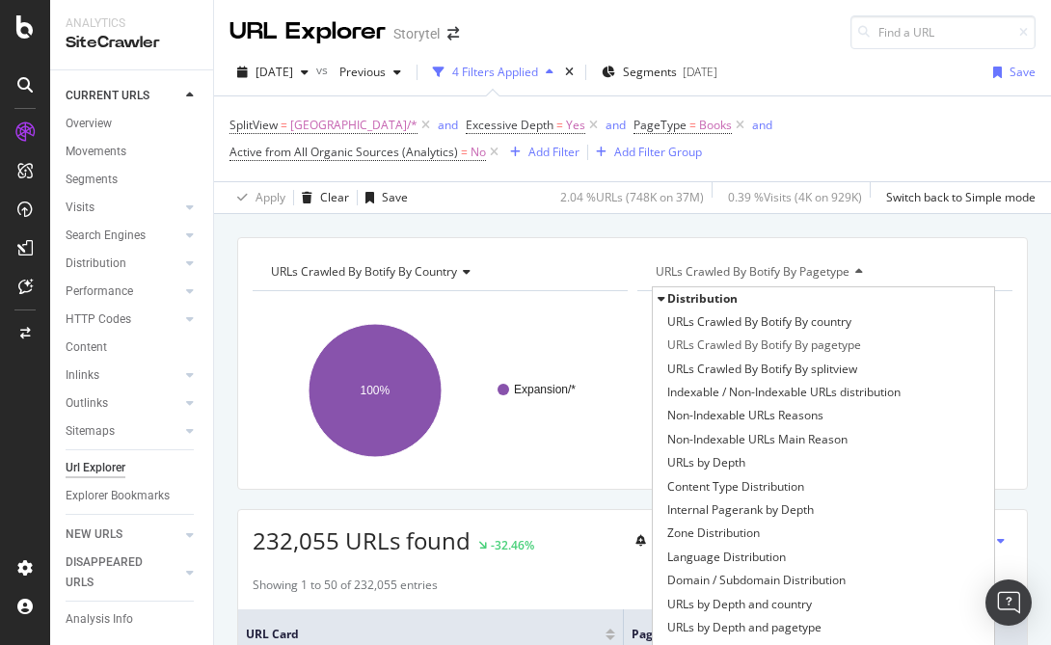
click at [672, 299] on span "Distribution" at bounding box center [702, 298] width 70 height 16
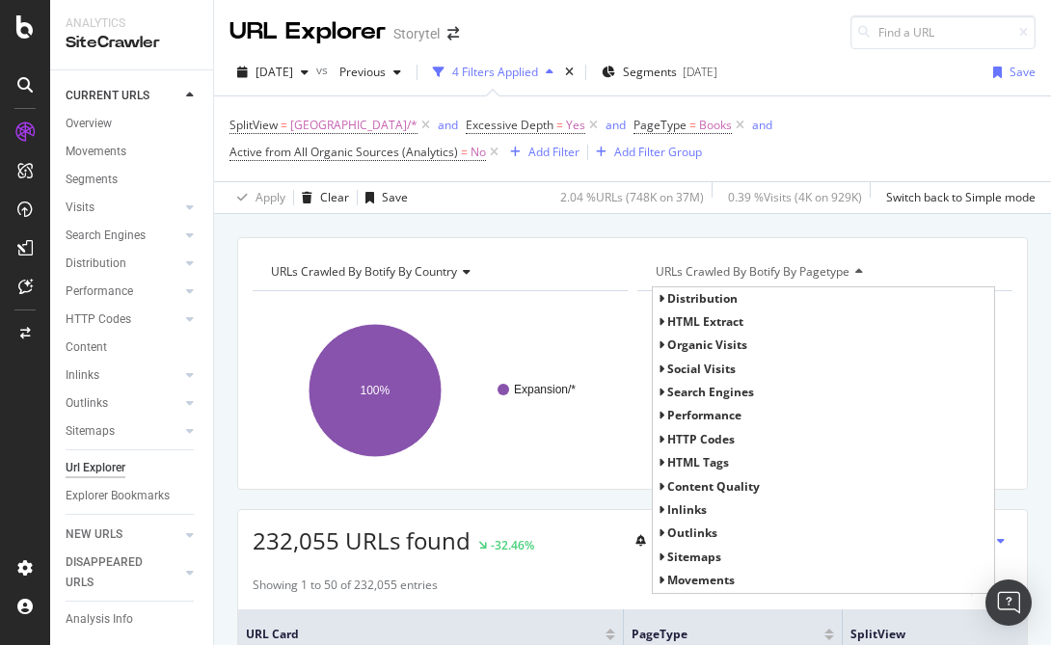
click at [681, 321] on span "HTML Extract" at bounding box center [705, 321] width 76 height 16
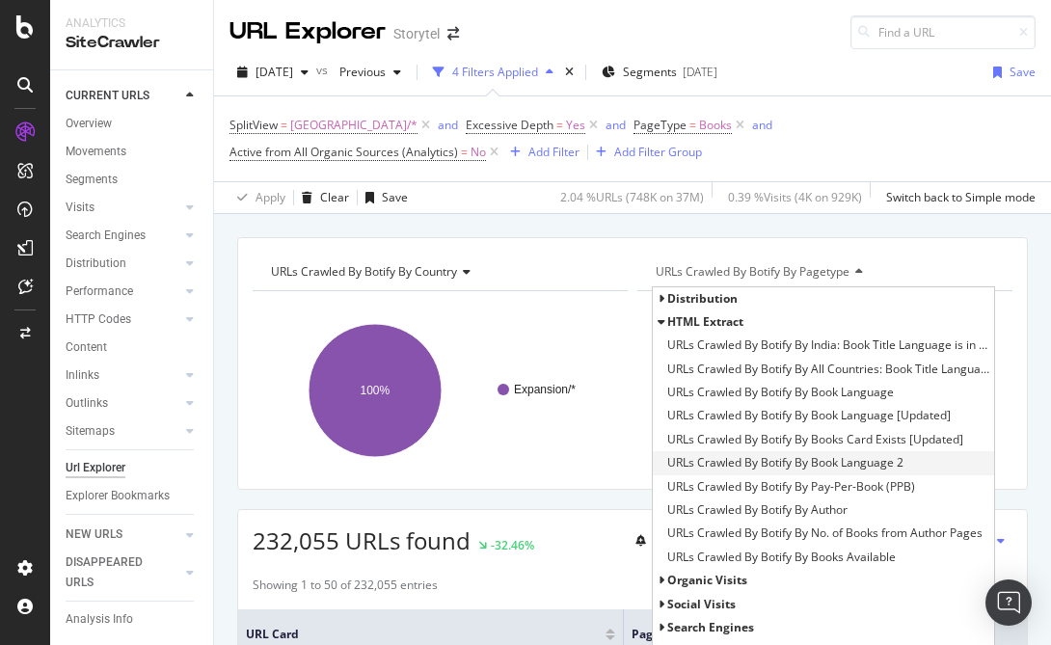
click at [815, 459] on span "URLs Crawled By Botify By Book Language 2" at bounding box center [785, 462] width 236 height 19
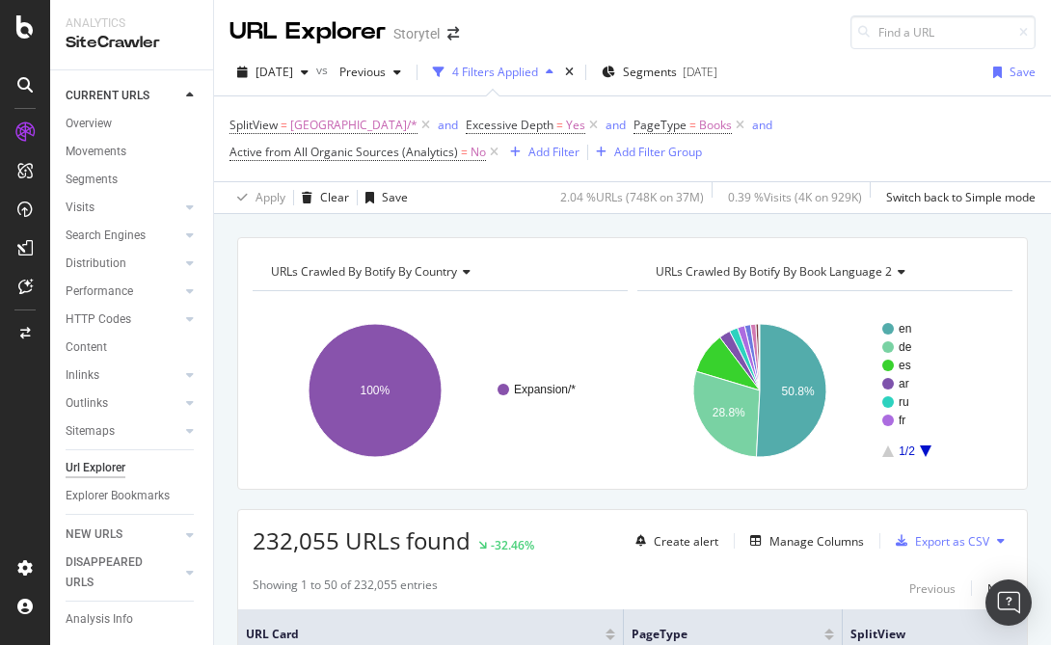
click at [927, 445] on icon "A chart." at bounding box center [926, 451] width 12 height 12
click at [887, 450] on icon "A chart." at bounding box center [888, 451] width 12 height 12
click at [925, 445] on icon "A chart." at bounding box center [926, 451] width 12 height 12
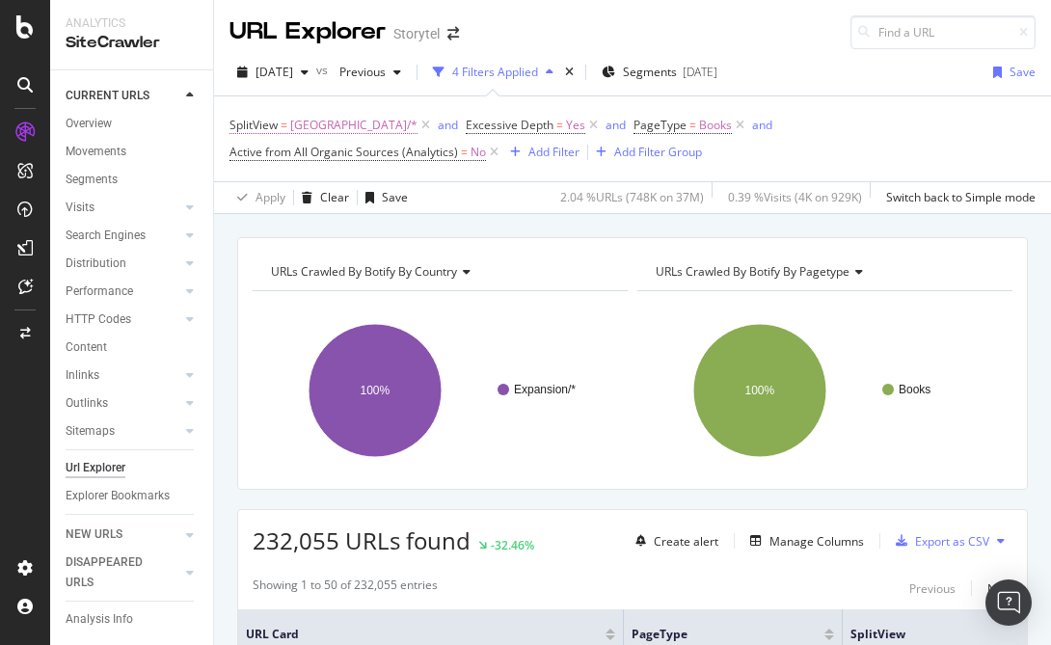
click at [300, 124] on span "[GEOGRAPHIC_DATA]/*" at bounding box center [353, 125] width 127 height 27
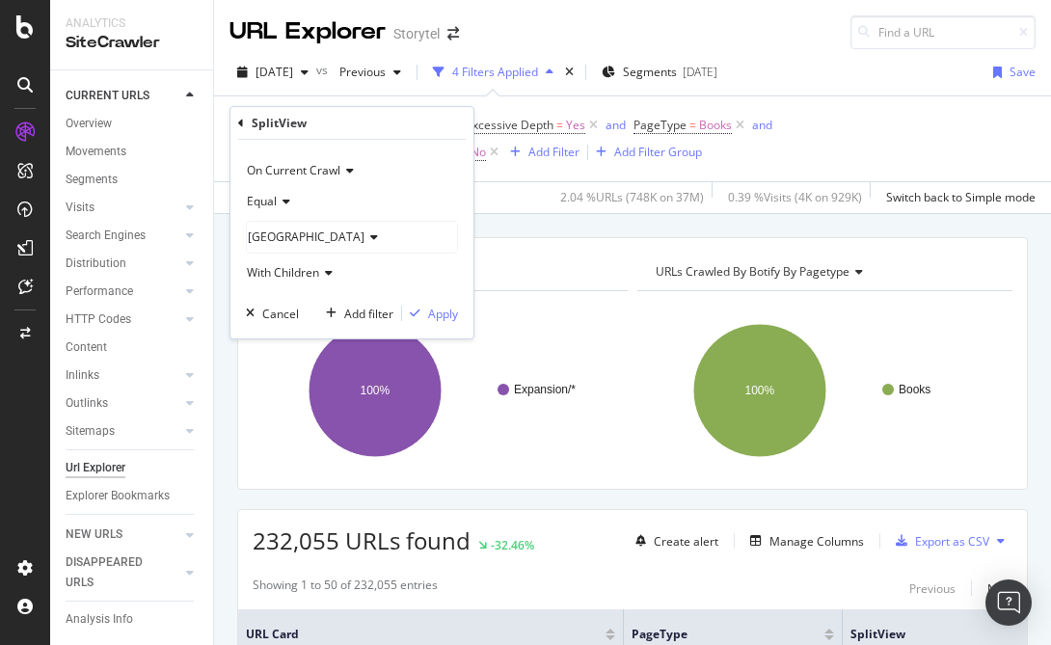
click at [364, 240] on icon at bounding box center [370, 237] width 13 height 12
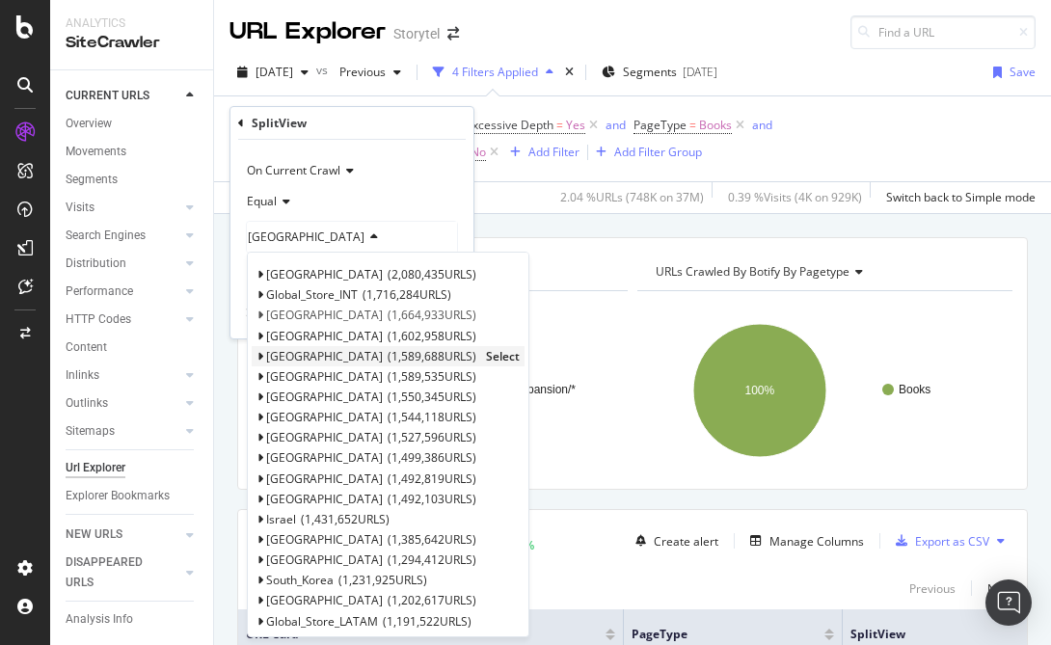
click at [486, 354] on span "Select" at bounding box center [503, 356] width 34 height 16
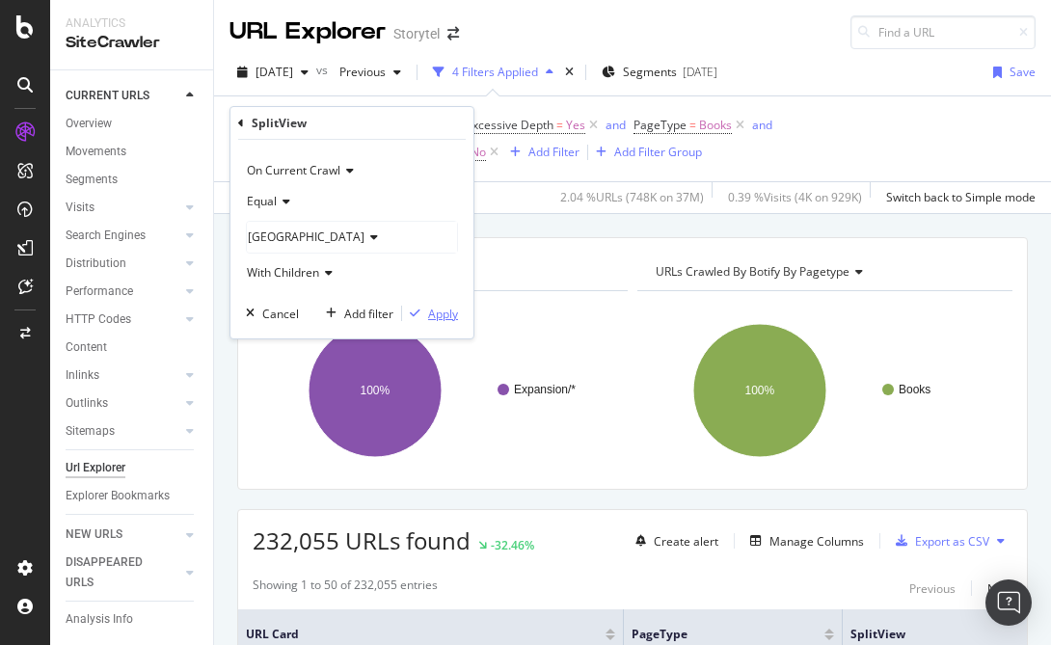
click at [442, 310] on div "Apply" at bounding box center [443, 314] width 30 height 16
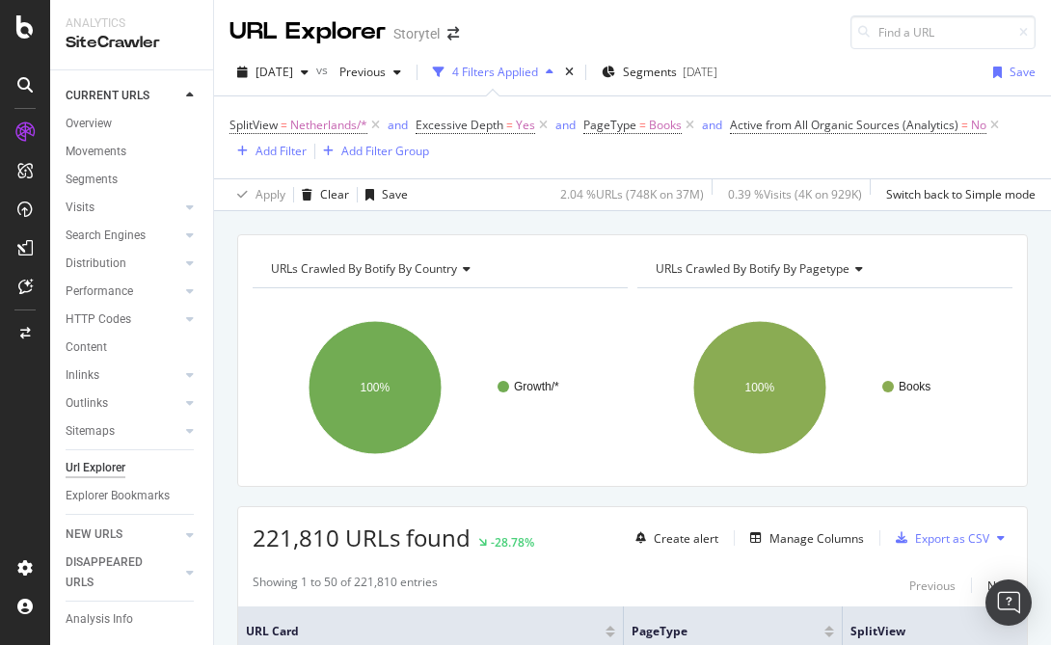
click at [760, 266] on span "URLs Crawled By Botify By pagetype" at bounding box center [753, 268] width 194 height 16
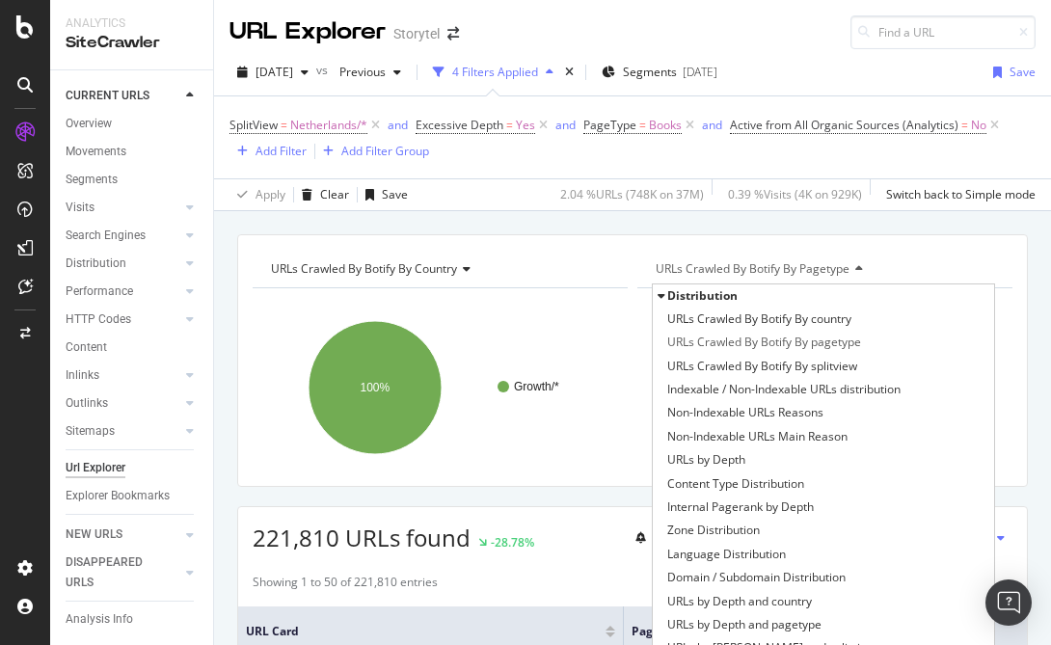
click at [706, 291] on span "Distribution" at bounding box center [702, 295] width 70 height 16
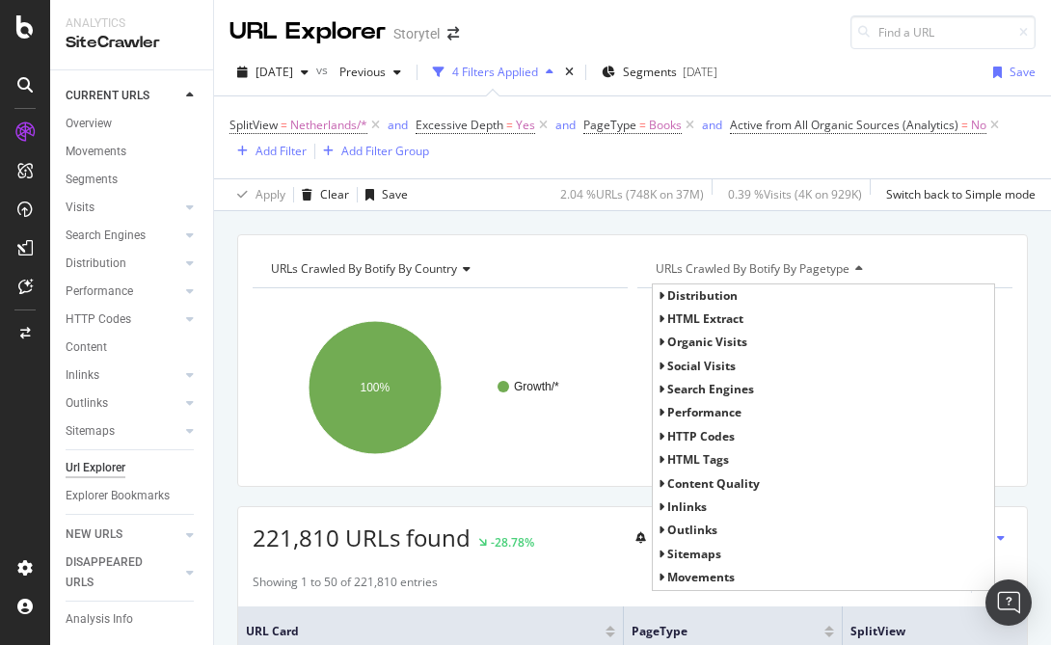
click at [719, 315] on span "HTML Extract" at bounding box center [705, 318] width 76 height 16
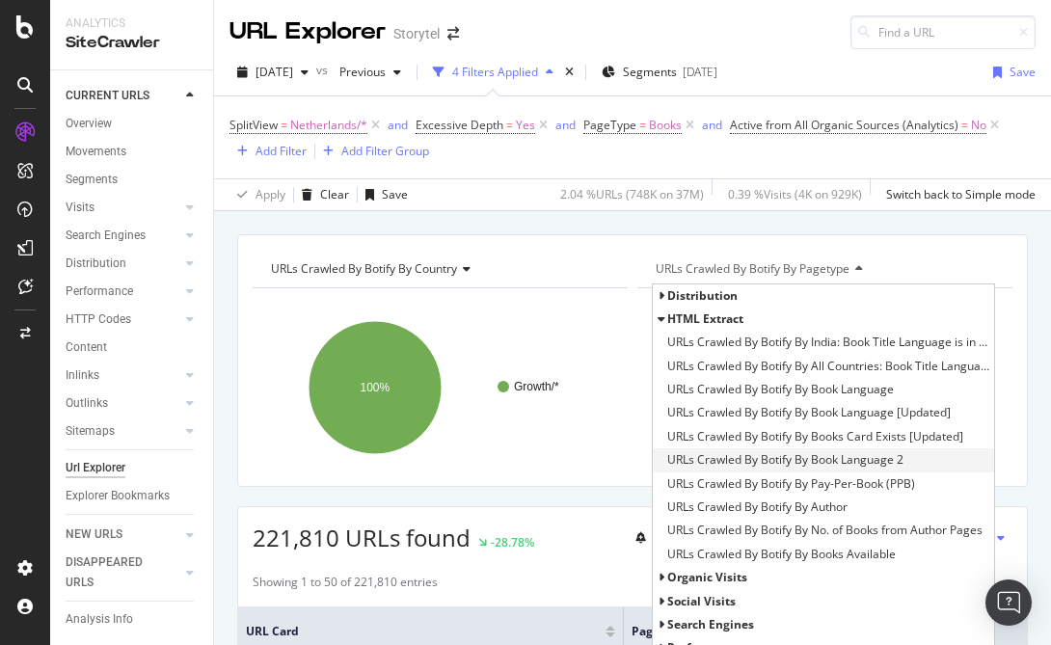
click at [780, 461] on span "URLs Crawled By Botify By Book Language 2" at bounding box center [785, 459] width 236 height 19
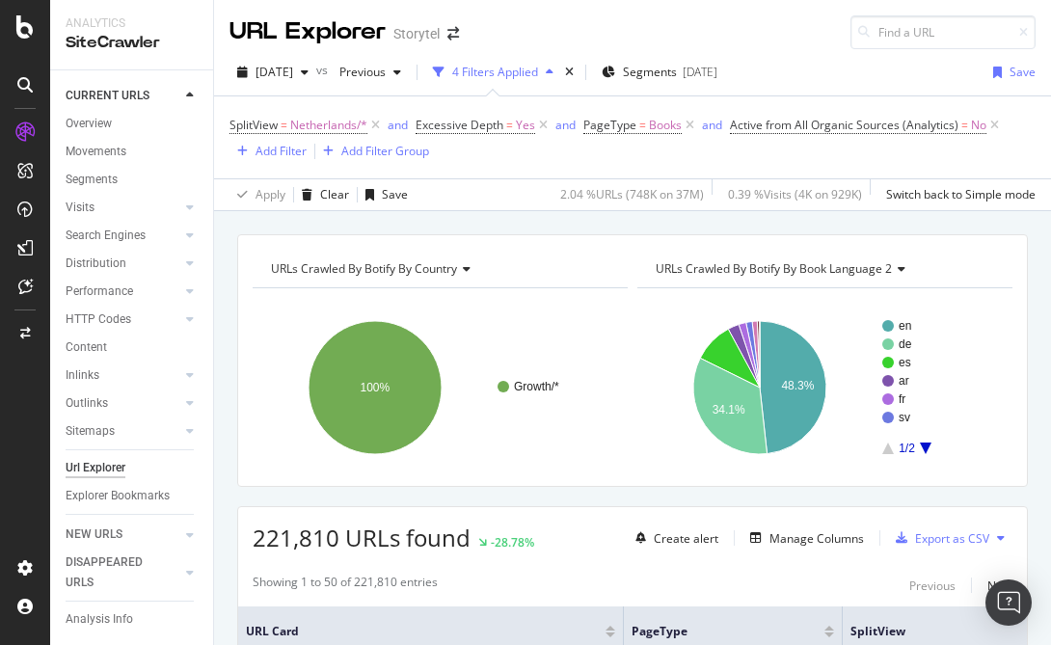
click at [925, 446] on icon "A chart." at bounding box center [926, 448] width 12 height 12
click at [889, 451] on icon "A chart." at bounding box center [888, 448] width 12 height 12
click at [924, 448] on icon "A chart." at bounding box center [926, 448] width 12 height 12
click at [693, 427] on rect "A chart." at bounding box center [824, 388] width 375 height 168
click at [889, 450] on icon "A chart." at bounding box center [888, 448] width 12 height 12
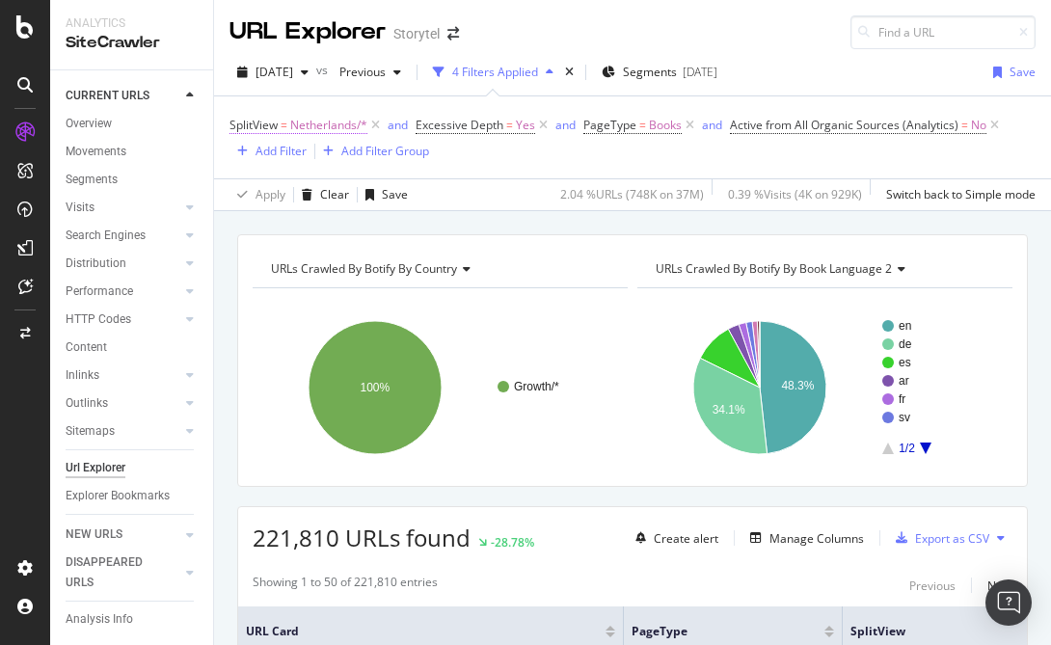
click at [338, 122] on span "Netherlands/*" at bounding box center [328, 125] width 77 height 27
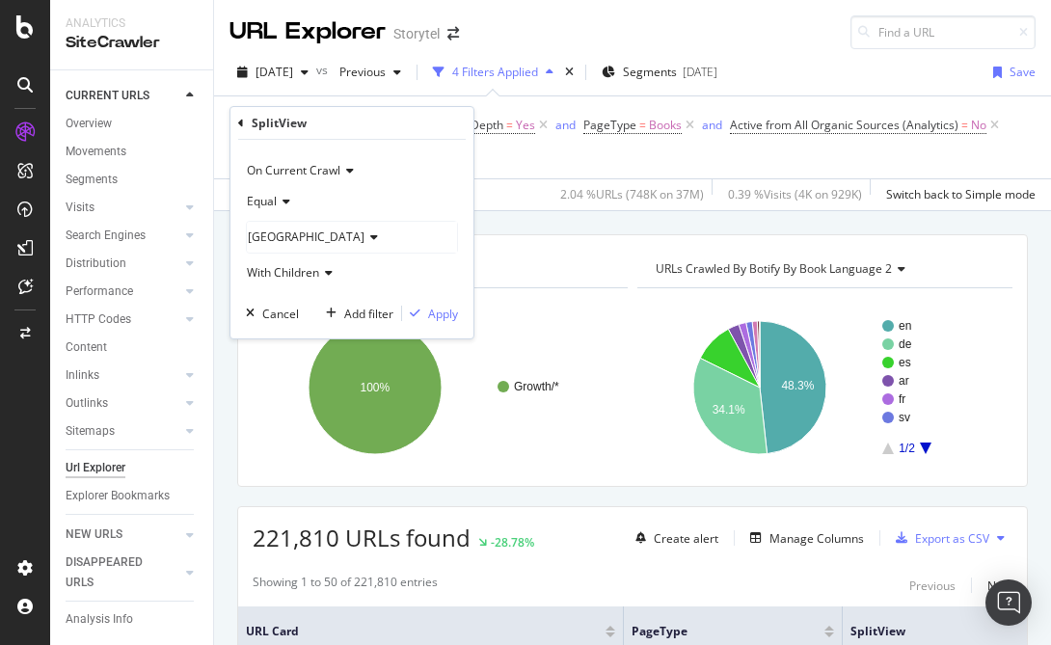
click at [364, 242] on icon at bounding box center [370, 237] width 13 height 12
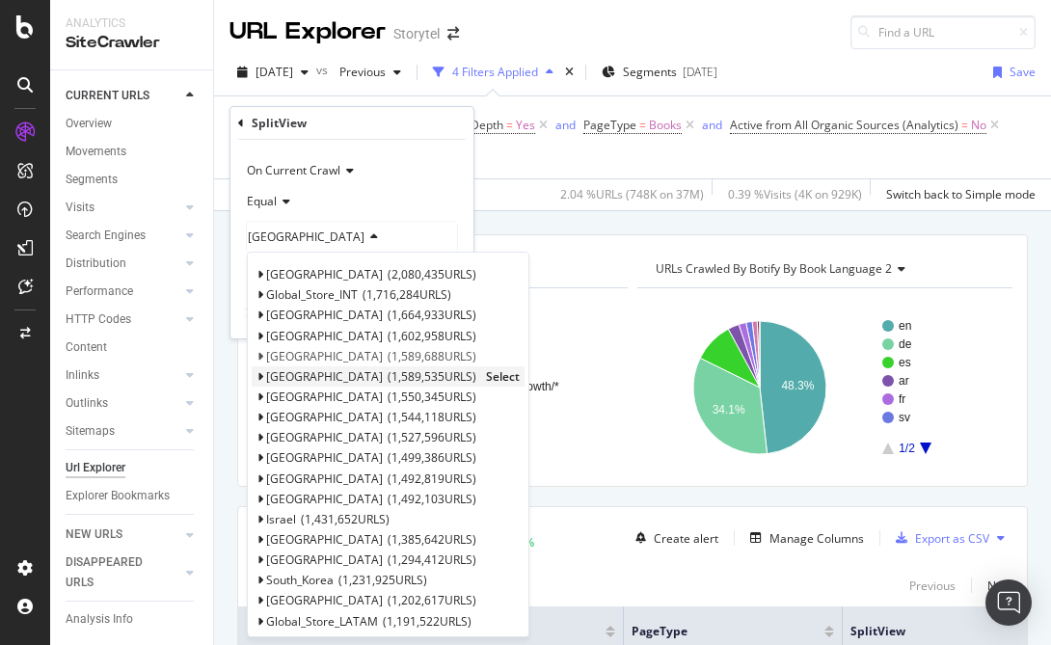
click at [486, 376] on span "Select" at bounding box center [503, 376] width 34 height 16
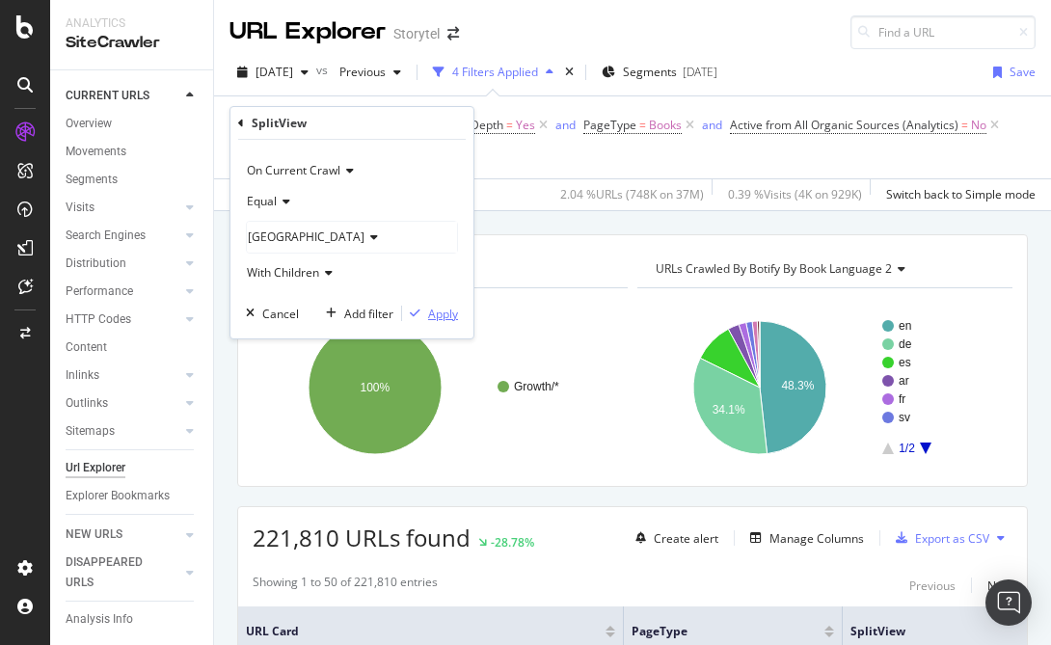
click at [442, 311] on div "Apply" at bounding box center [443, 314] width 30 height 16
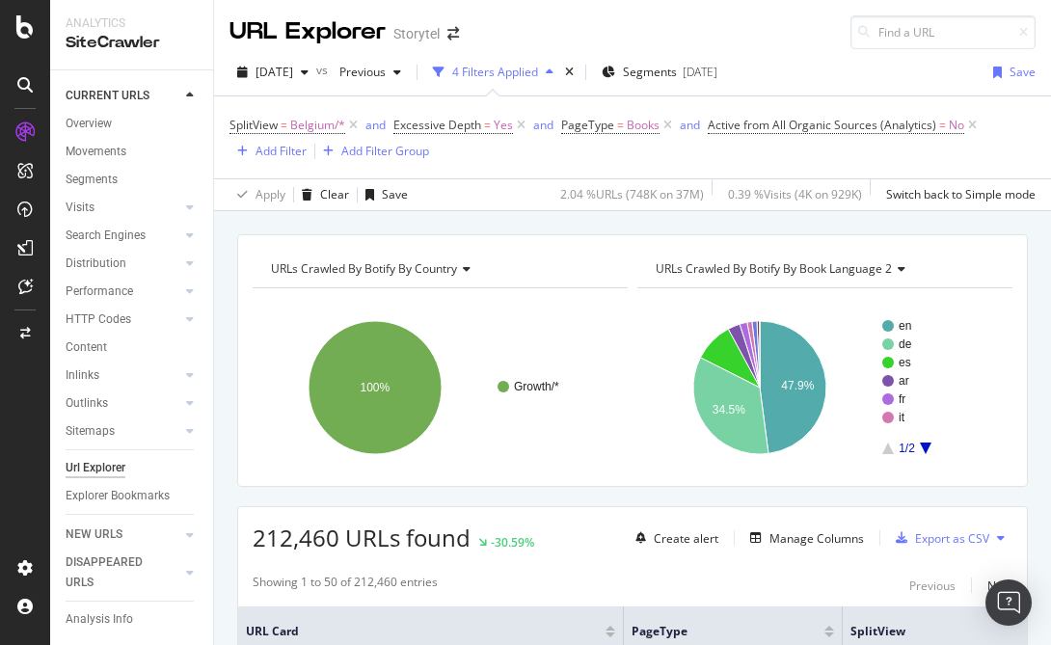
click at [927, 443] on icon "A chart." at bounding box center [926, 448] width 12 height 12
click at [885, 450] on icon "A chart." at bounding box center [888, 448] width 12 height 12
click at [924, 444] on icon "A chart." at bounding box center [926, 448] width 12 height 12
click at [891, 450] on icon "A chart." at bounding box center [888, 448] width 12 height 12
click at [925, 447] on icon "A chart." at bounding box center [926, 448] width 12 height 12
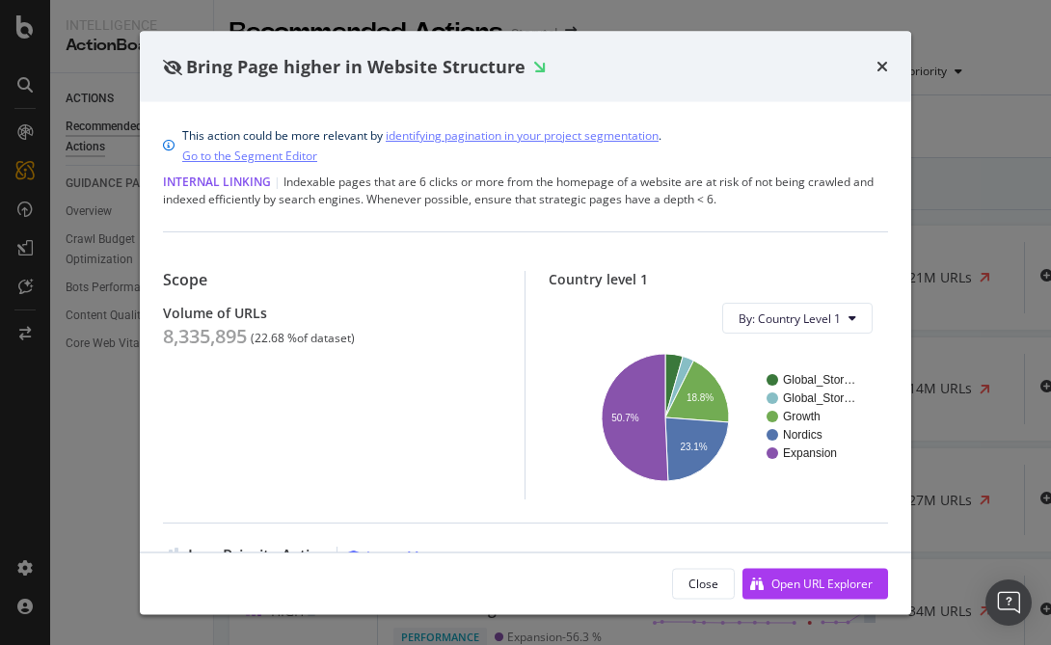
scroll to position [519, 0]
